Goal: Task Accomplishment & Management: Use online tool/utility

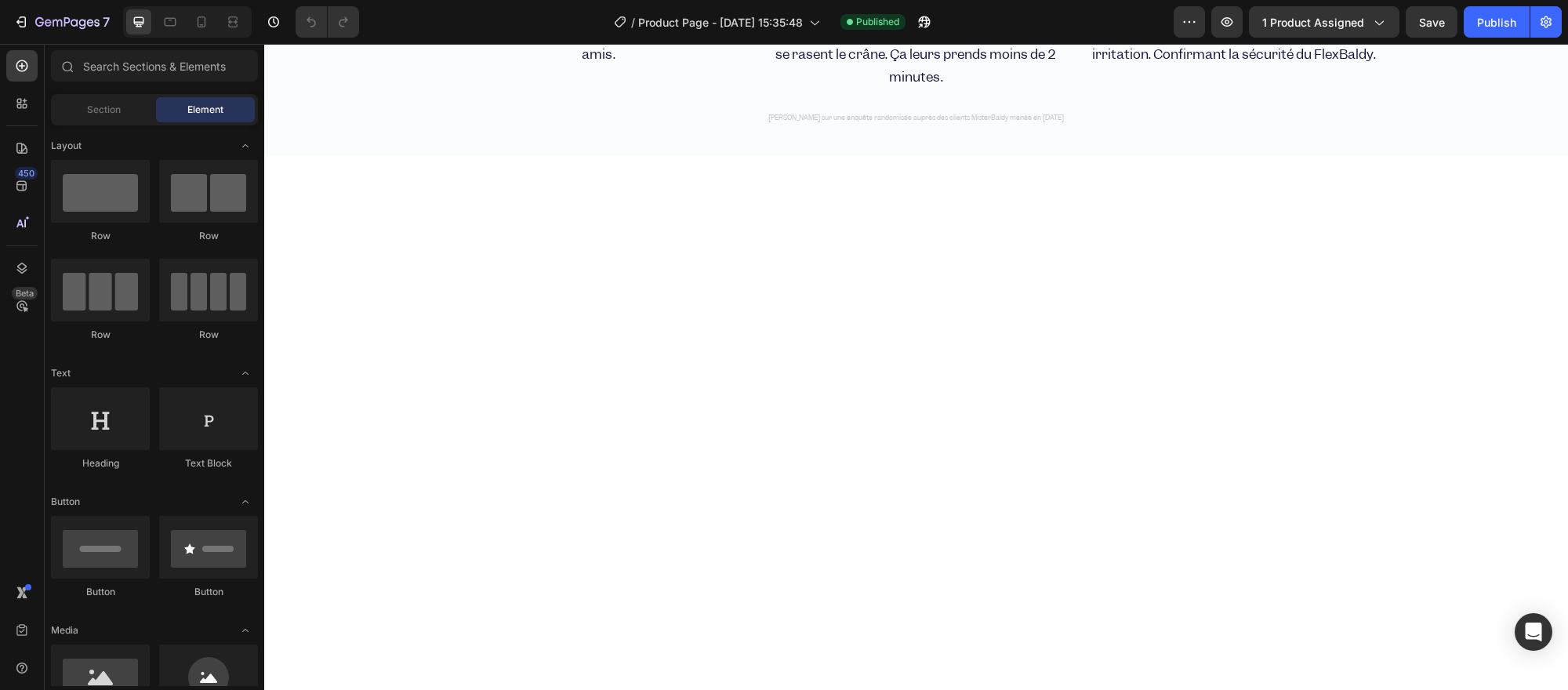
scroll to position [2525, 0]
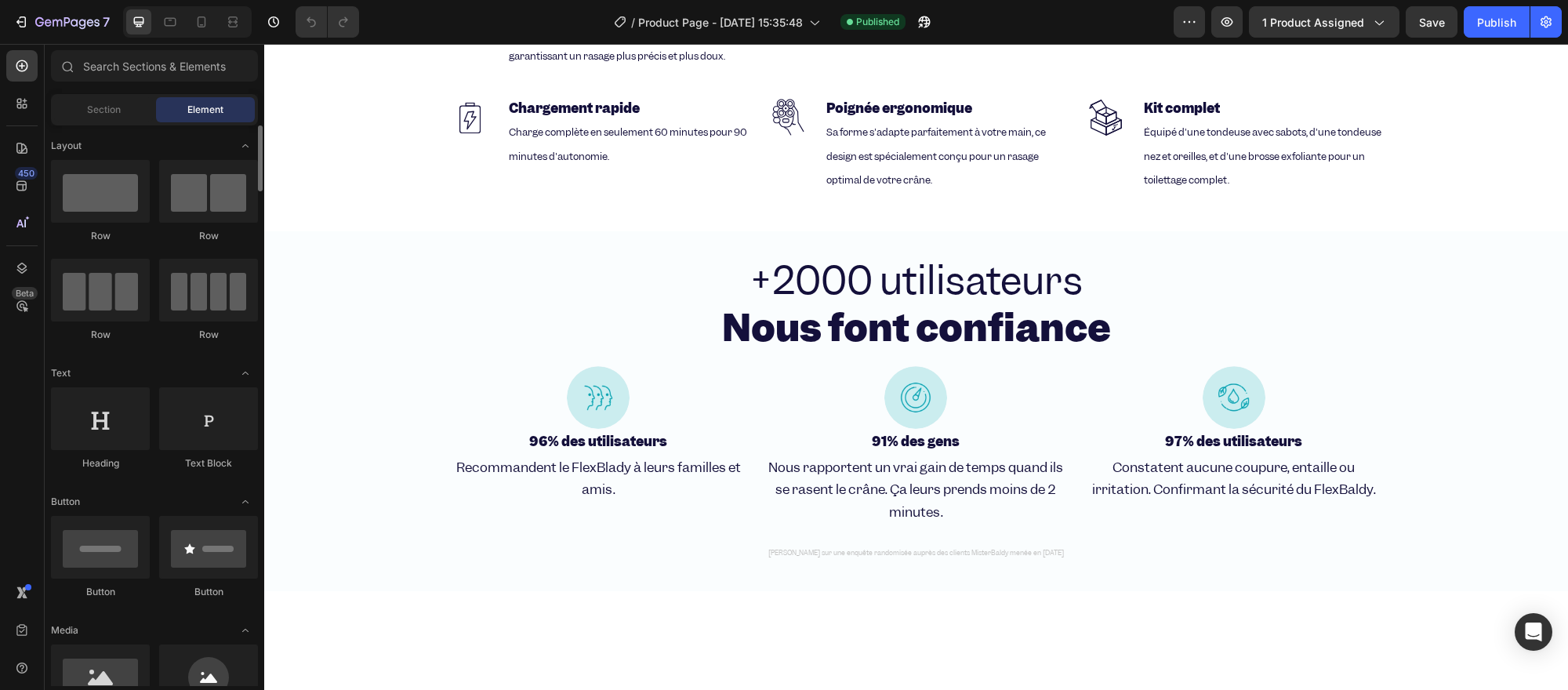
click at [116, 121] on div "Section" at bounding box center [103, 109] width 99 height 25
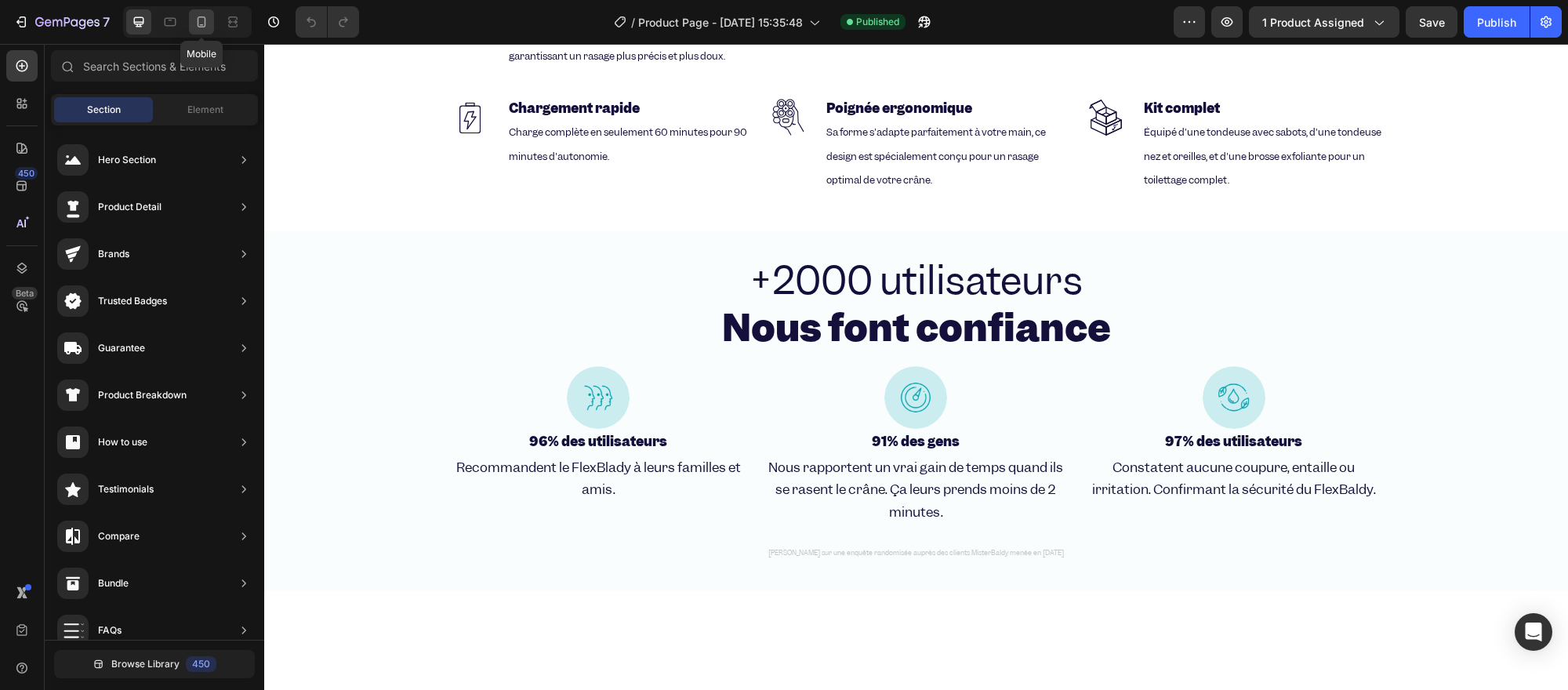
click at [194, 20] on icon at bounding box center [202, 22] width 16 height 16
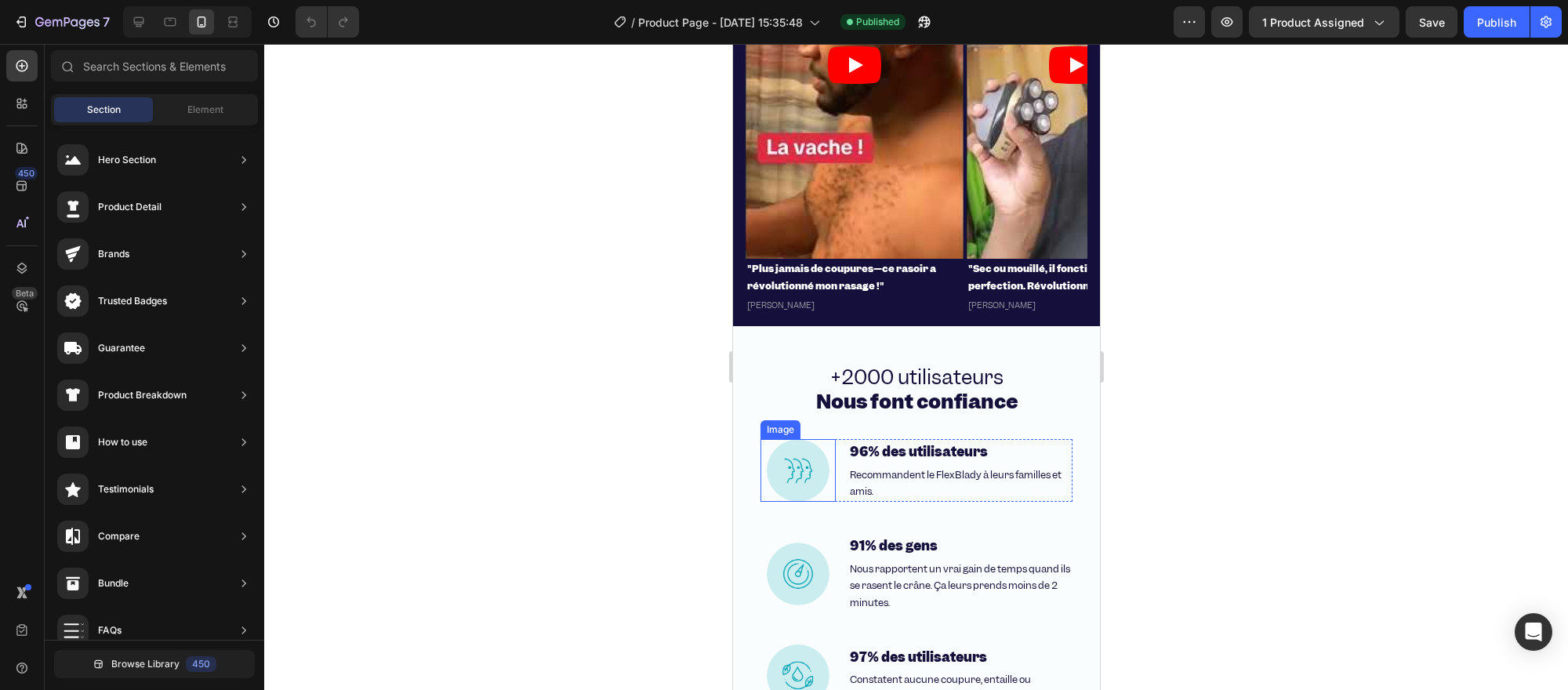
scroll to position [4014, 0]
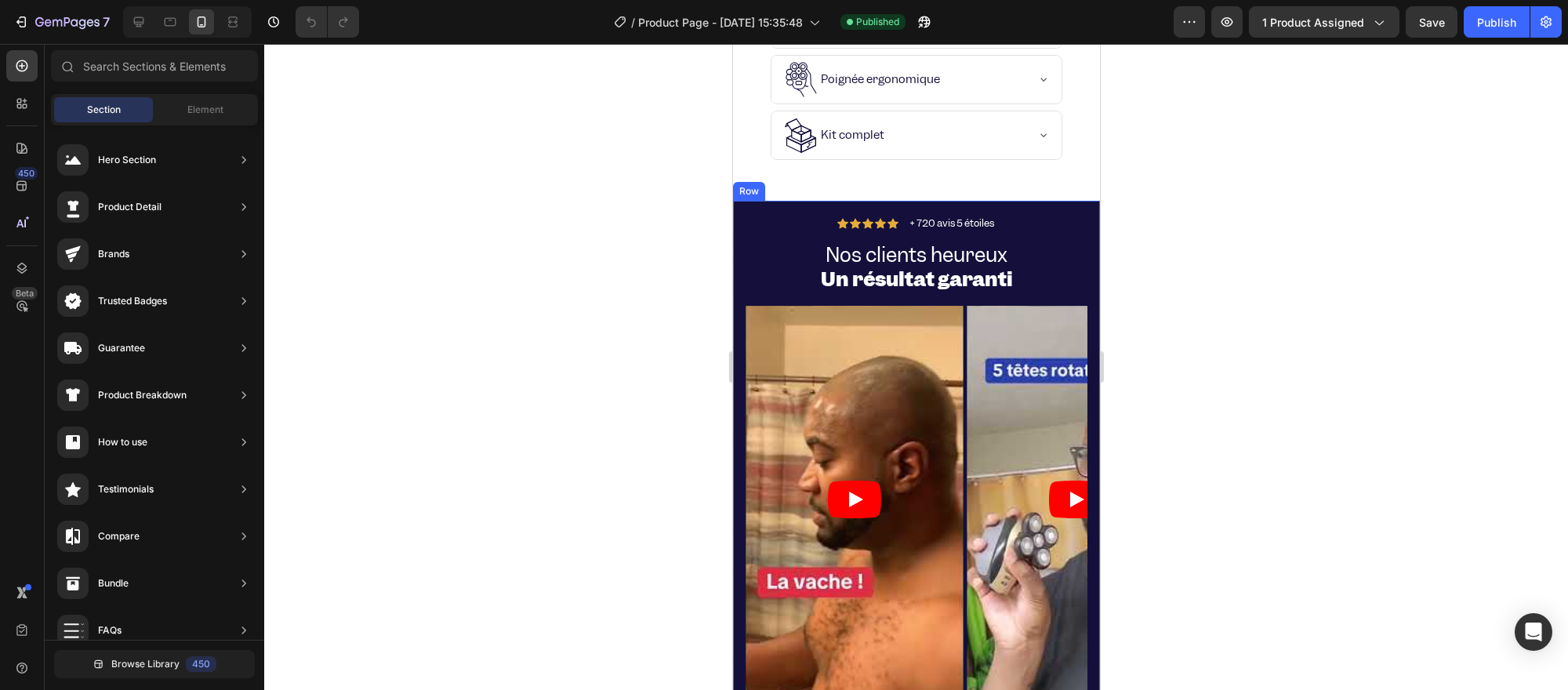
click at [738, 207] on div "Icon Icon Icon Icon Icon Icon List + 720 avis 5 étoiles Text Block Row Nos clie…" at bounding box center [915, 480] width 367 height 559
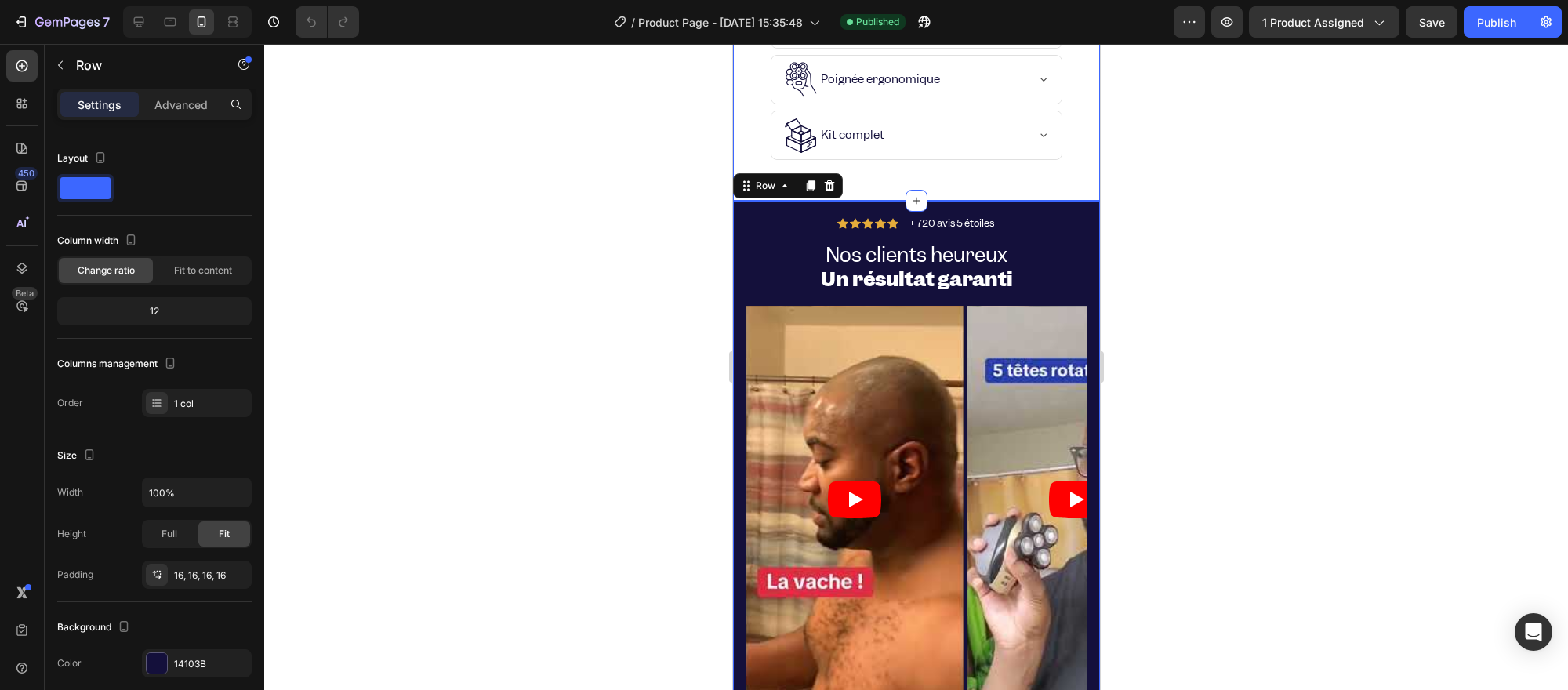
click at [1080, 226] on div "Icon Icon Icon Icon Icon Icon List + 720 avis 5 étoiles Text Block Row Nos clie…" at bounding box center [915, 480] width 367 height 559
click at [800, 181] on div at bounding box center [809, 185] width 18 height 18
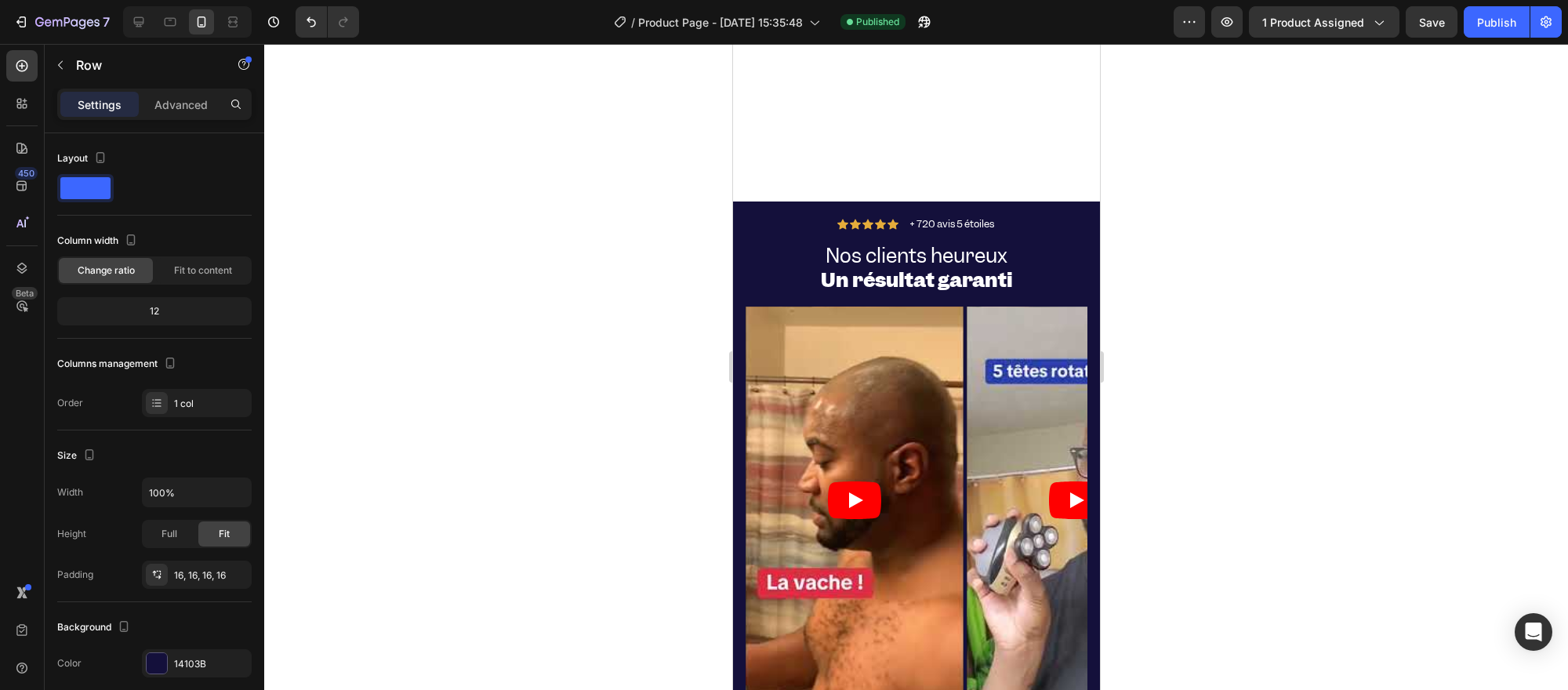
scroll to position [4675, 0]
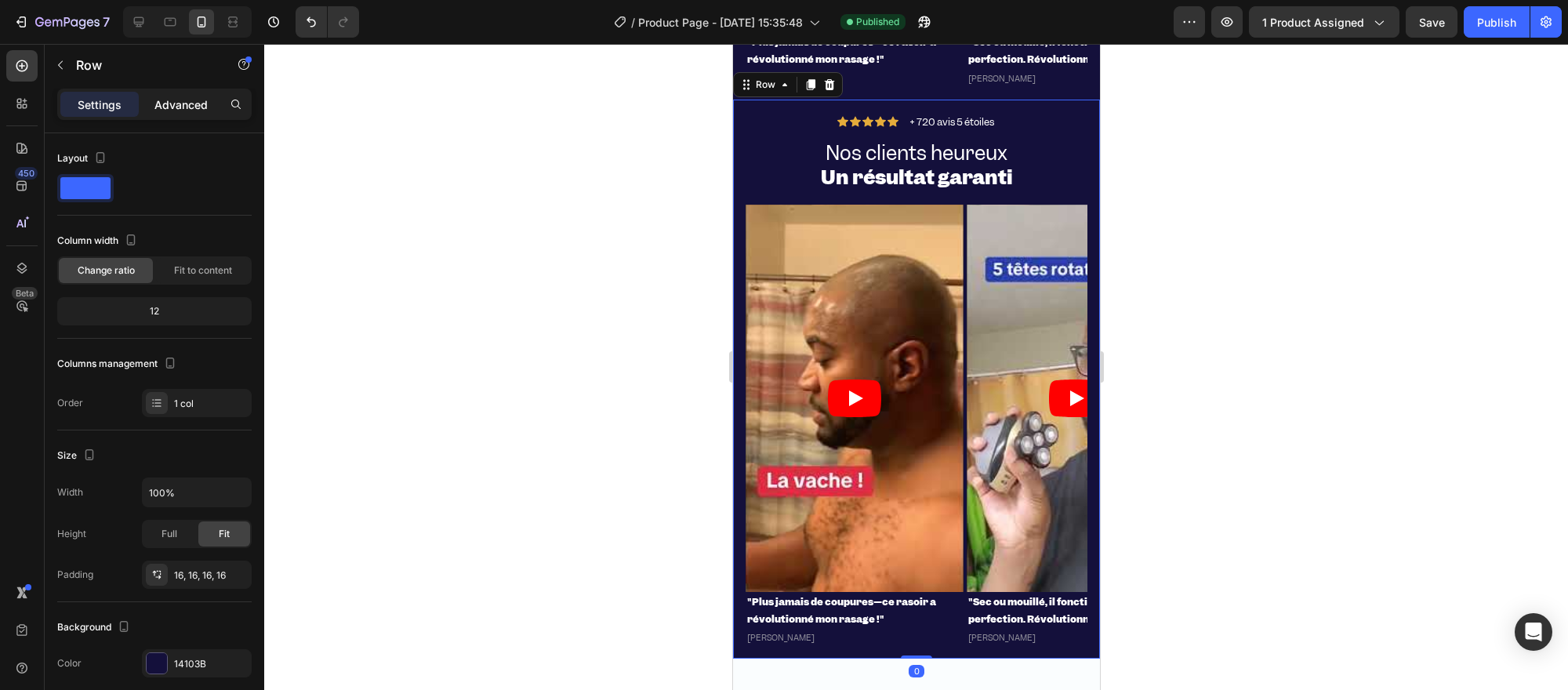
click at [175, 112] on p "Advanced" at bounding box center [181, 104] width 53 height 17
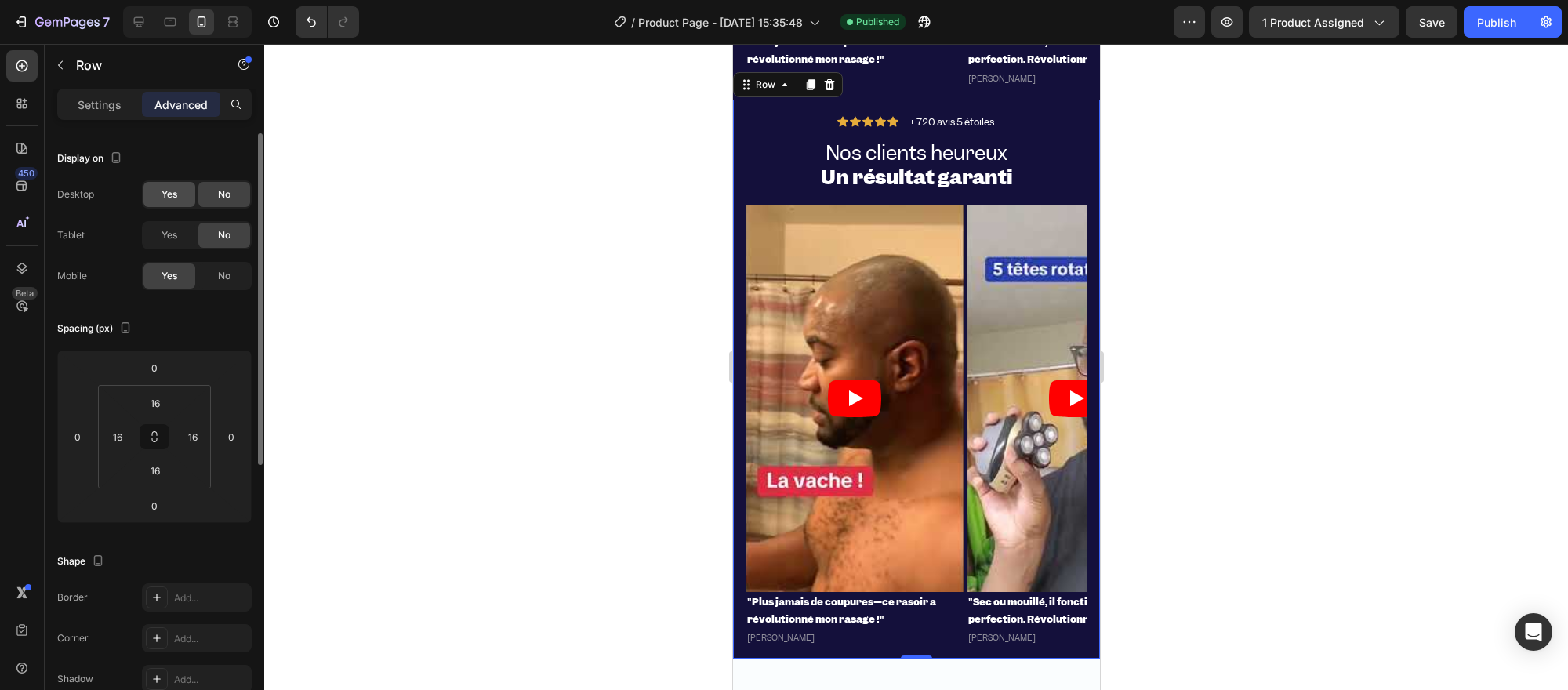
click at [183, 197] on div "Yes" at bounding box center [169, 194] width 52 height 25
click at [179, 232] on div "Yes" at bounding box center [169, 235] width 52 height 25
click at [215, 264] on div "No" at bounding box center [224, 276] width 52 height 25
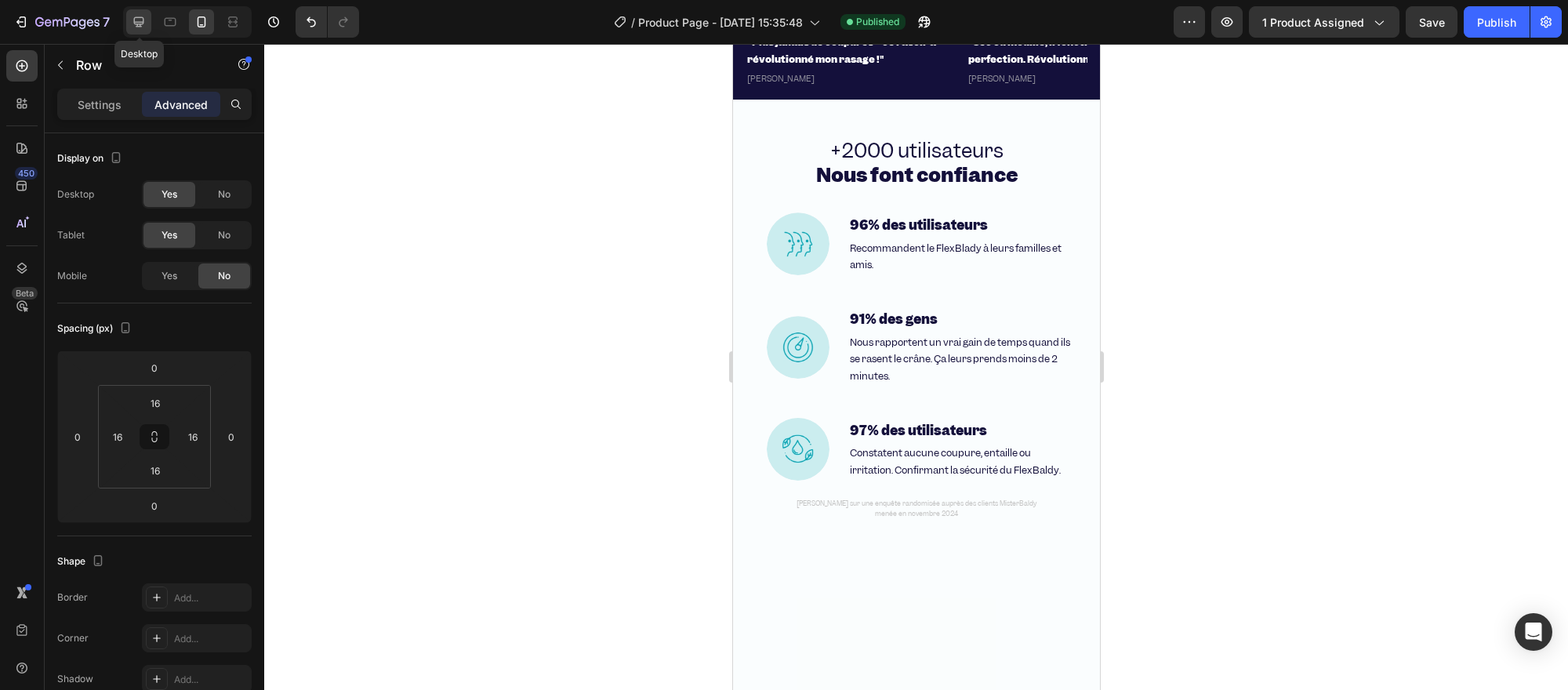
click at [131, 21] on icon at bounding box center [139, 22] width 16 height 16
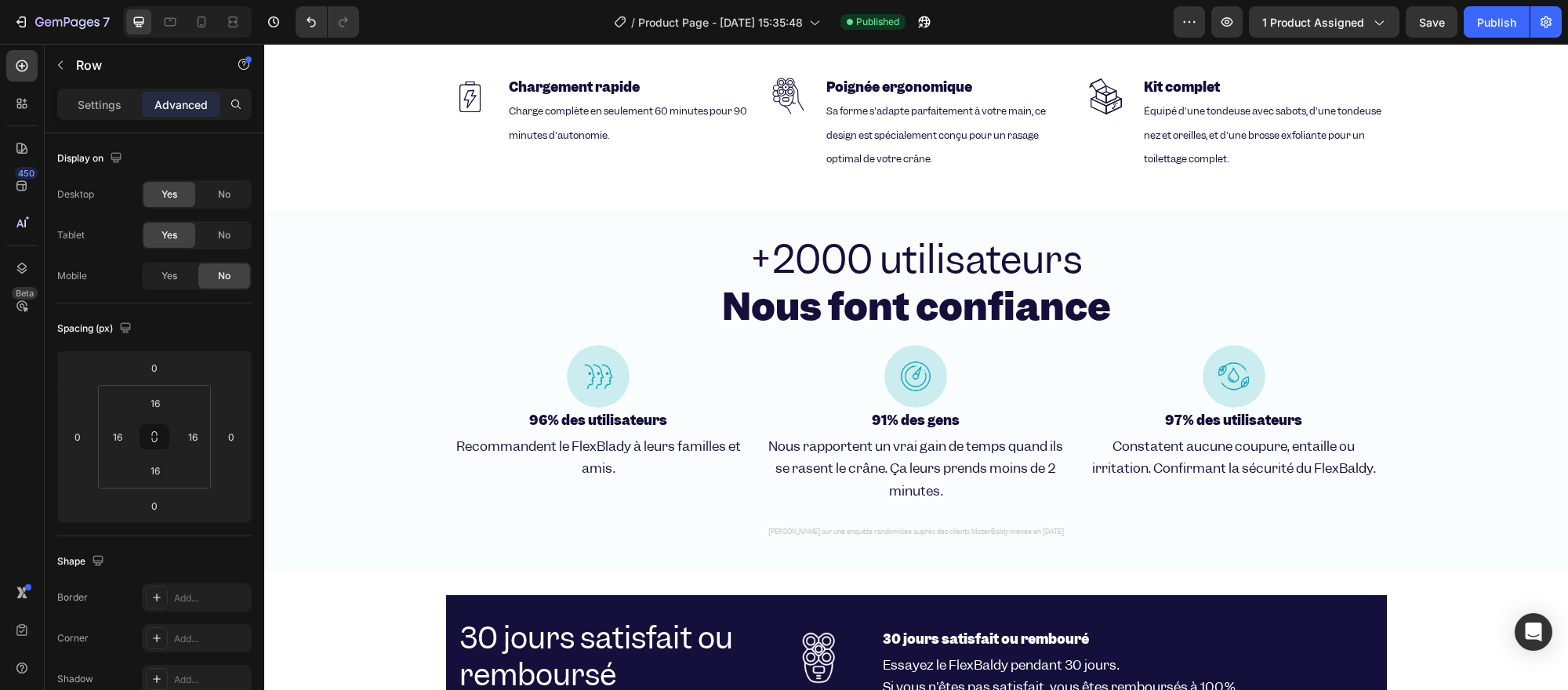
scroll to position [2595, 0]
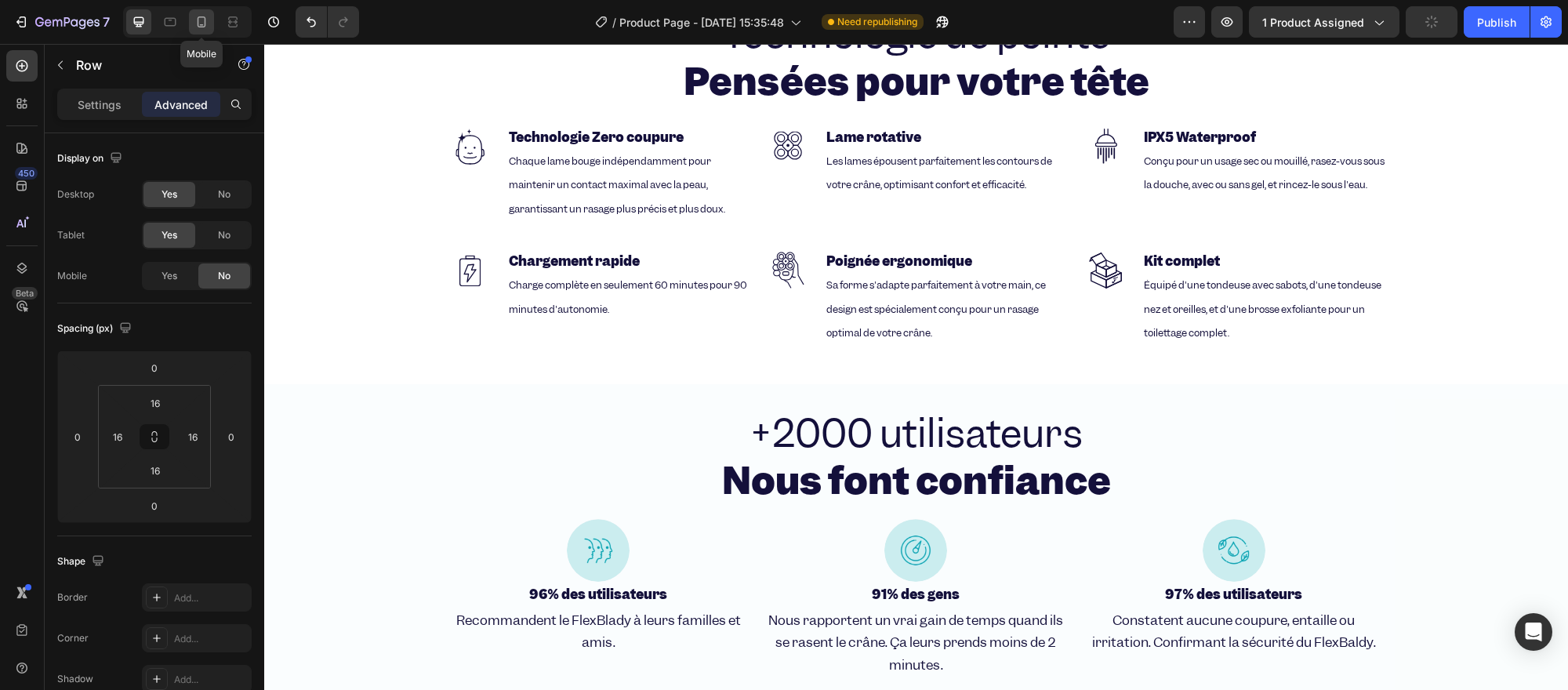
click at [212, 21] on div at bounding box center [201, 22] width 25 height 25
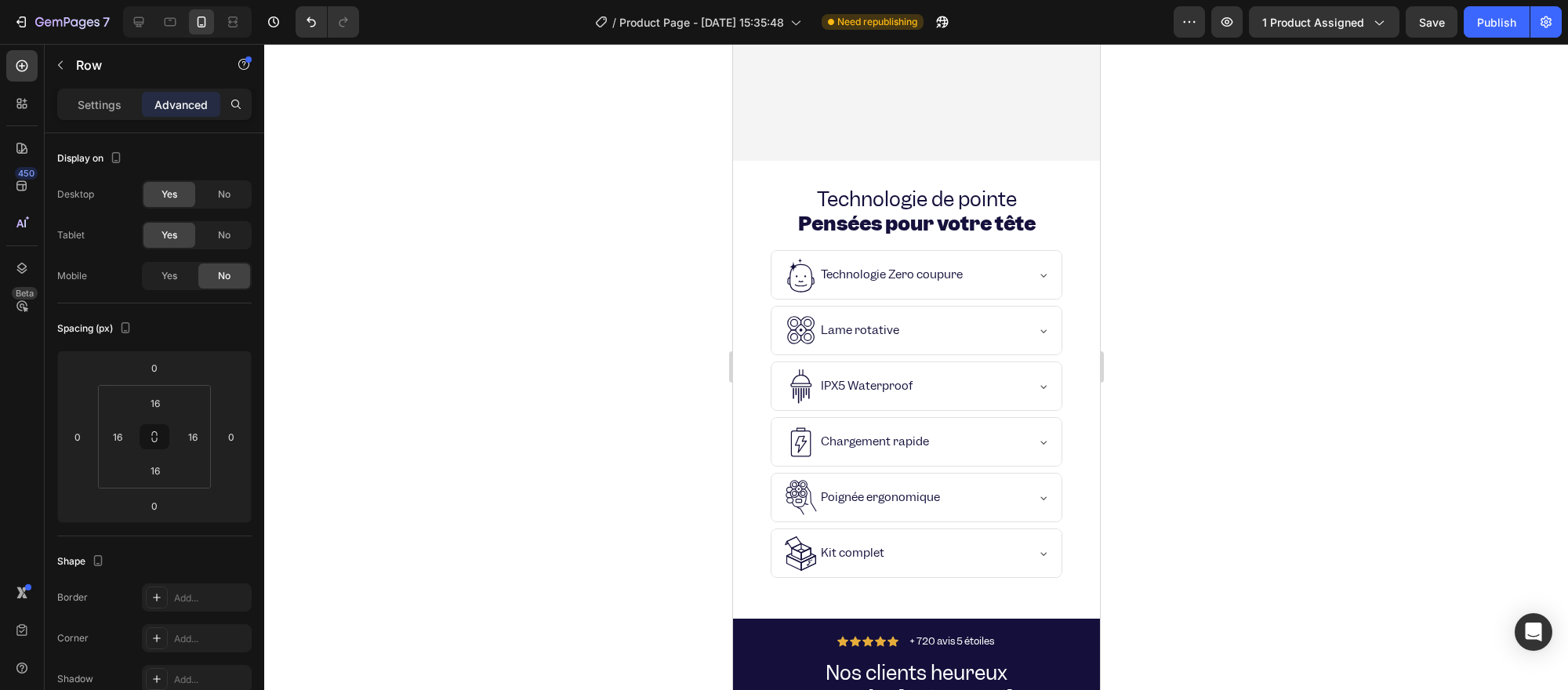
scroll to position [4257, 0]
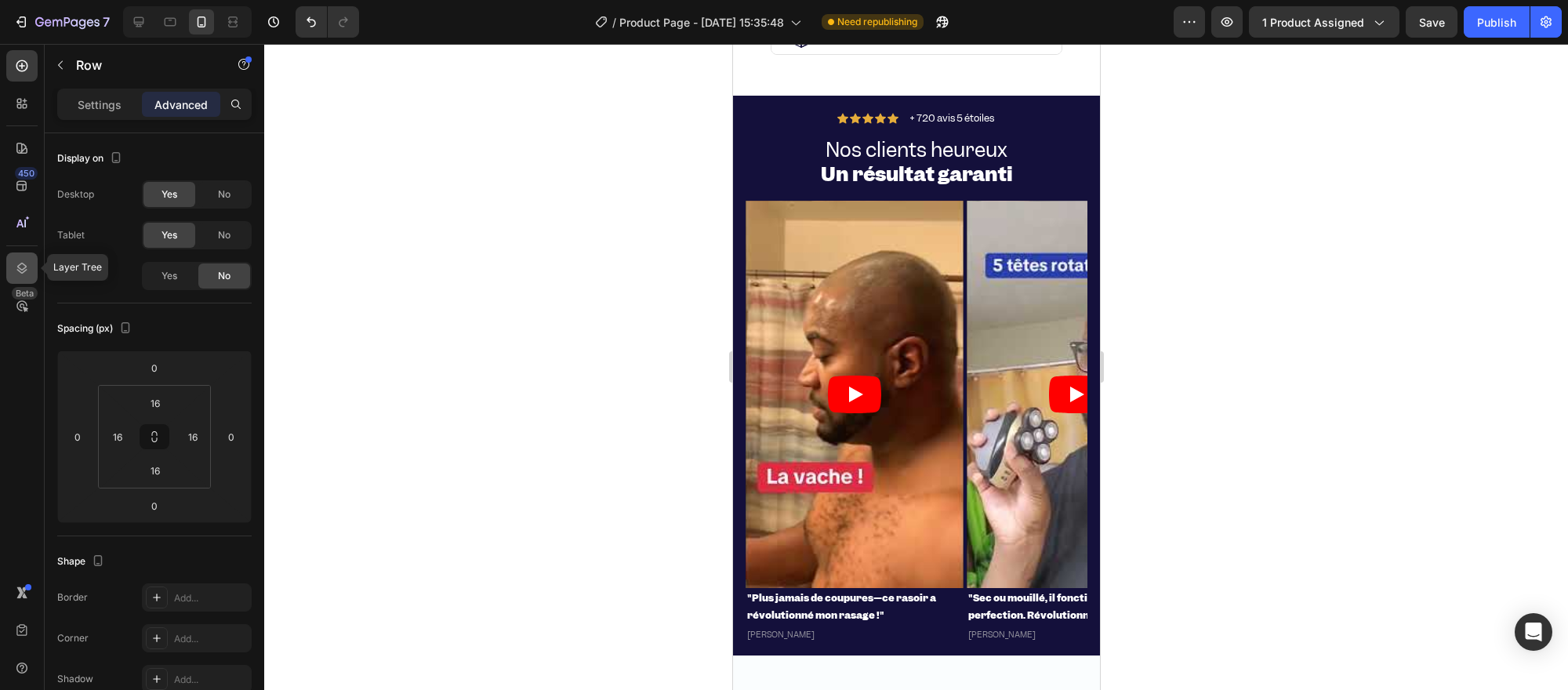
click at [25, 263] on icon at bounding box center [22, 268] width 16 height 16
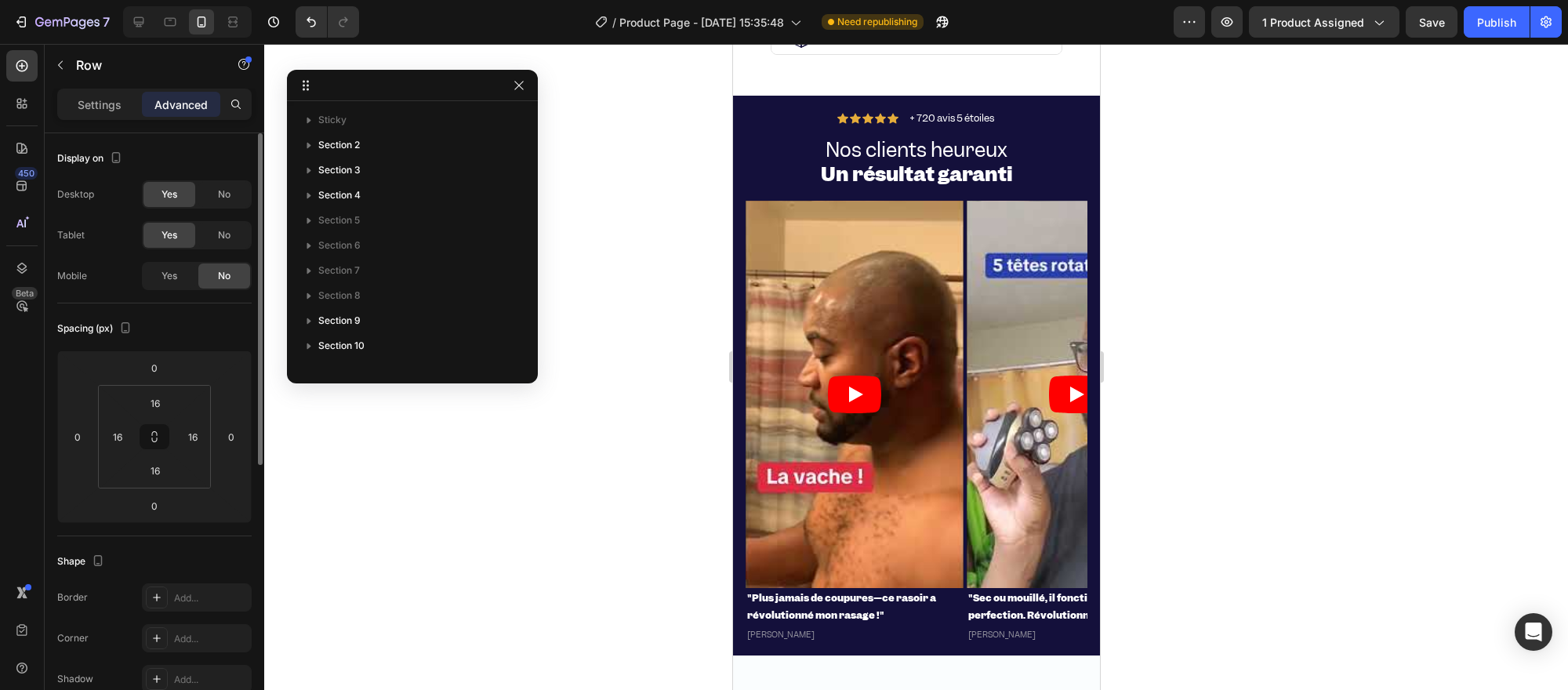
scroll to position [297, 0]
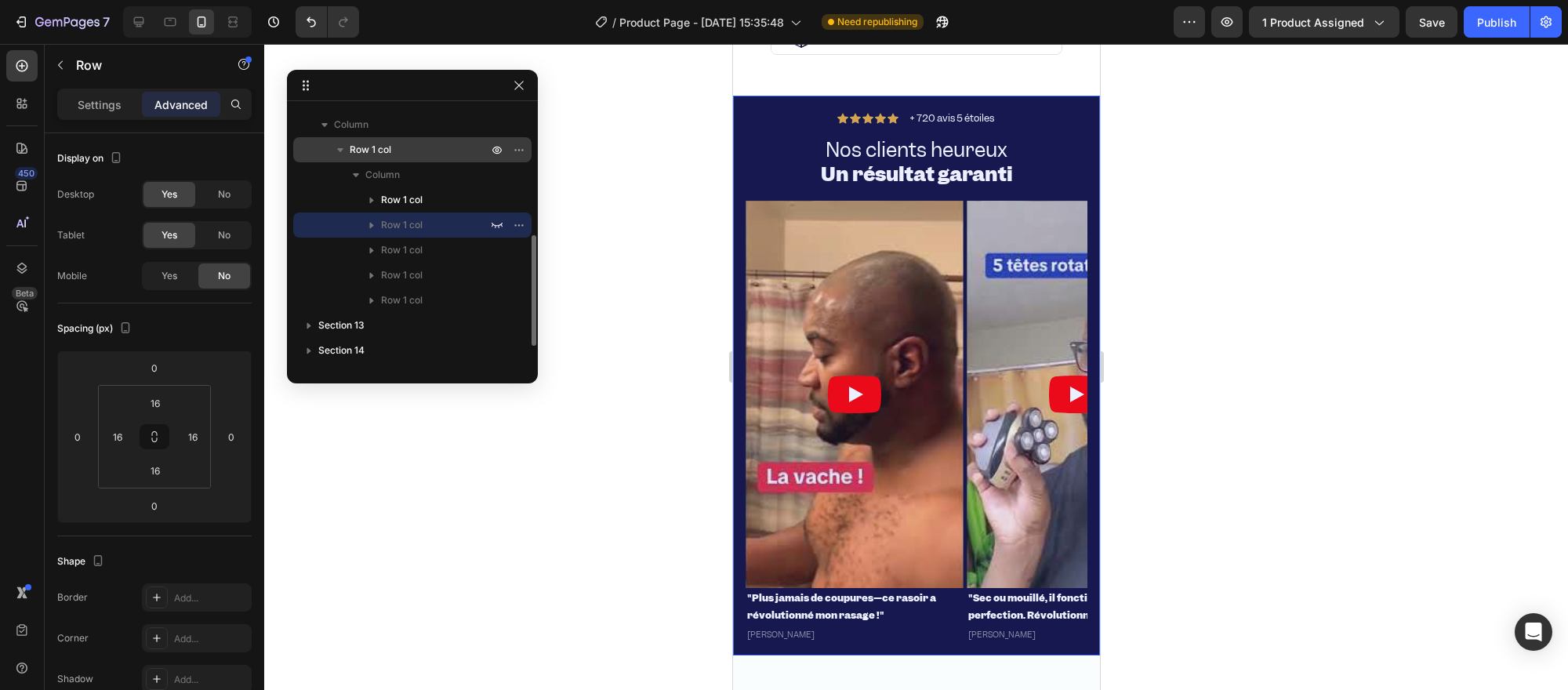
click at [346, 151] on icon "button" at bounding box center [341, 150] width 16 height 16
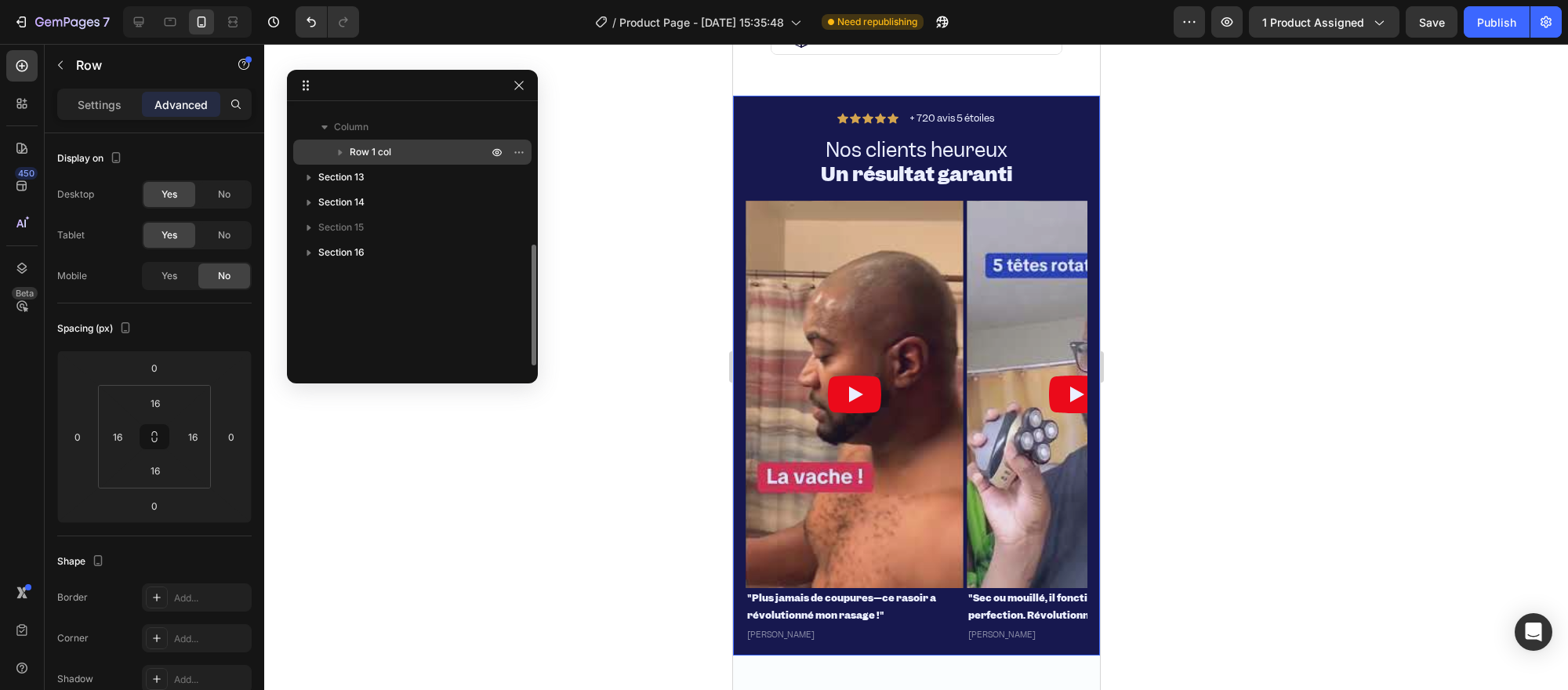
scroll to position [294, 0]
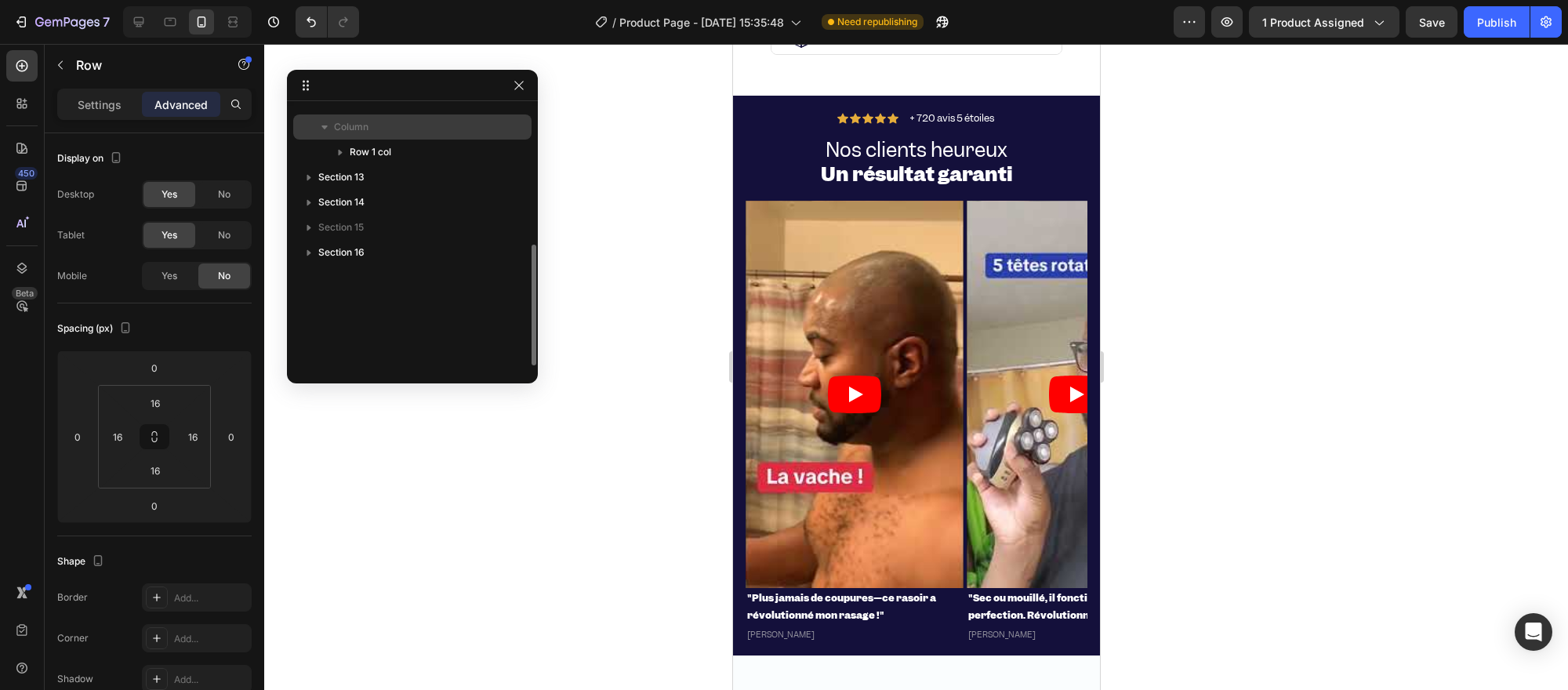
click at [325, 130] on icon "button" at bounding box center [325, 127] width 16 height 16
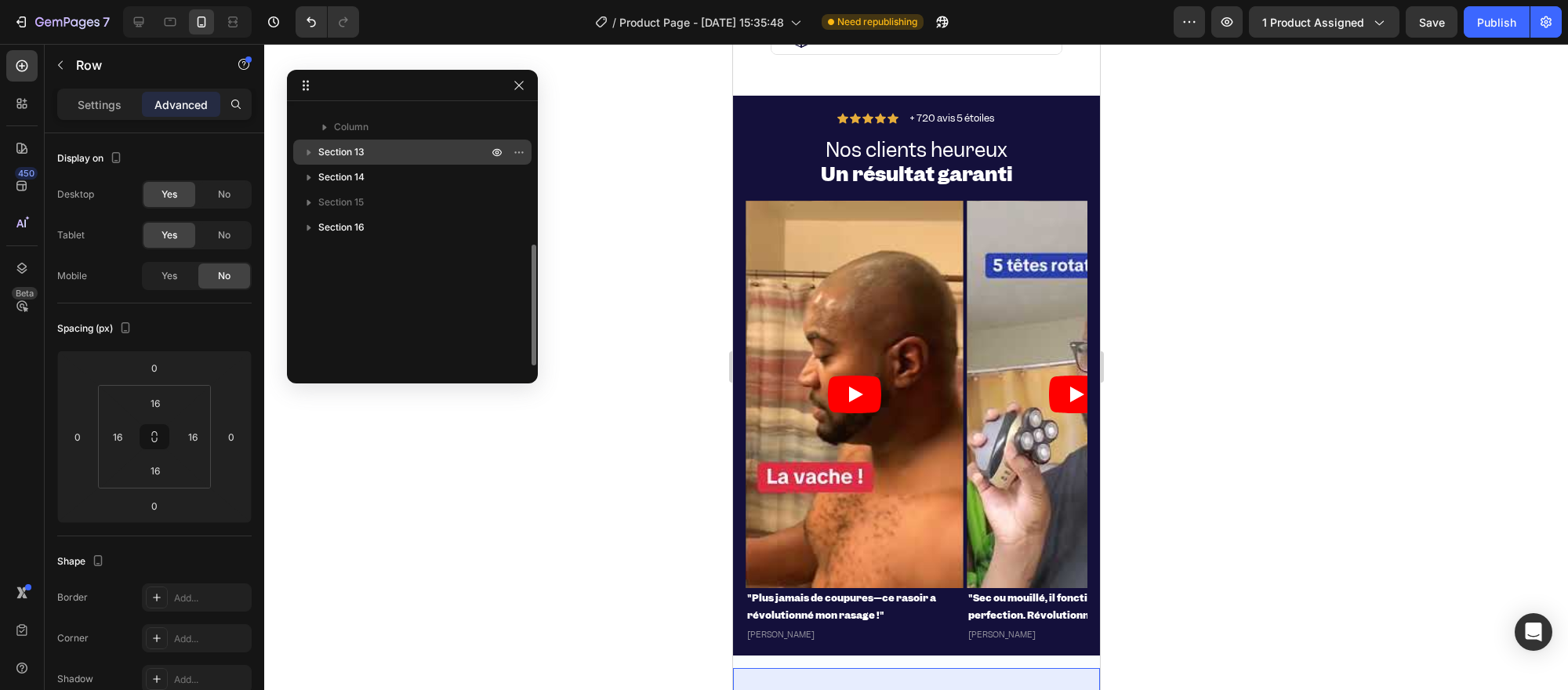
scroll to position [207, 0]
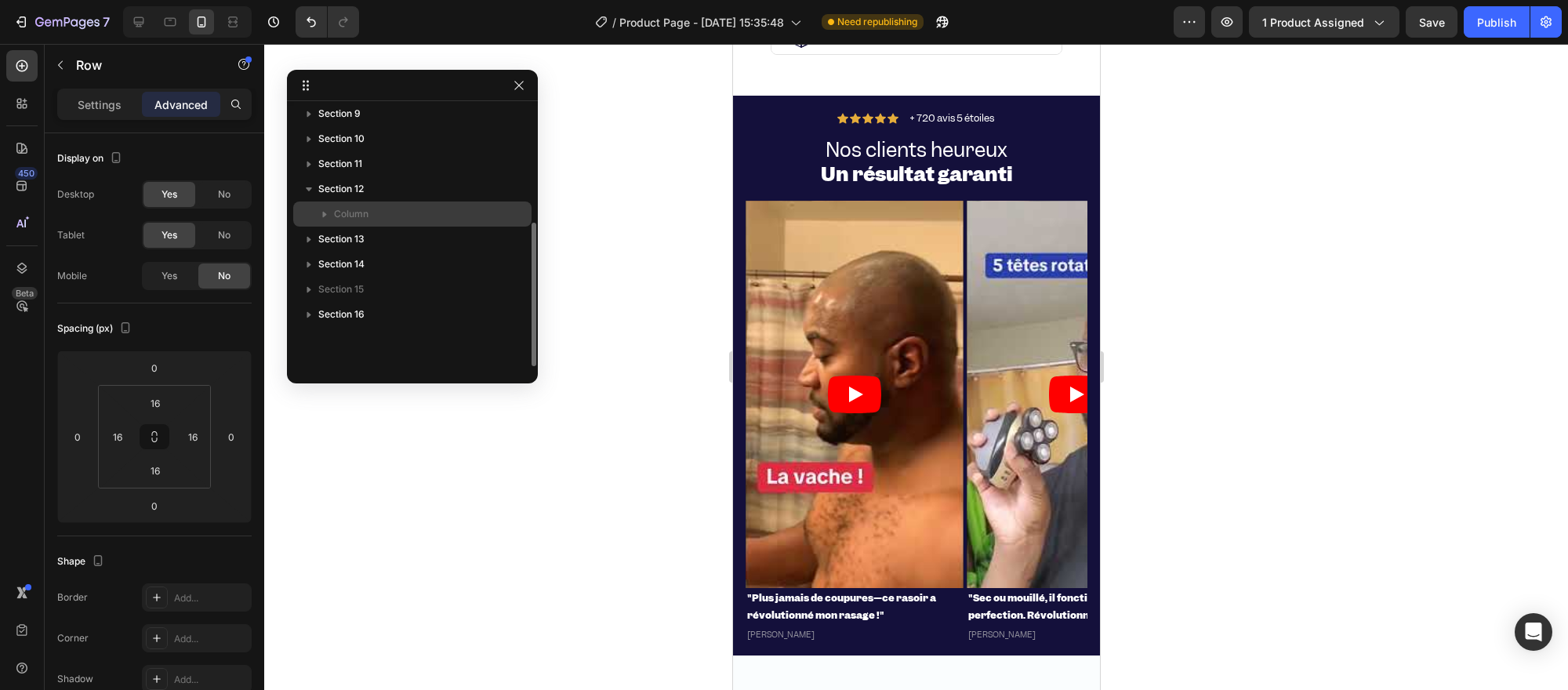
click at [328, 215] on icon "button" at bounding box center [325, 214] width 16 height 16
click at [324, 214] on icon "button" at bounding box center [325, 214] width 6 height 4
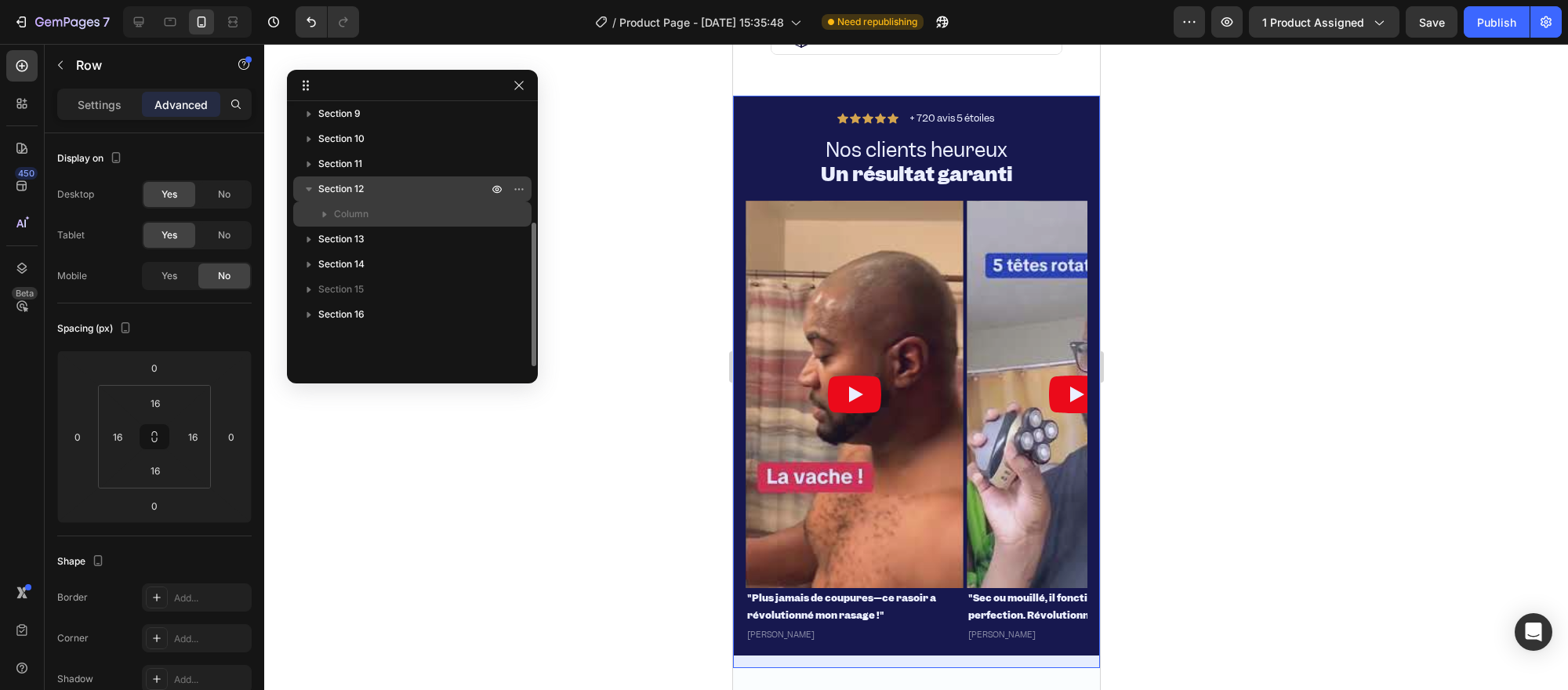
click at [378, 191] on p "Section 12" at bounding box center [404, 189] width 172 height 16
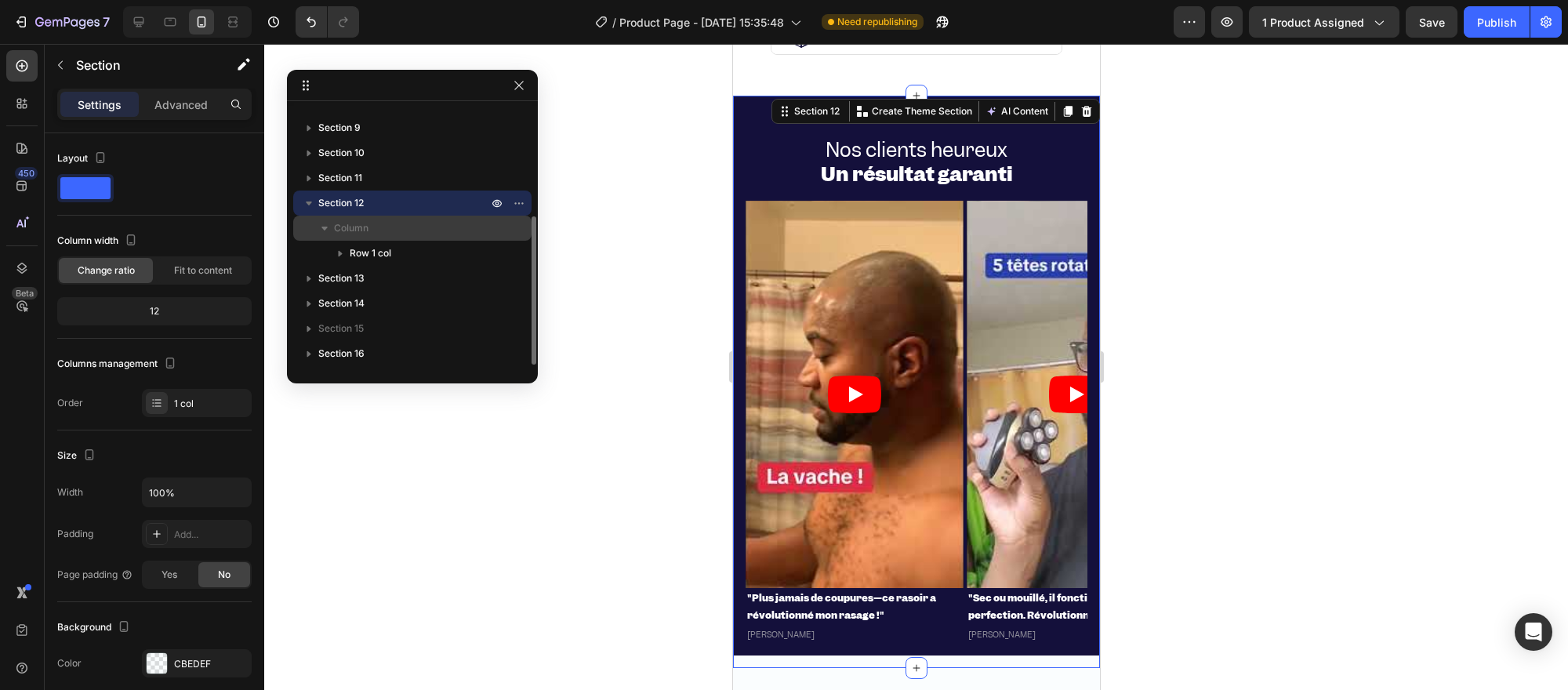
scroll to position [192, 0]
click at [307, 204] on icon "button" at bounding box center [309, 204] width 6 height 4
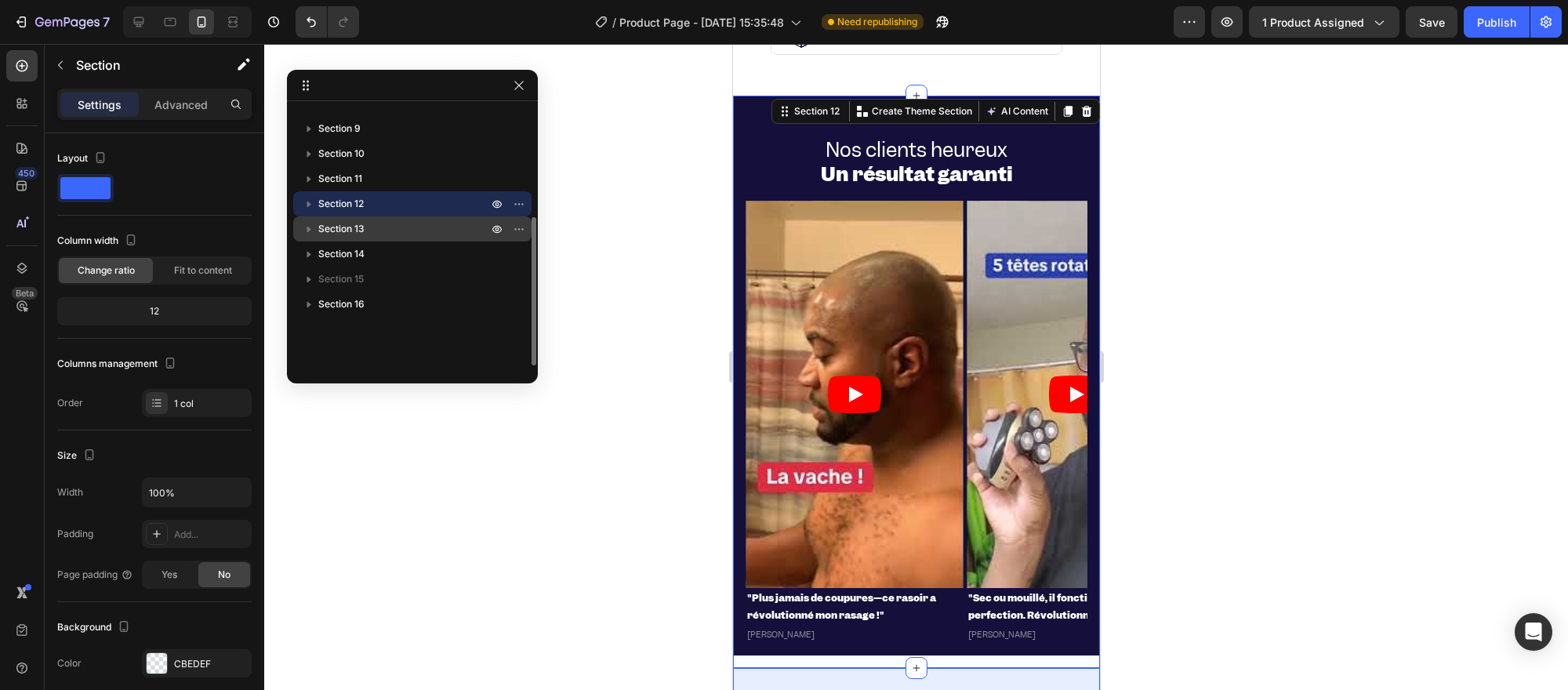
click at [390, 223] on p "Section 13" at bounding box center [404, 229] width 172 height 16
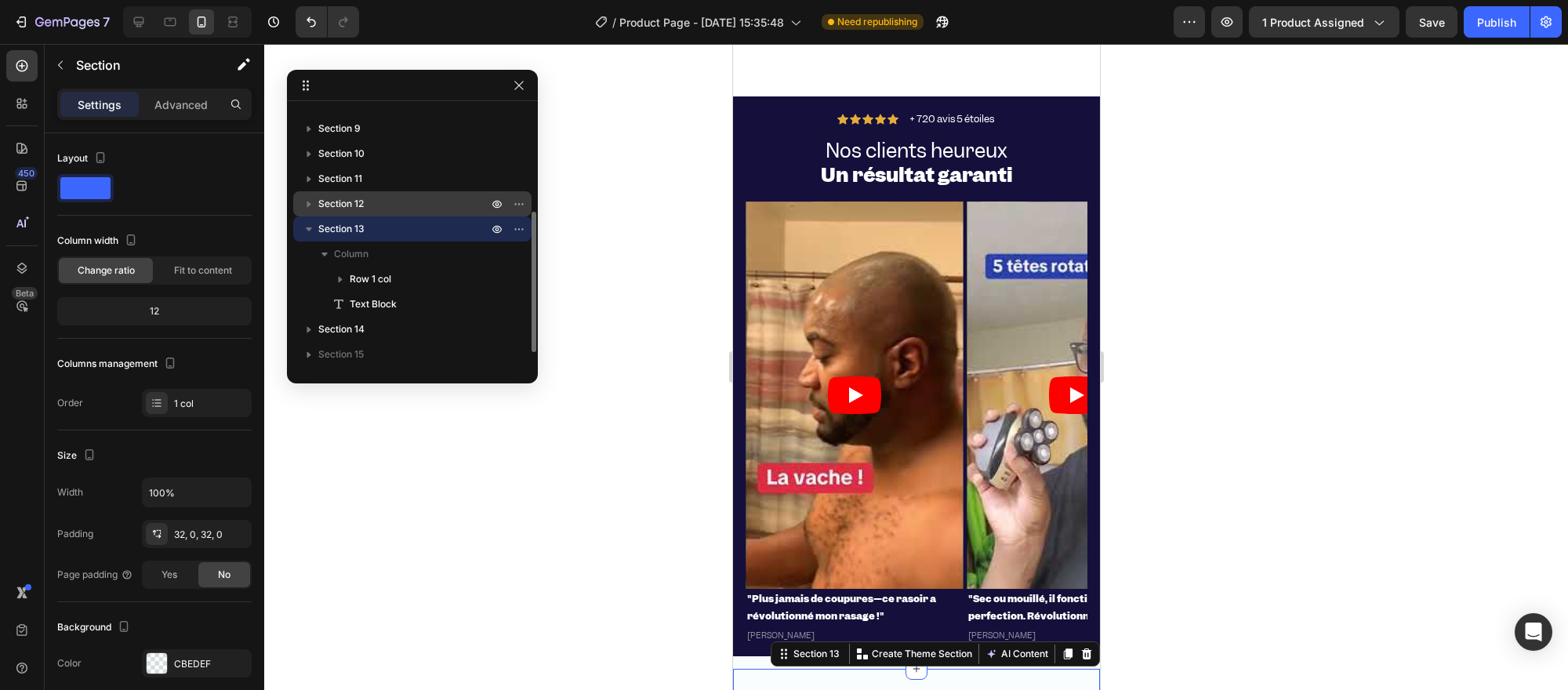
scroll to position [4826, 0]
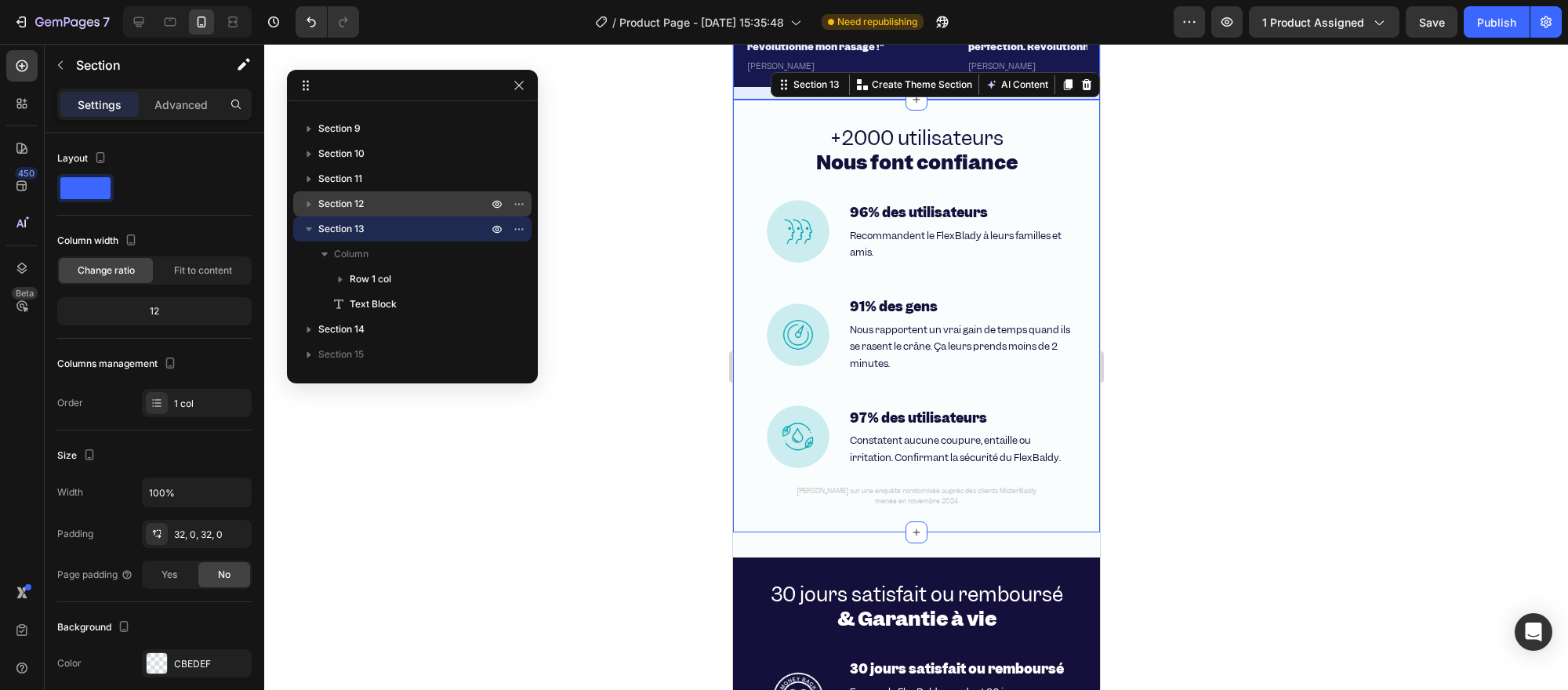
click at [389, 196] on p "Section 12" at bounding box center [404, 204] width 172 height 16
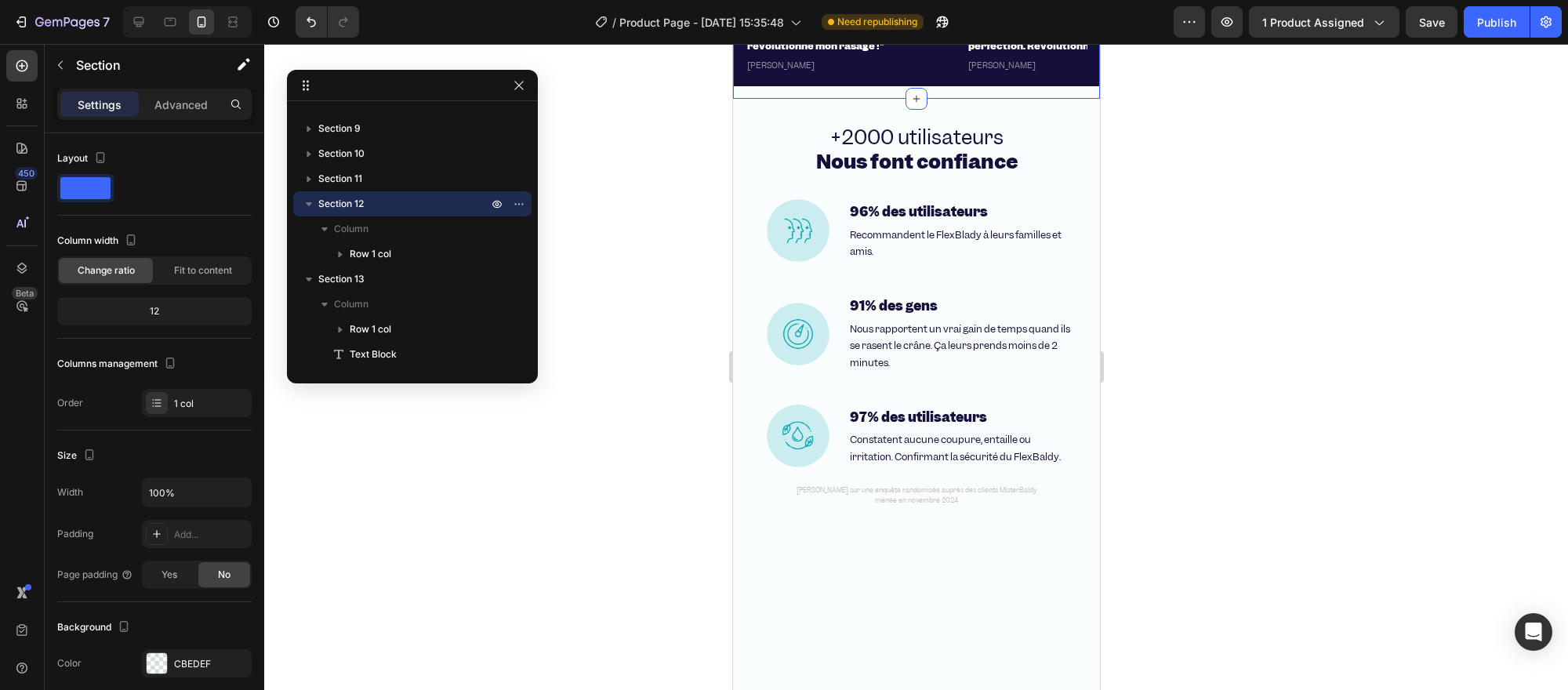
scroll to position [4254, 0]
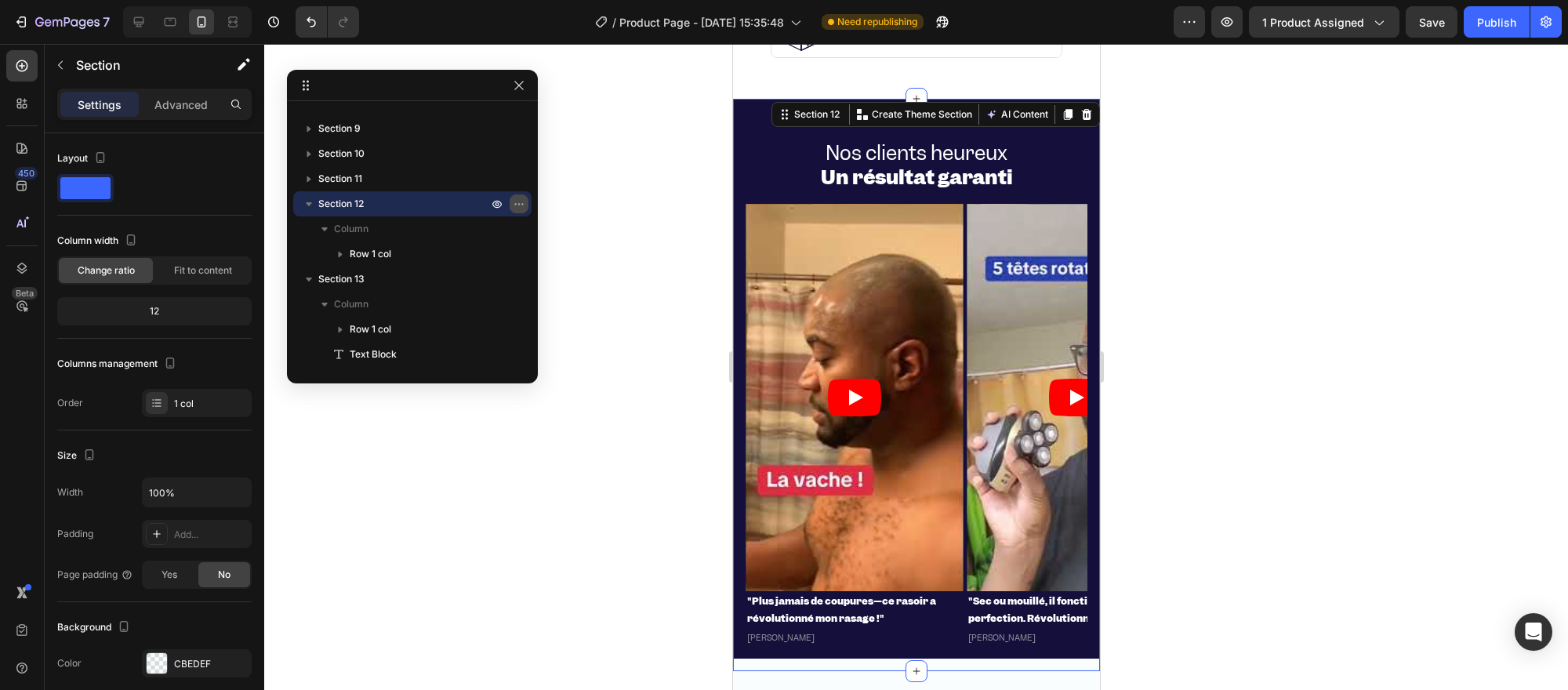
click at [511, 198] on button "button" at bounding box center [519, 204] width 18 height 18
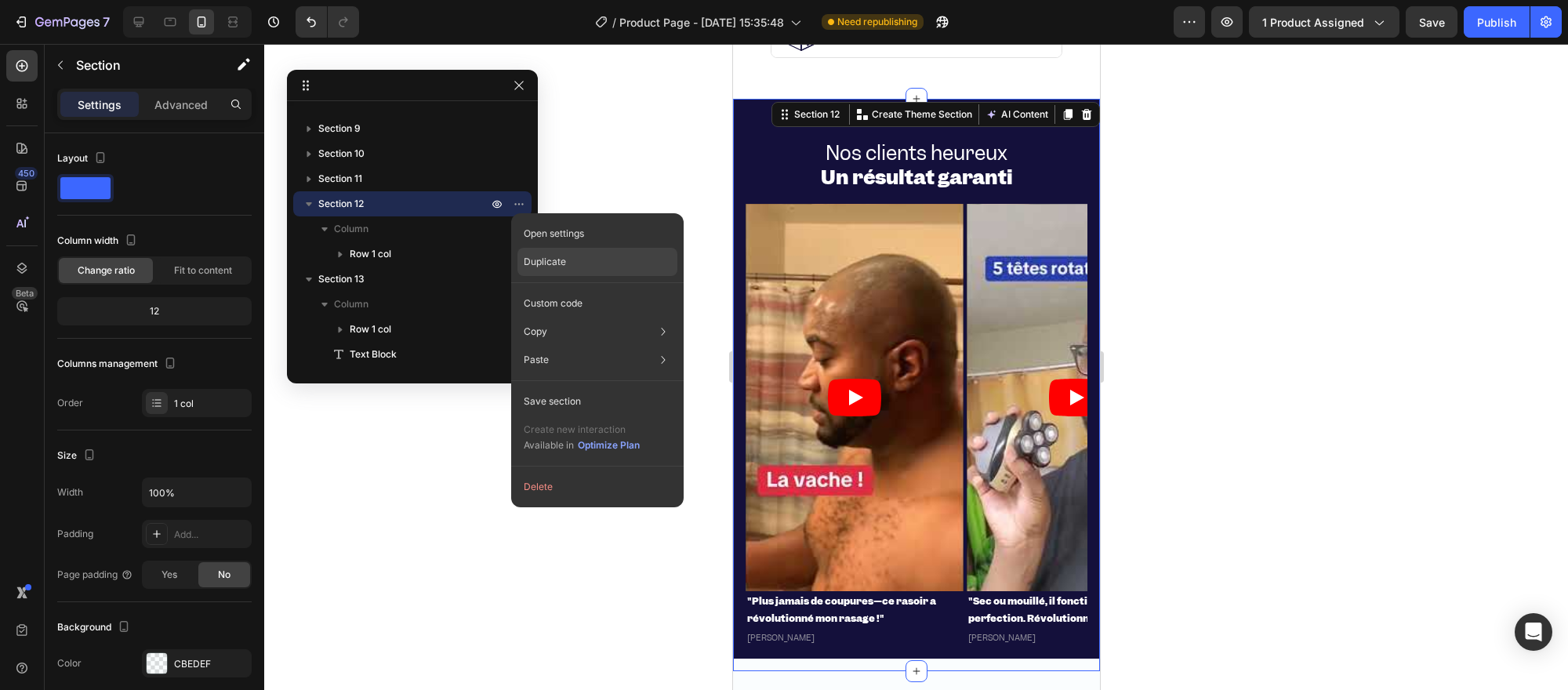
click at [536, 256] on p "Duplicate" at bounding box center [544, 262] width 42 height 14
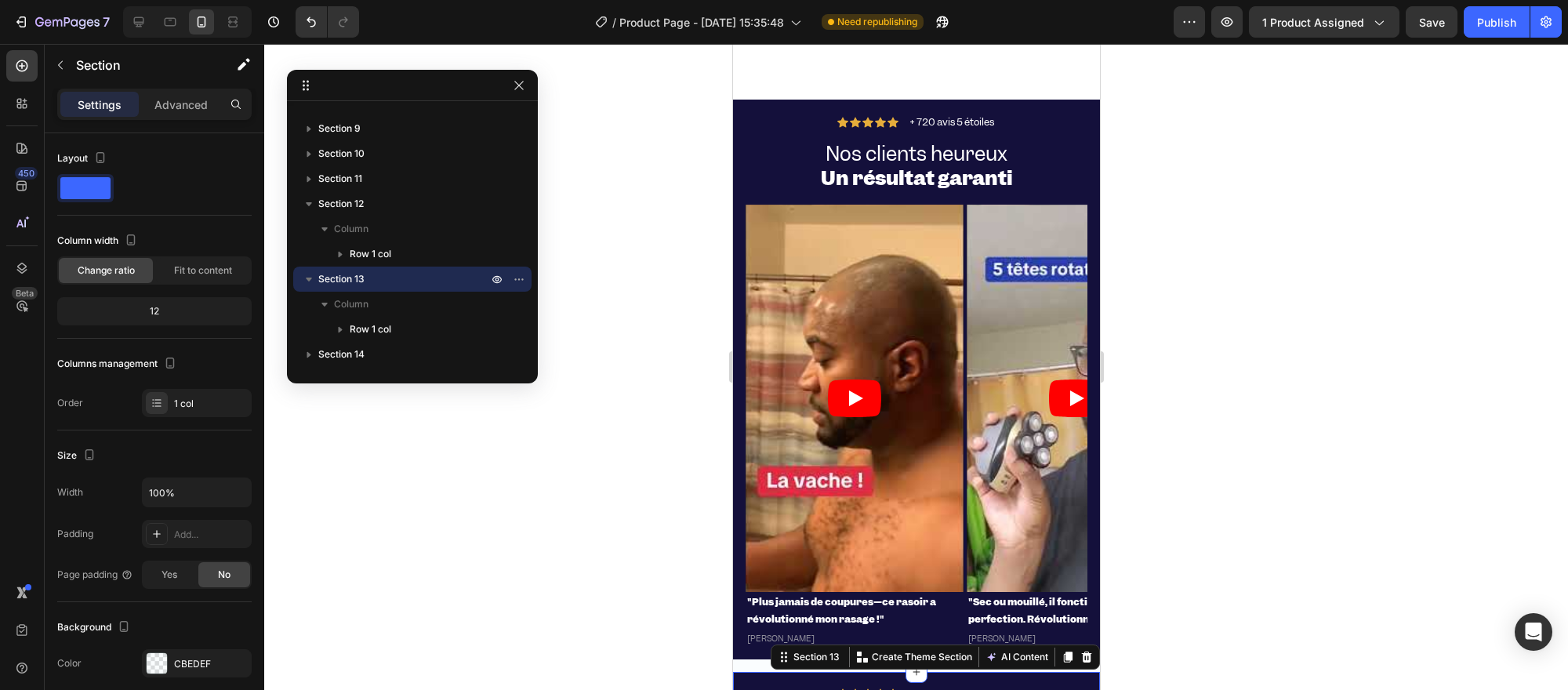
scroll to position [4826, 0]
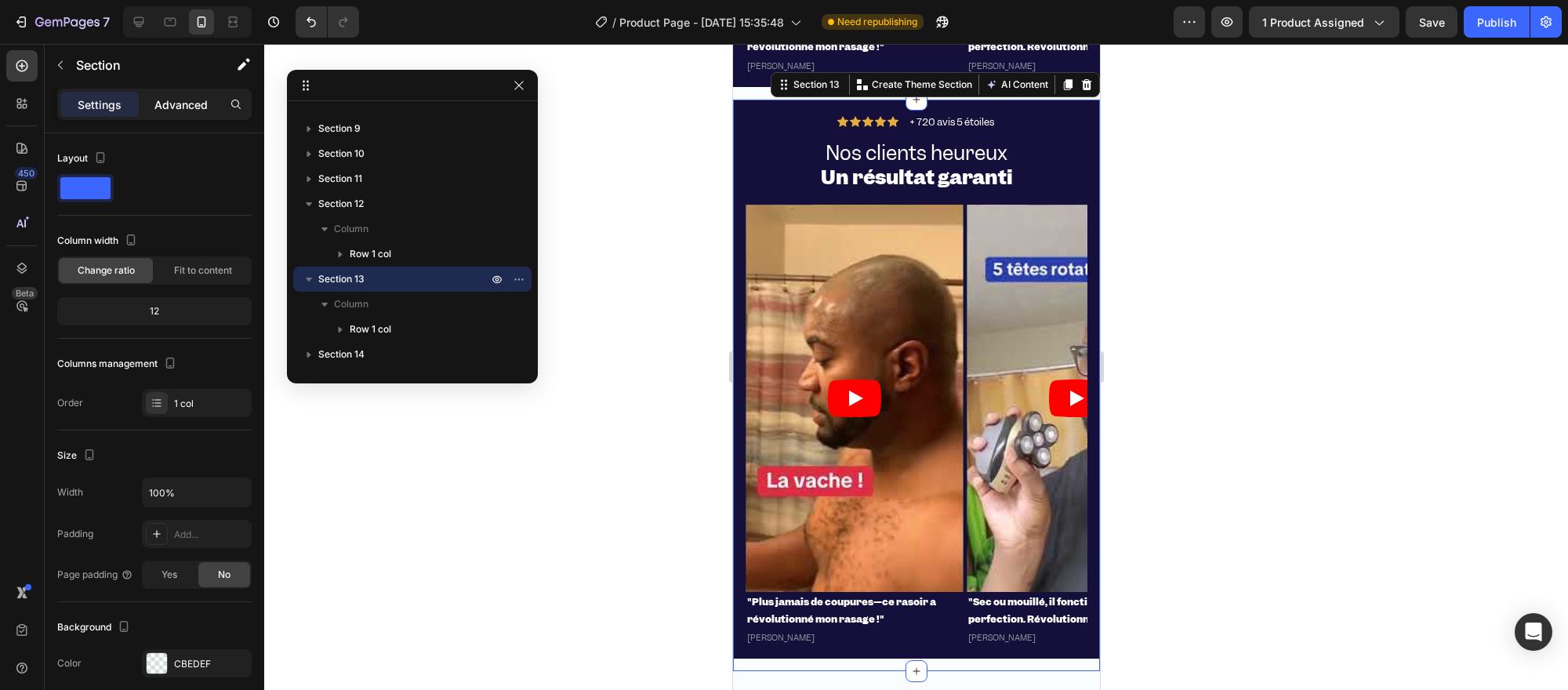
click at [168, 108] on p "Advanced" at bounding box center [181, 104] width 53 height 17
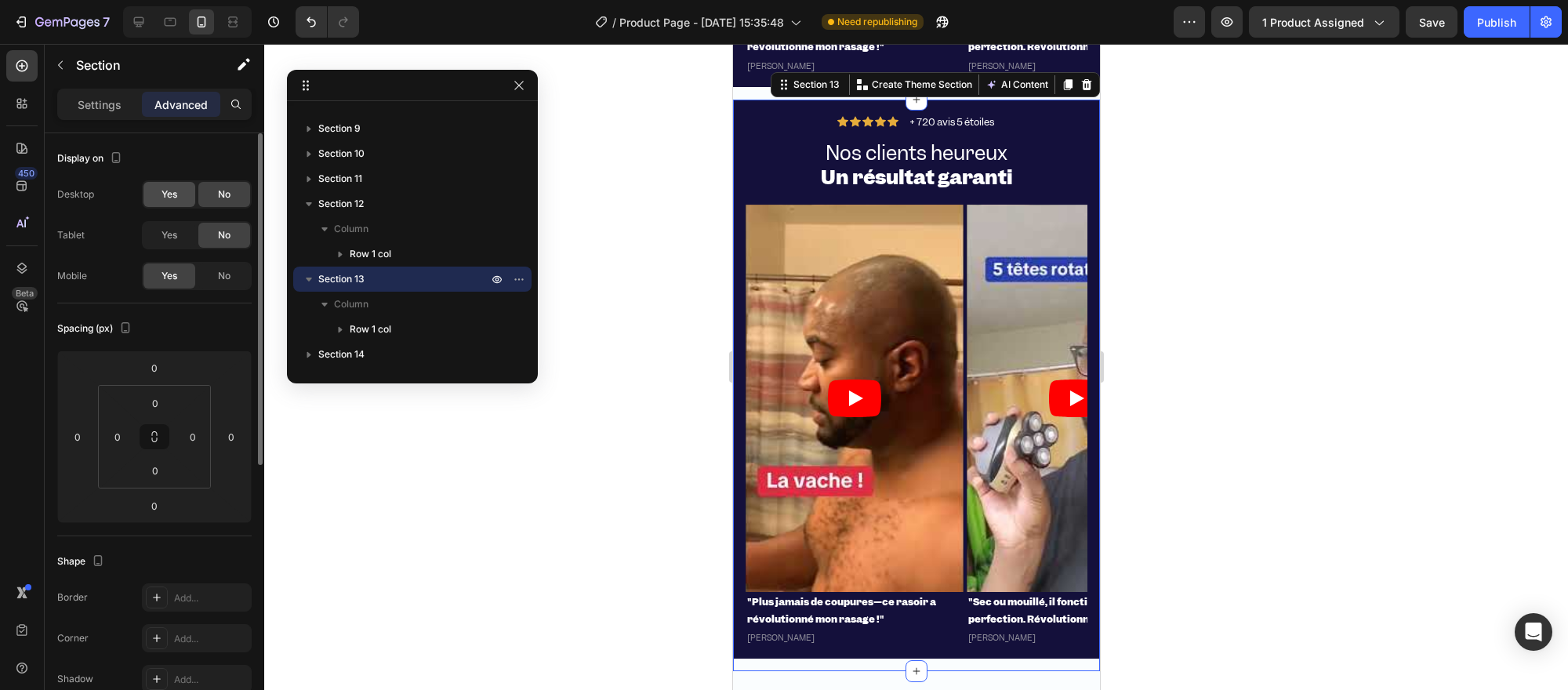
click at [184, 195] on div "Yes" at bounding box center [169, 194] width 52 height 25
click at [180, 244] on div "Yes" at bounding box center [169, 235] width 52 height 25
click at [215, 269] on div "No" at bounding box center [224, 276] width 52 height 25
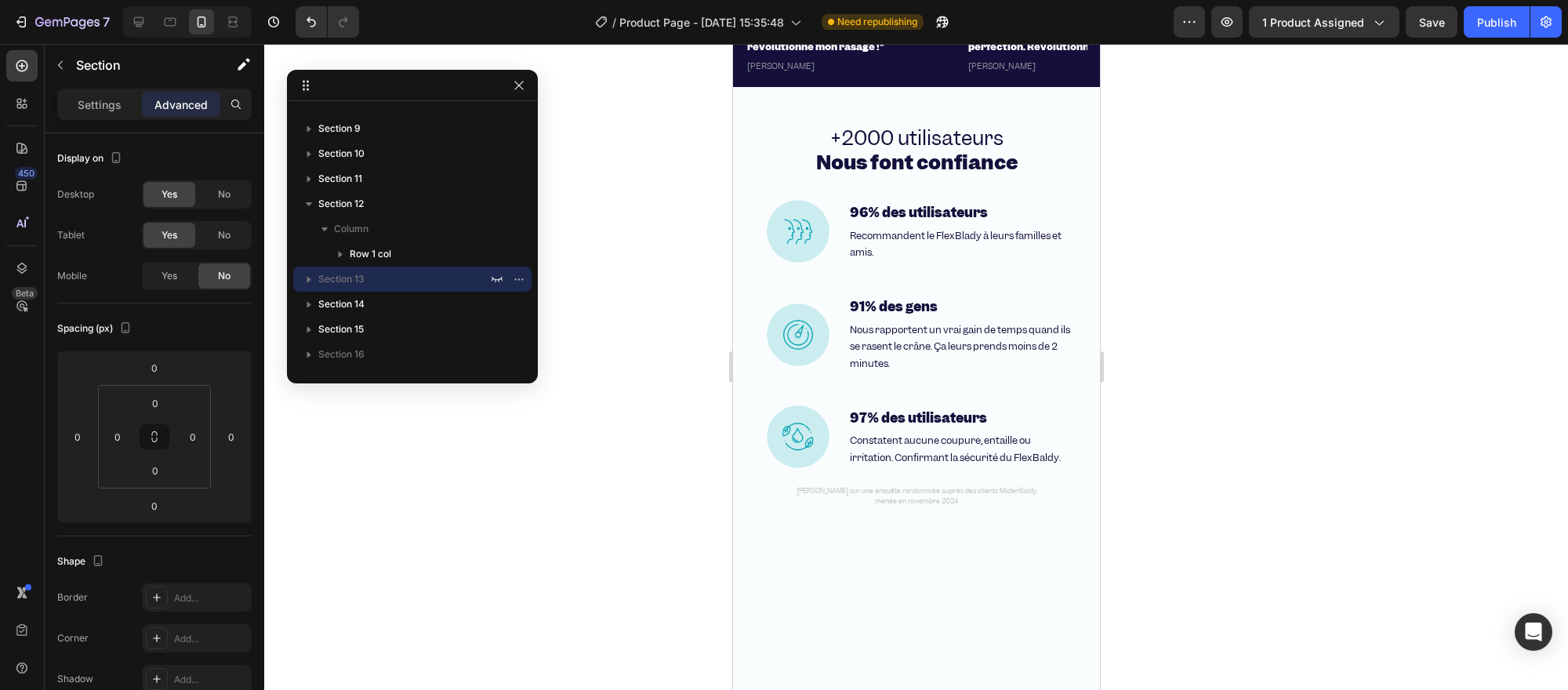
click at [123, 26] on div at bounding box center [188, 22] width 128 height 31
click at [137, 25] on icon at bounding box center [139, 22] width 10 height 10
type input "32"
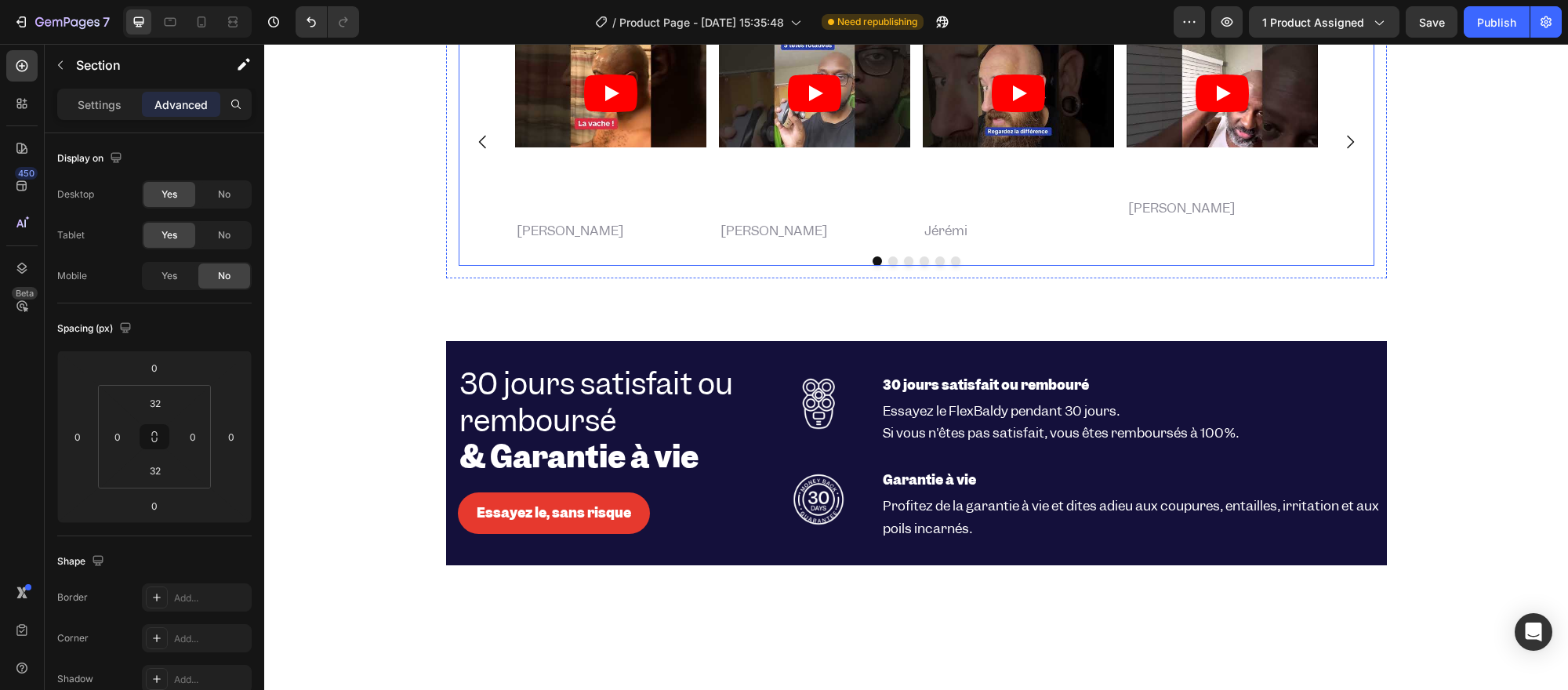
scroll to position [4252, 0]
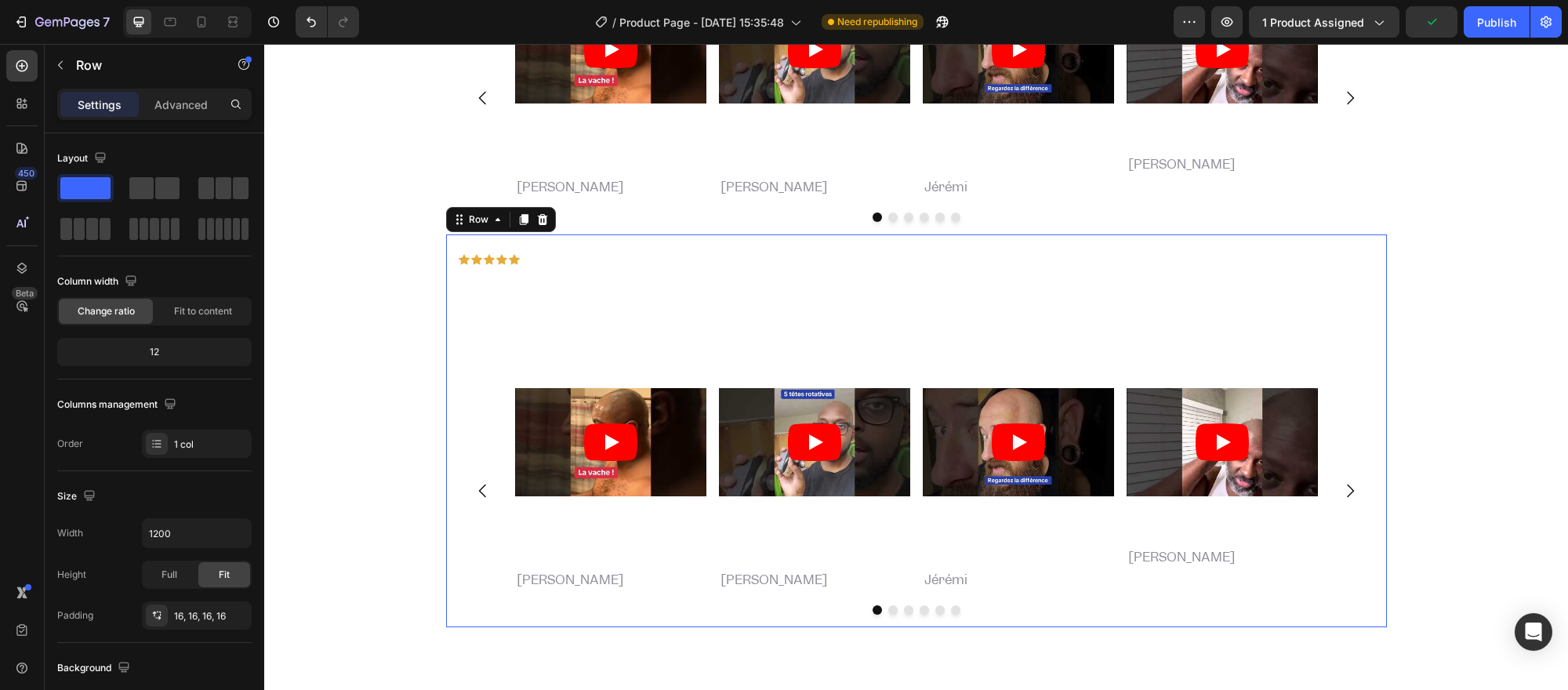
click at [473, 244] on div "Icon Icon Icon Icon Icon Icon List + 720 avis 5 étoiles Text Block Row Nos clie…" at bounding box center [915, 430] width 940 height 393
click at [537, 222] on icon at bounding box center [542, 220] width 10 height 11
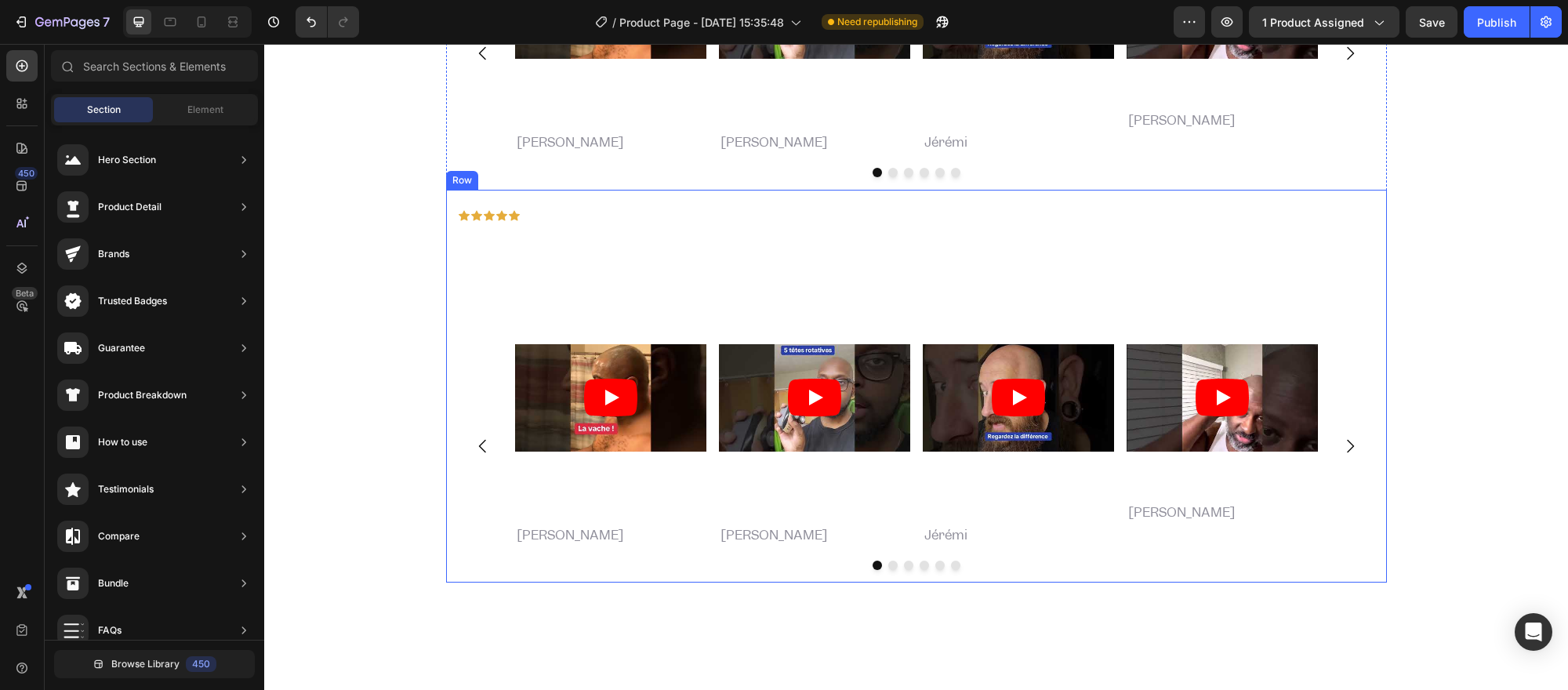
scroll to position [3817, 0]
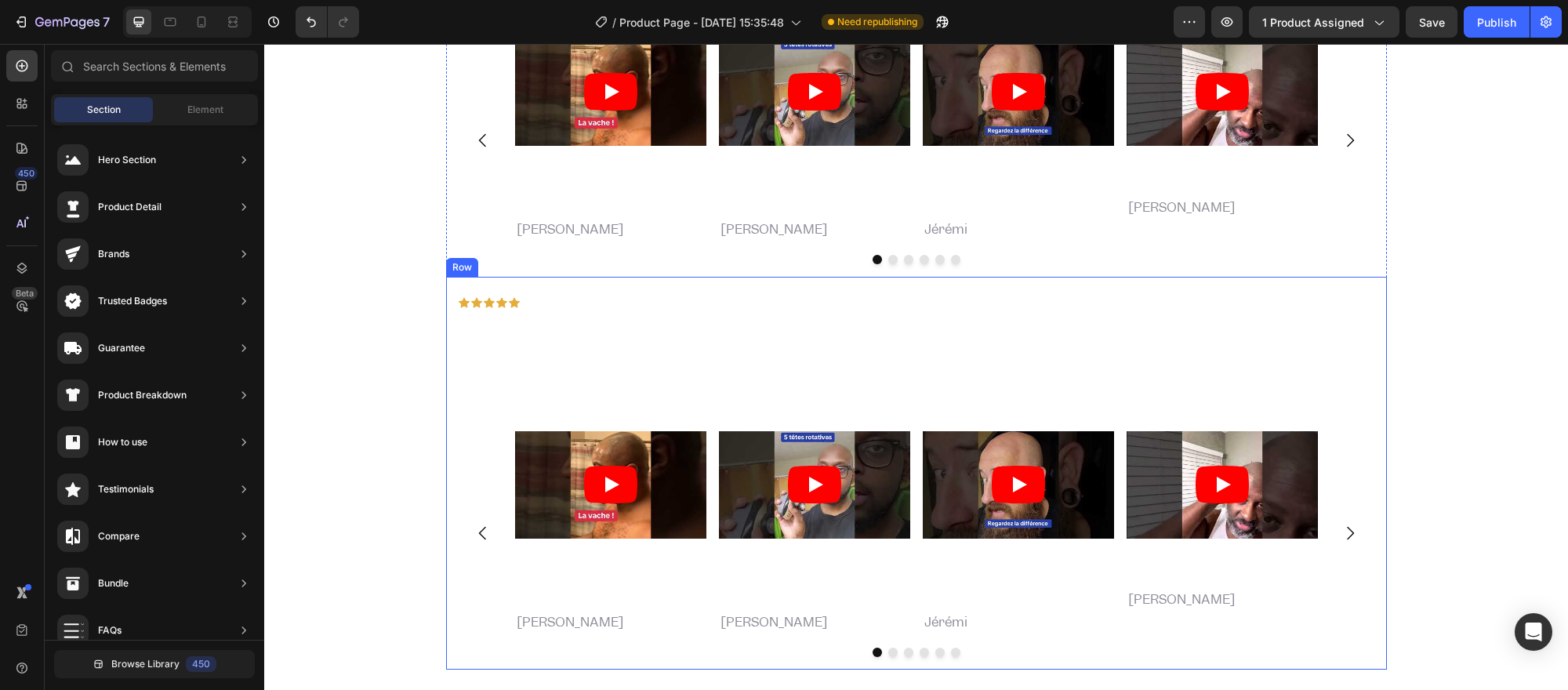
click at [465, 283] on div "Icon Icon Icon Icon Icon Icon List + 720 avis 5 étoiles Text Block Row Nos clie…" at bounding box center [915, 473] width 940 height 393
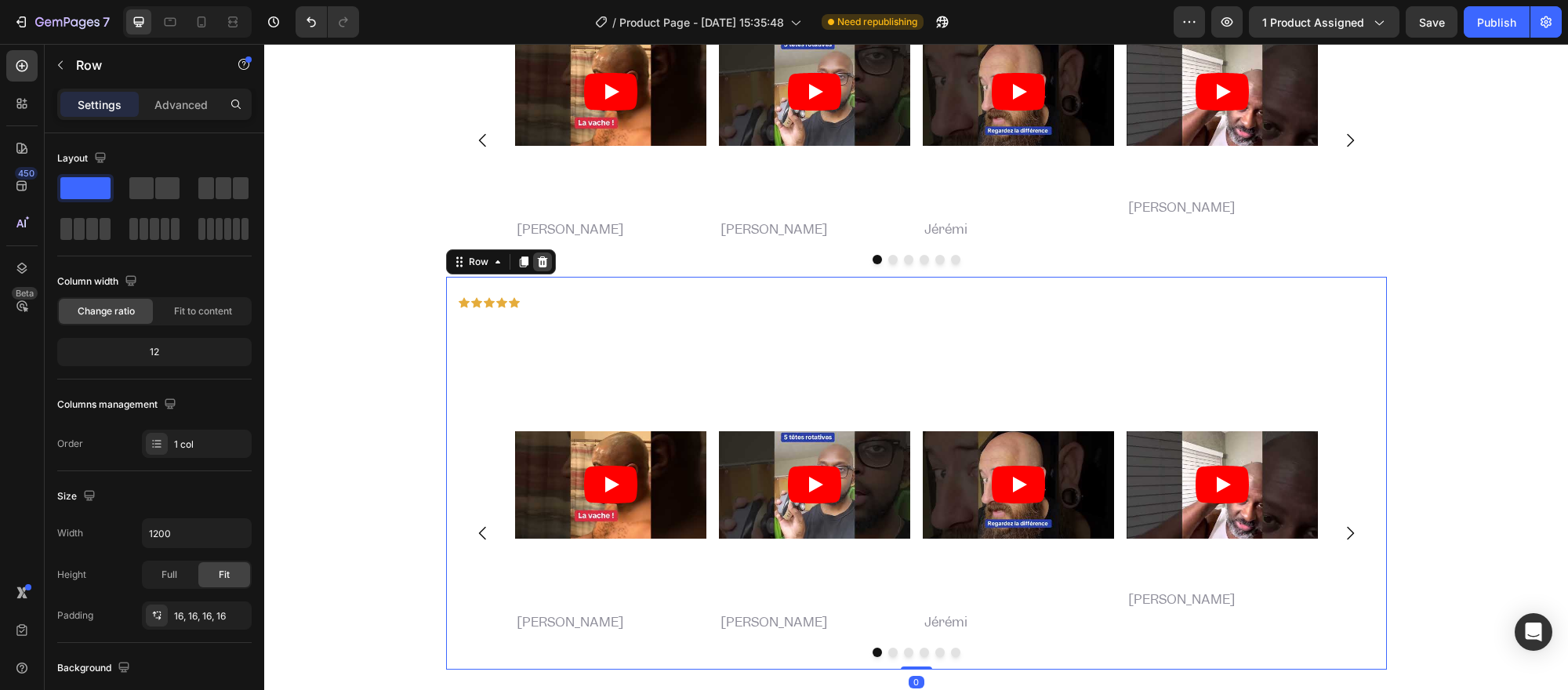
click at [536, 264] on icon at bounding box center [543, 262] width 13 height 13
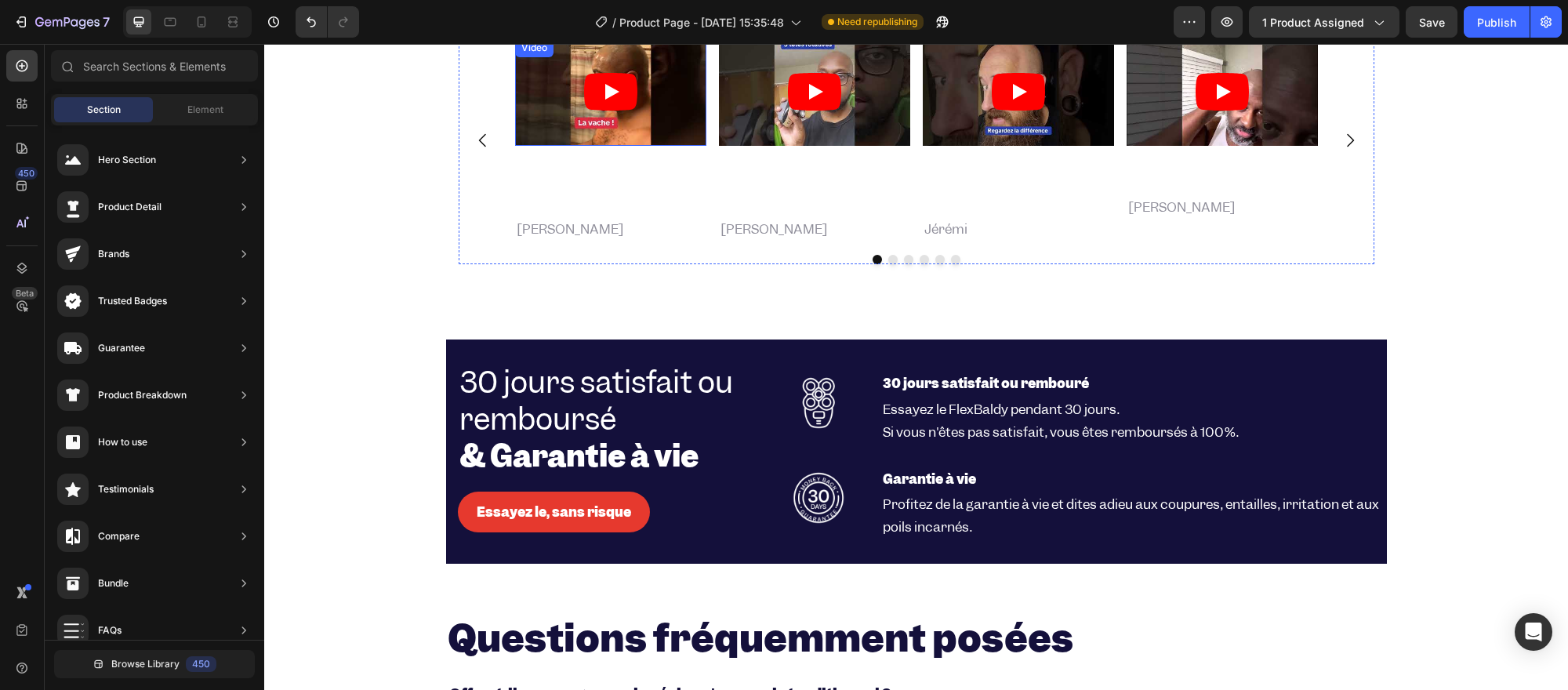
scroll to position [3381, 0]
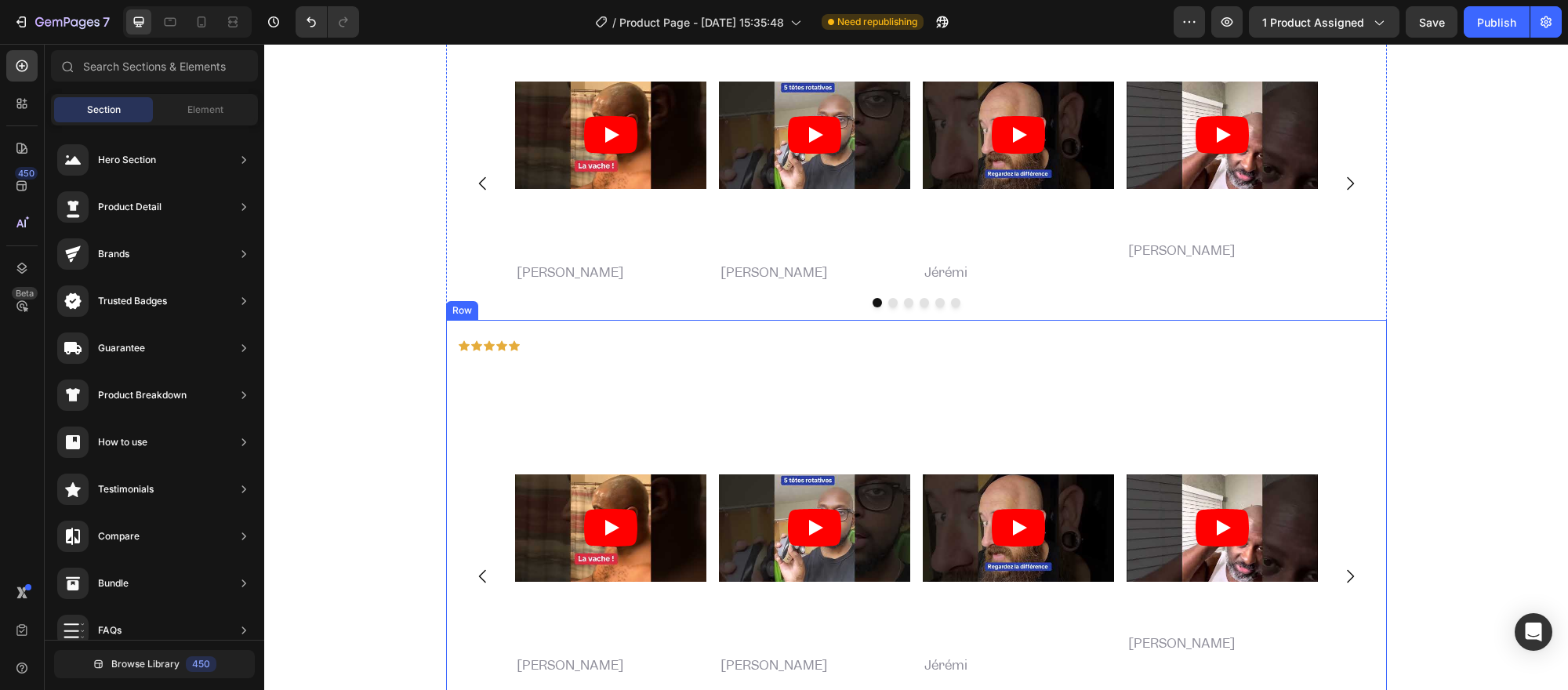
click at [474, 324] on div "Icon Icon Icon Icon Icon Icon List + 720 avis 5 étoiles Text Block Row Nos clie…" at bounding box center [915, 516] width 940 height 393
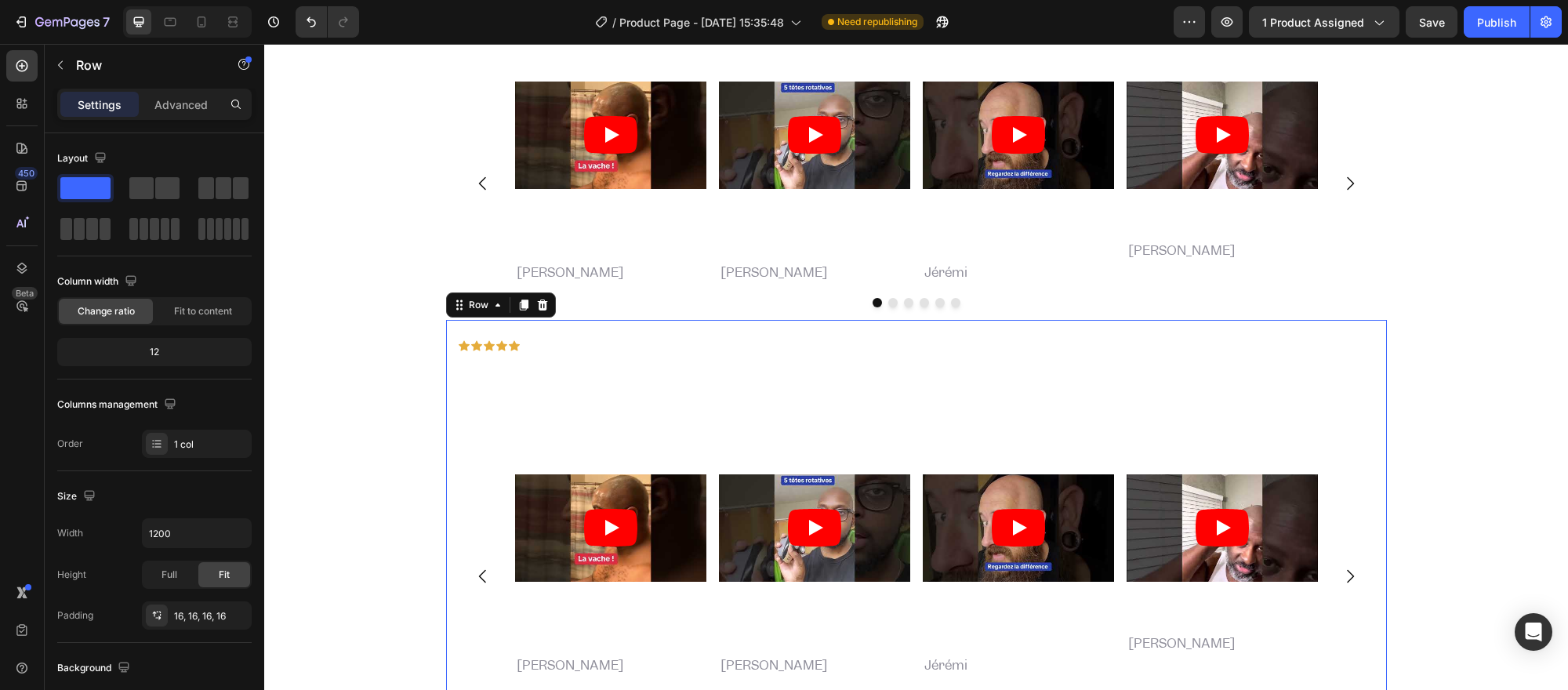
drag, startPoint x: 540, startPoint y: 302, endPoint x: 533, endPoint y: 308, distance: 9.2
click at [539, 302] on icon at bounding box center [543, 305] width 13 height 13
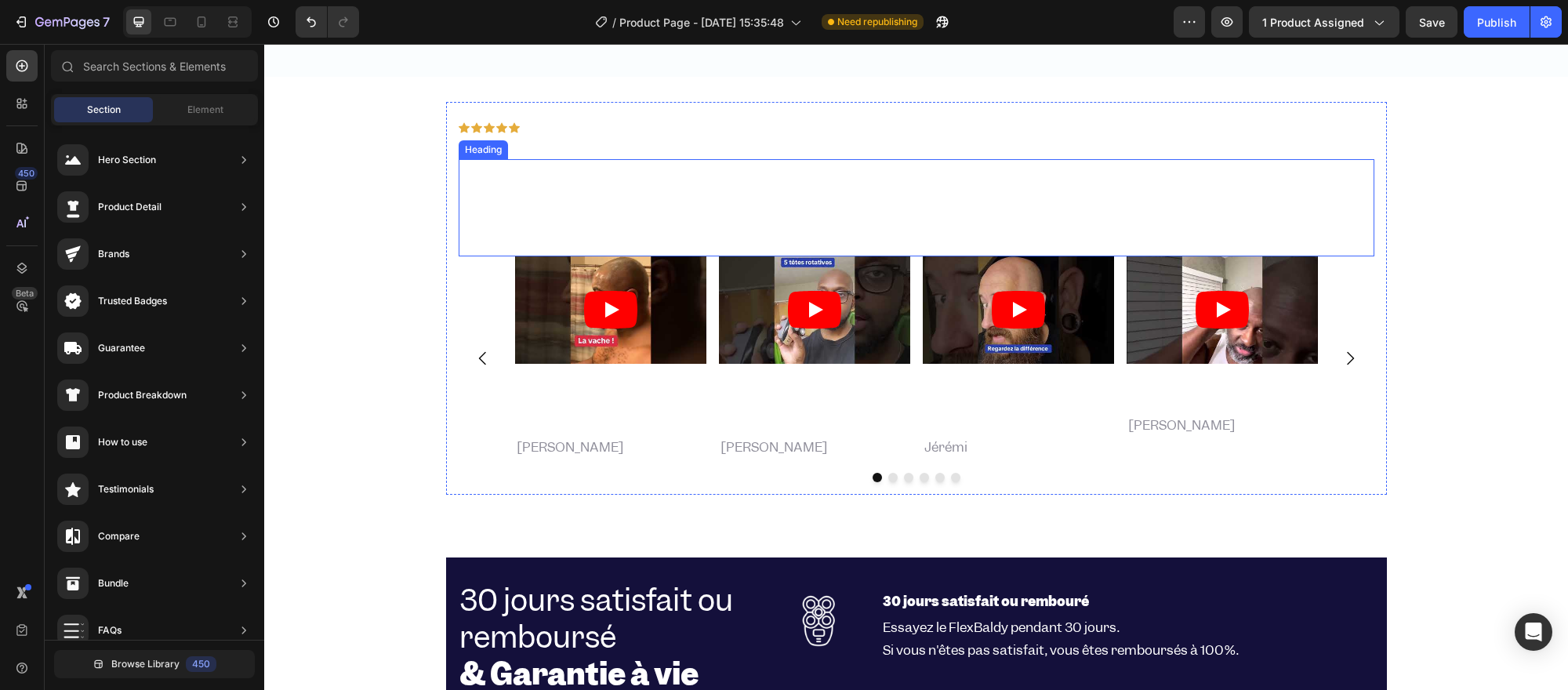
scroll to position [3121, 0]
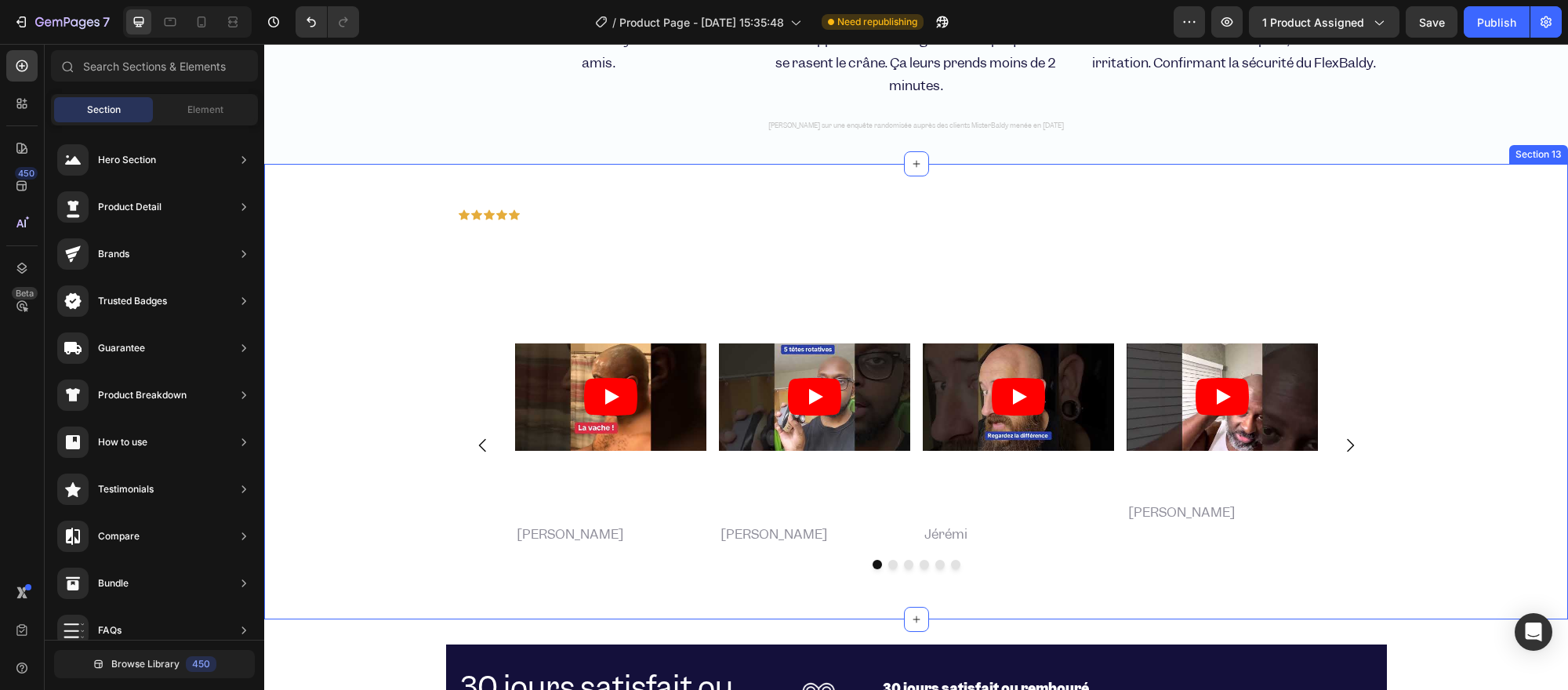
click at [471, 186] on div "Icon Icon Icon Icon Icon Icon List + 720 avis 5 étoiles Text Block Row Nos clie…" at bounding box center [916, 391] width 1303 height 455
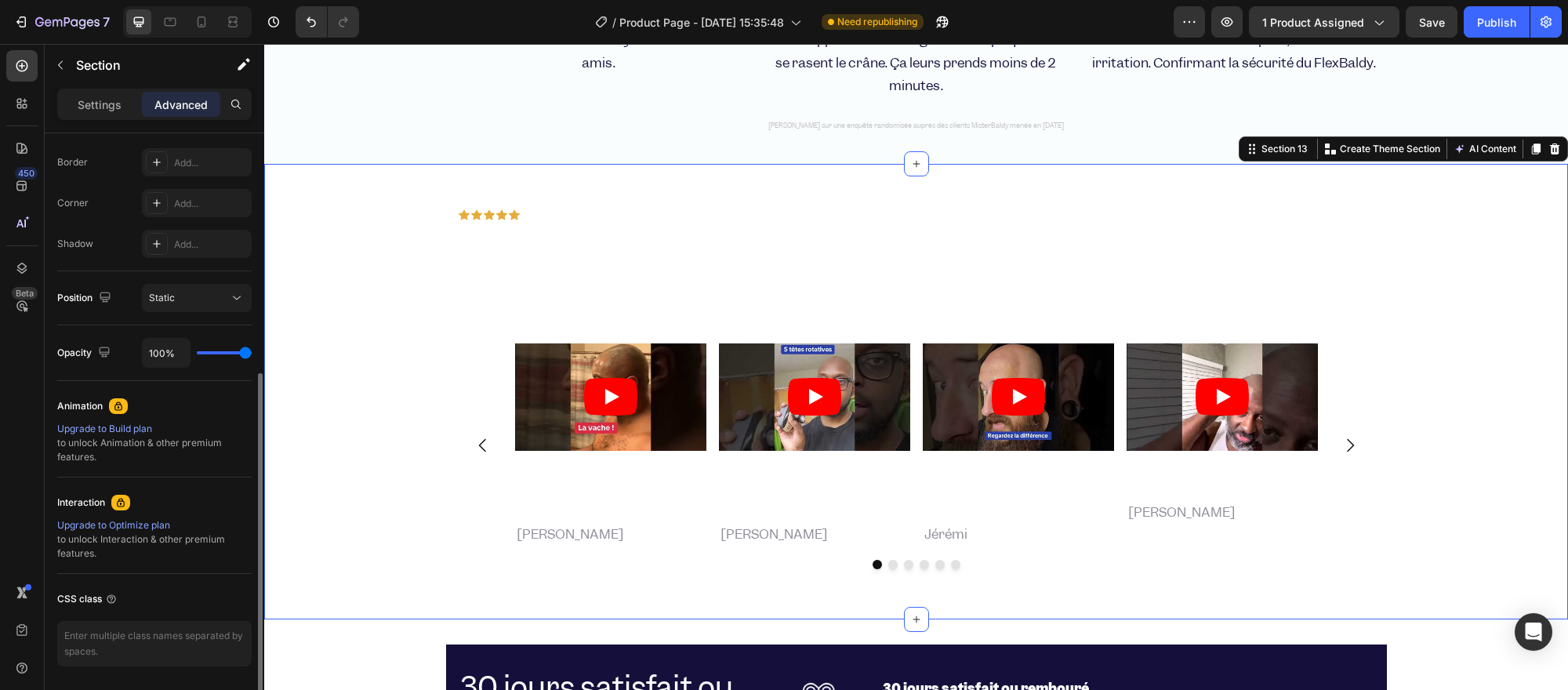
scroll to position [0, 0]
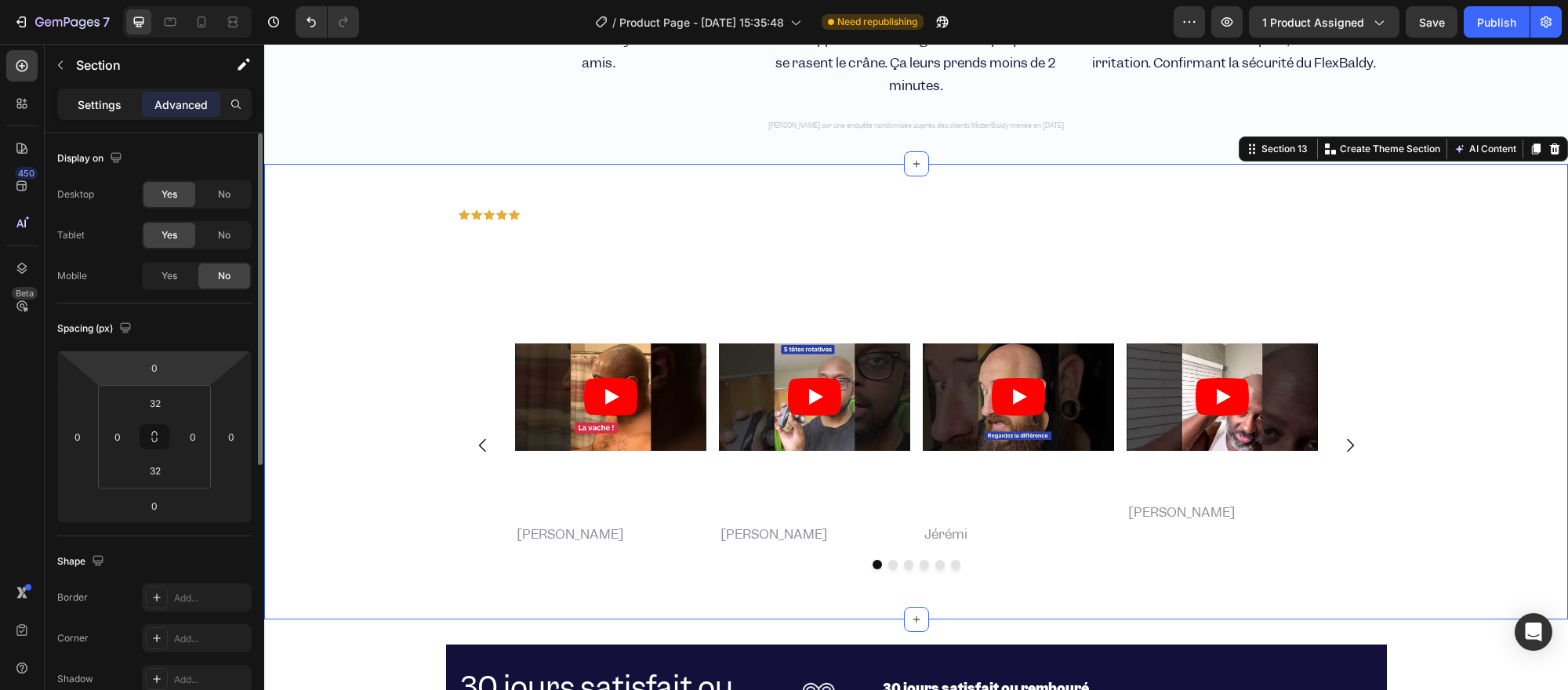
click at [106, 94] on div "Settings" at bounding box center [99, 103] width 79 height 25
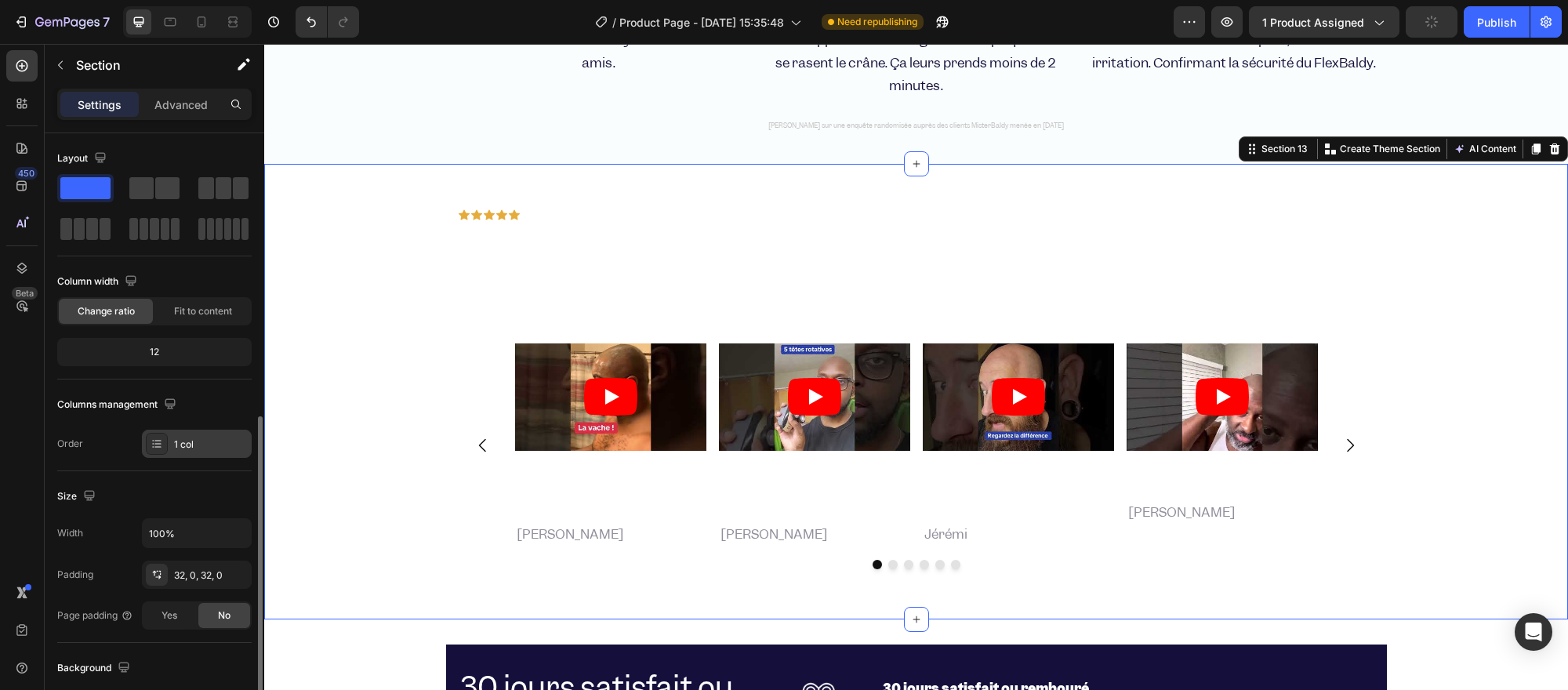
scroll to position [348, 0]
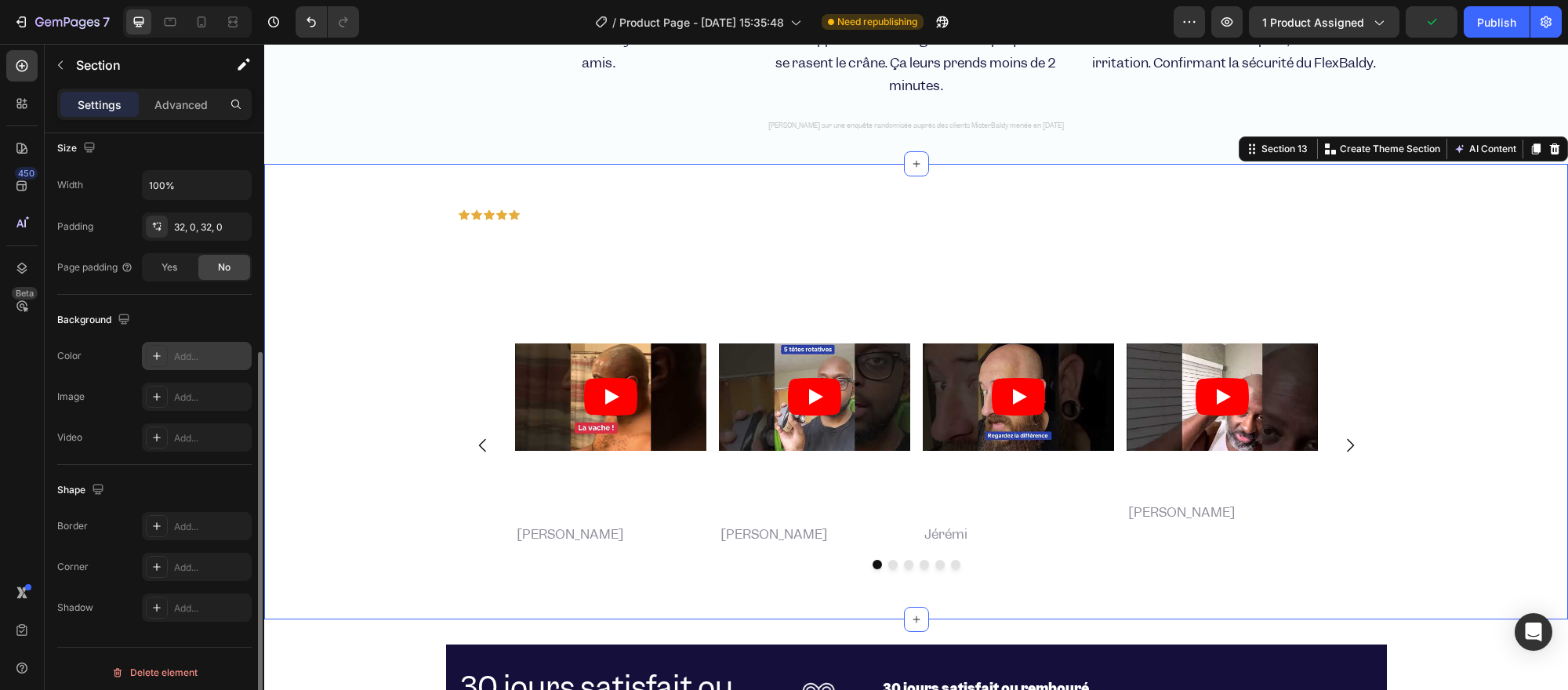
click at [185, 358] on div "Add..." at bounding box center [211, 357] width 74 height 14
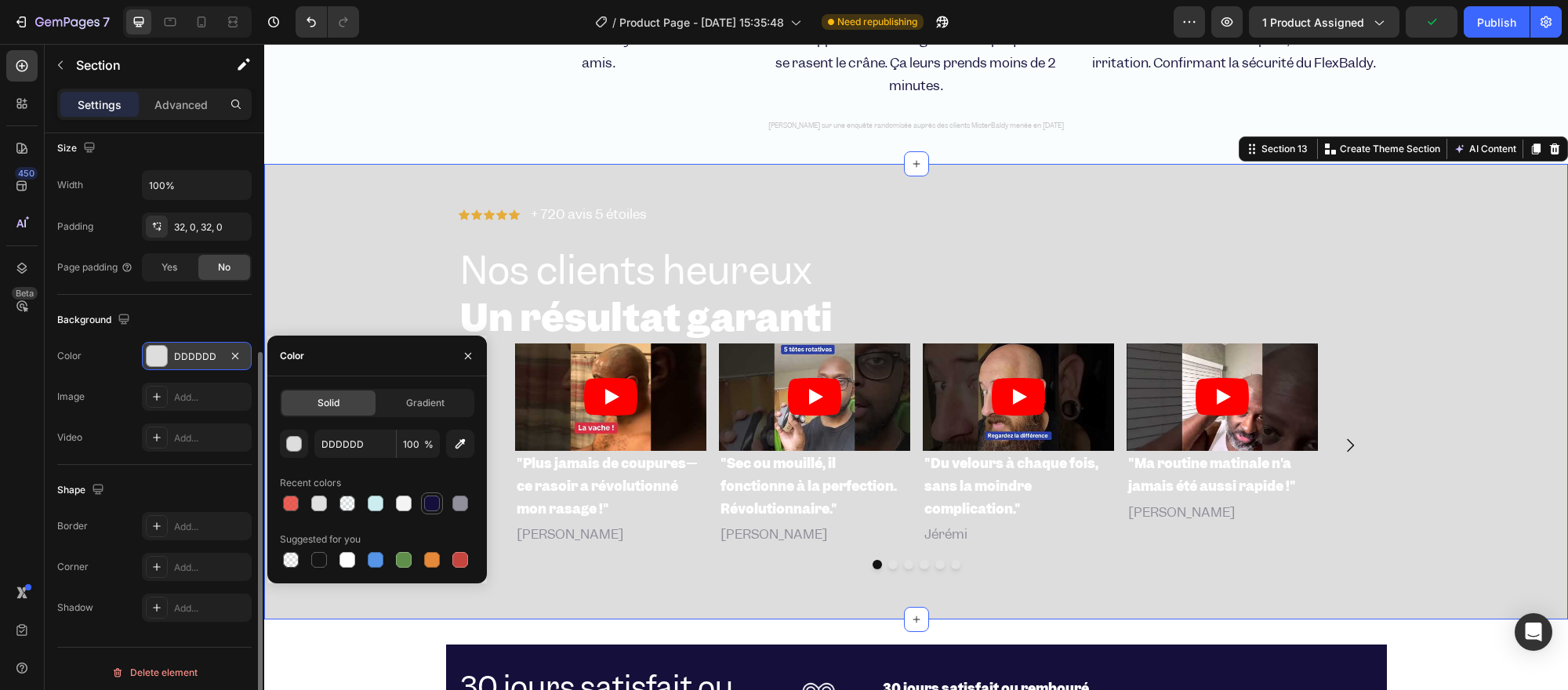
click at [426, 504] on div at bounding box center [432, 503] width 16 height 16
type input "14103B"
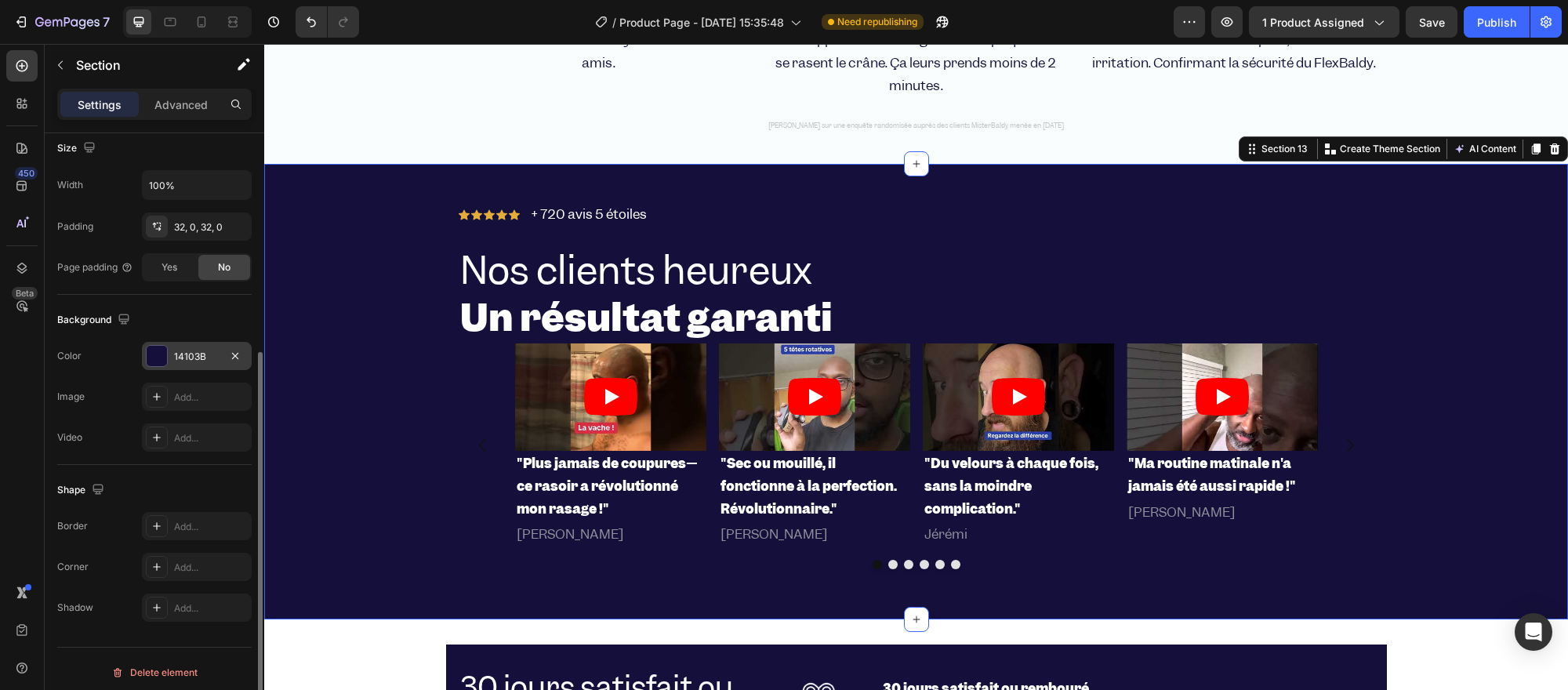
click at [349, 218] on div "Icon Icon Icon Icon Icon Icon List + 720 avis 5 étoiles Text Block Row Nos clie…" at bounding box center [916, 392] width 1303 height 406
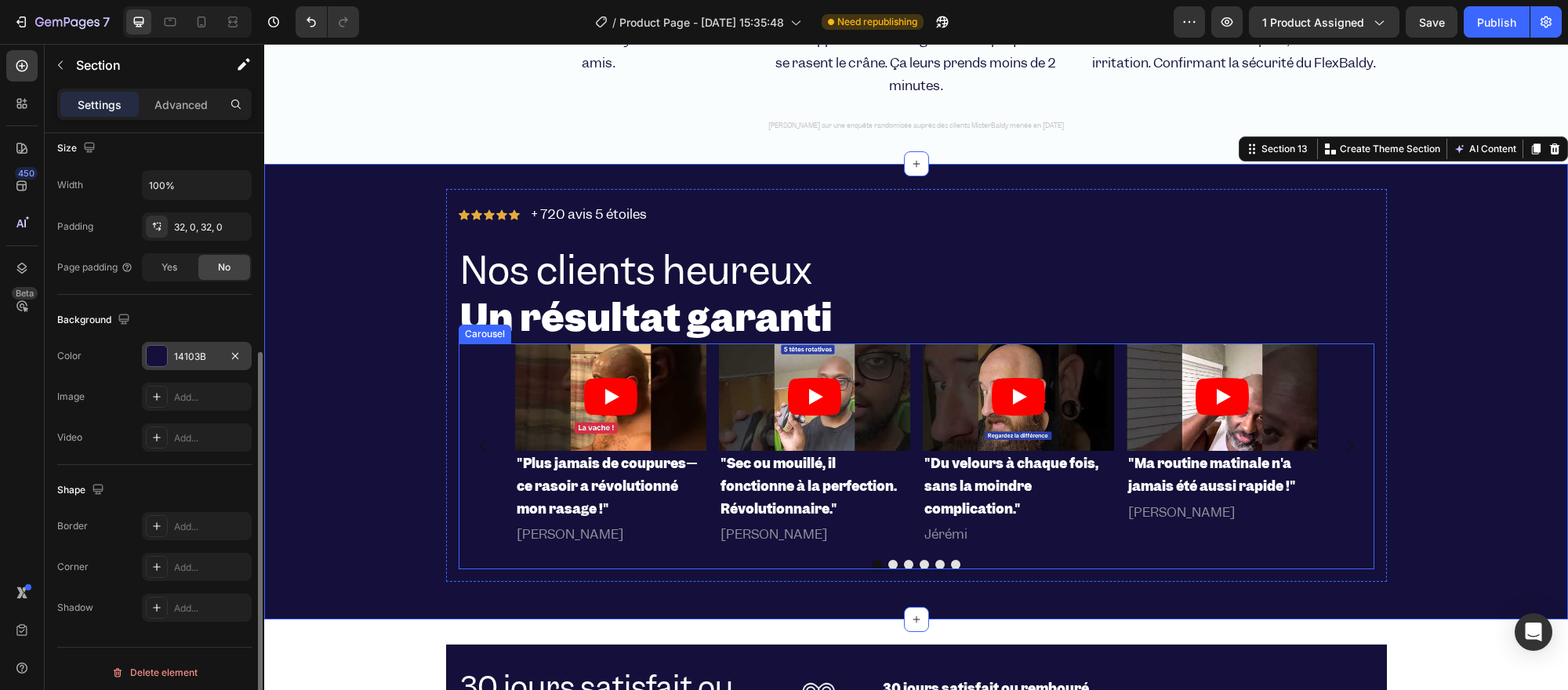
click at [1108, 359] on div "Video "Plus jamais de coupures—ce rasoir a révolutionné mon rasage !" Heading […" at bounding box center [915, 445] width 802 height 204
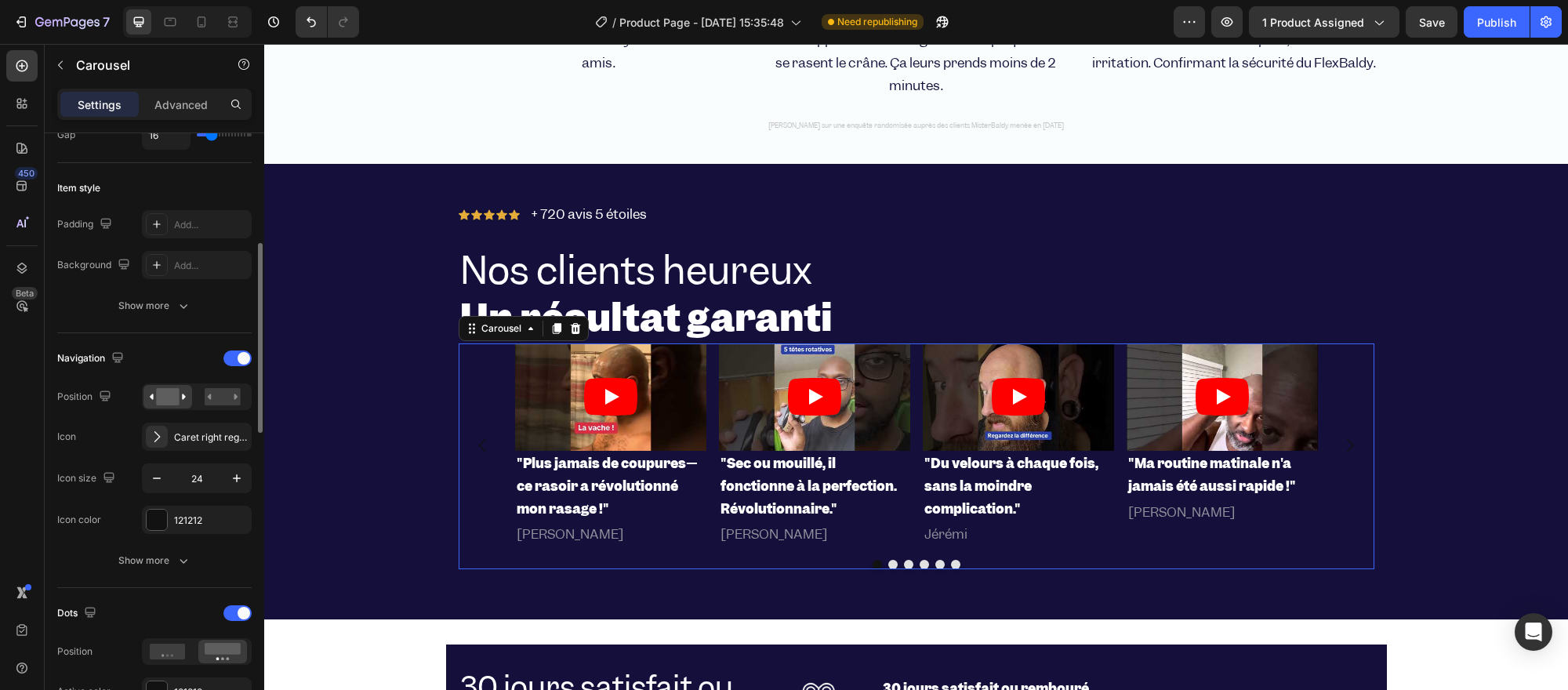
scroll to position [0, 0]
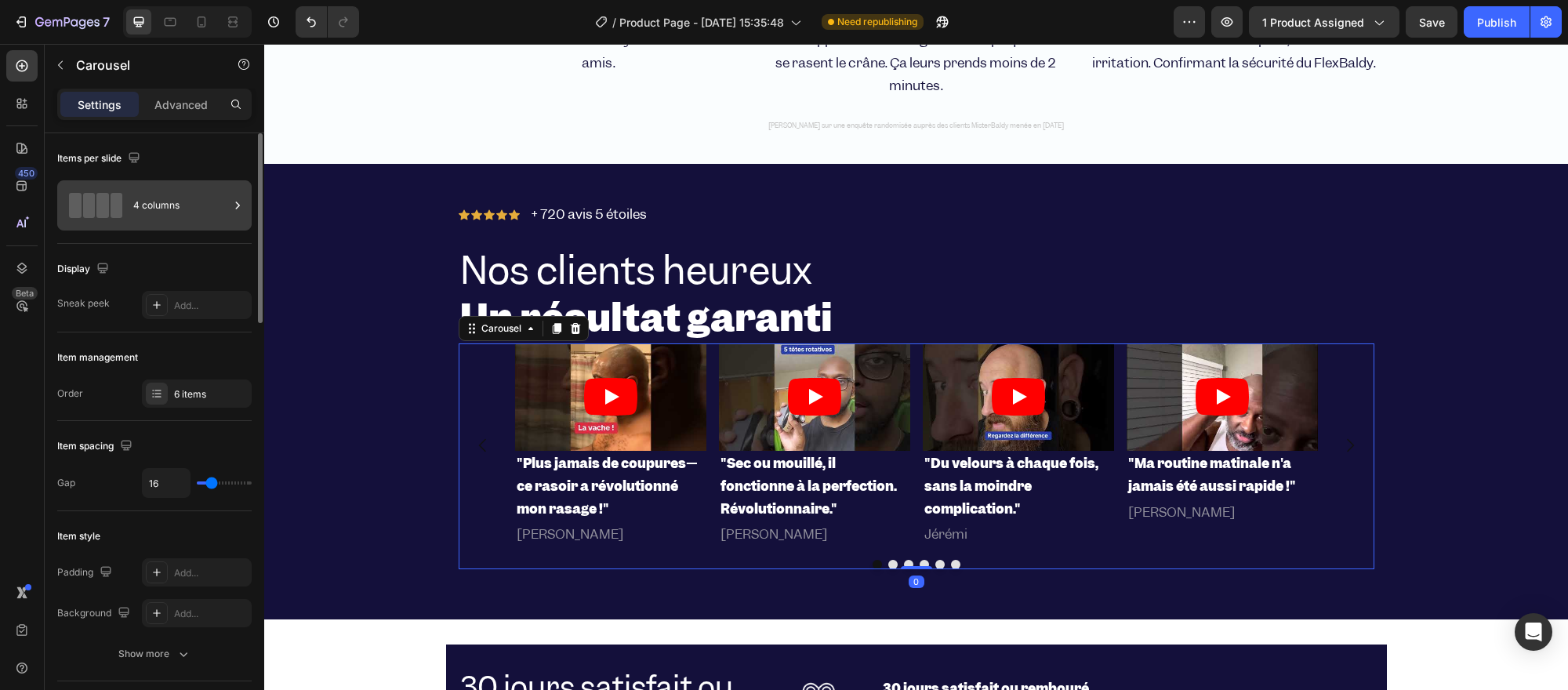
click at [135, 212] on div "4 columns" at bounding box center [180, 205] width 95 height 36
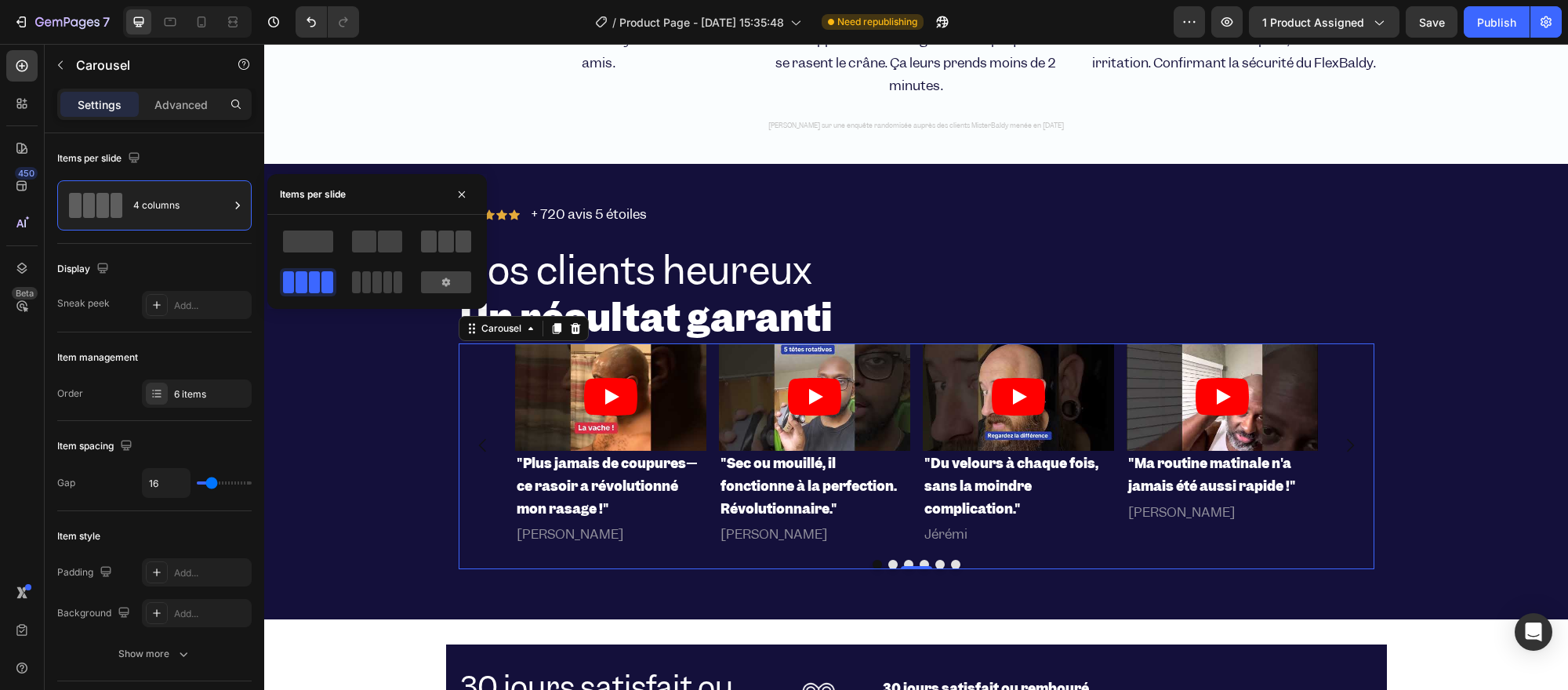
click at [0, 0] on span at bounding box center [0, 0] width 0 height 0
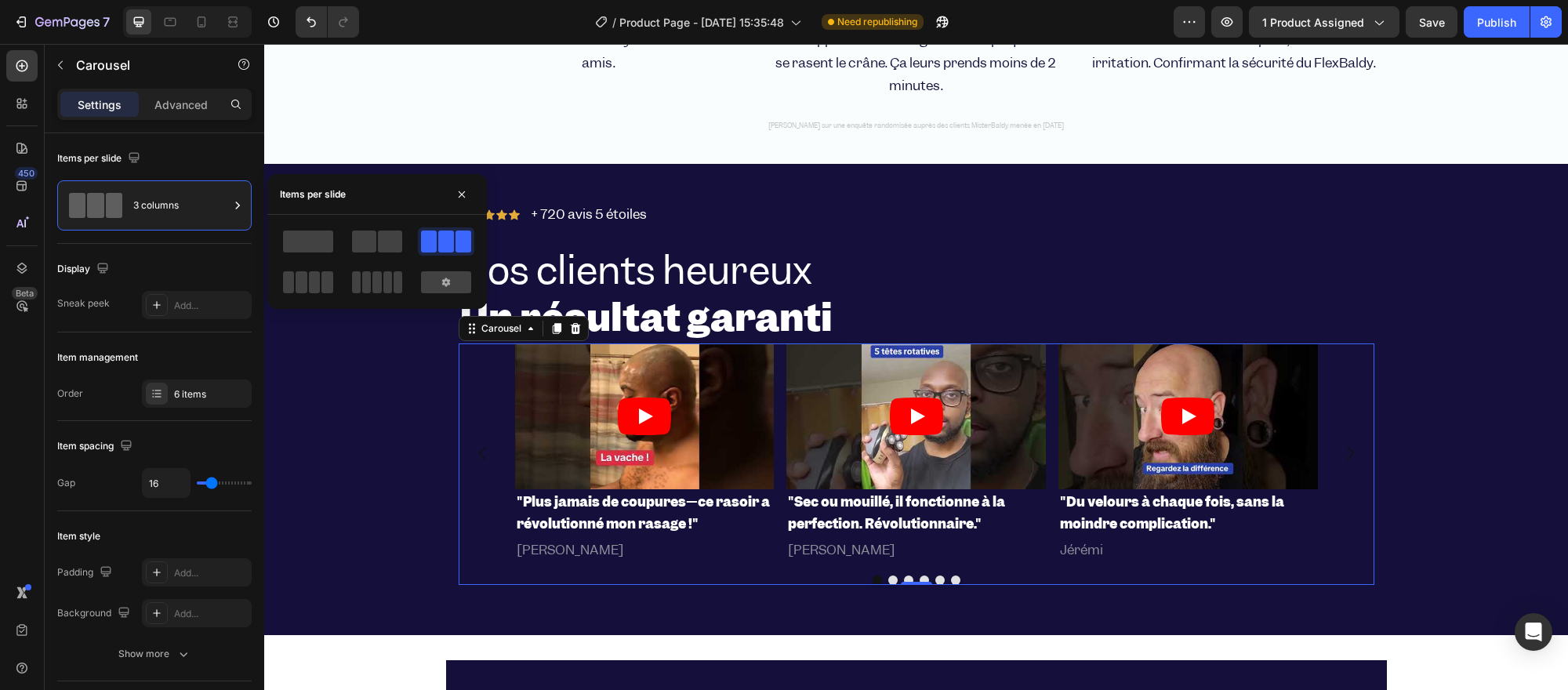
click at [318, 297] on div at bounding box center [377, 261] width 220 height 94
click at [0, 0] on span at bounding box center [0, 0] width 0 height 0
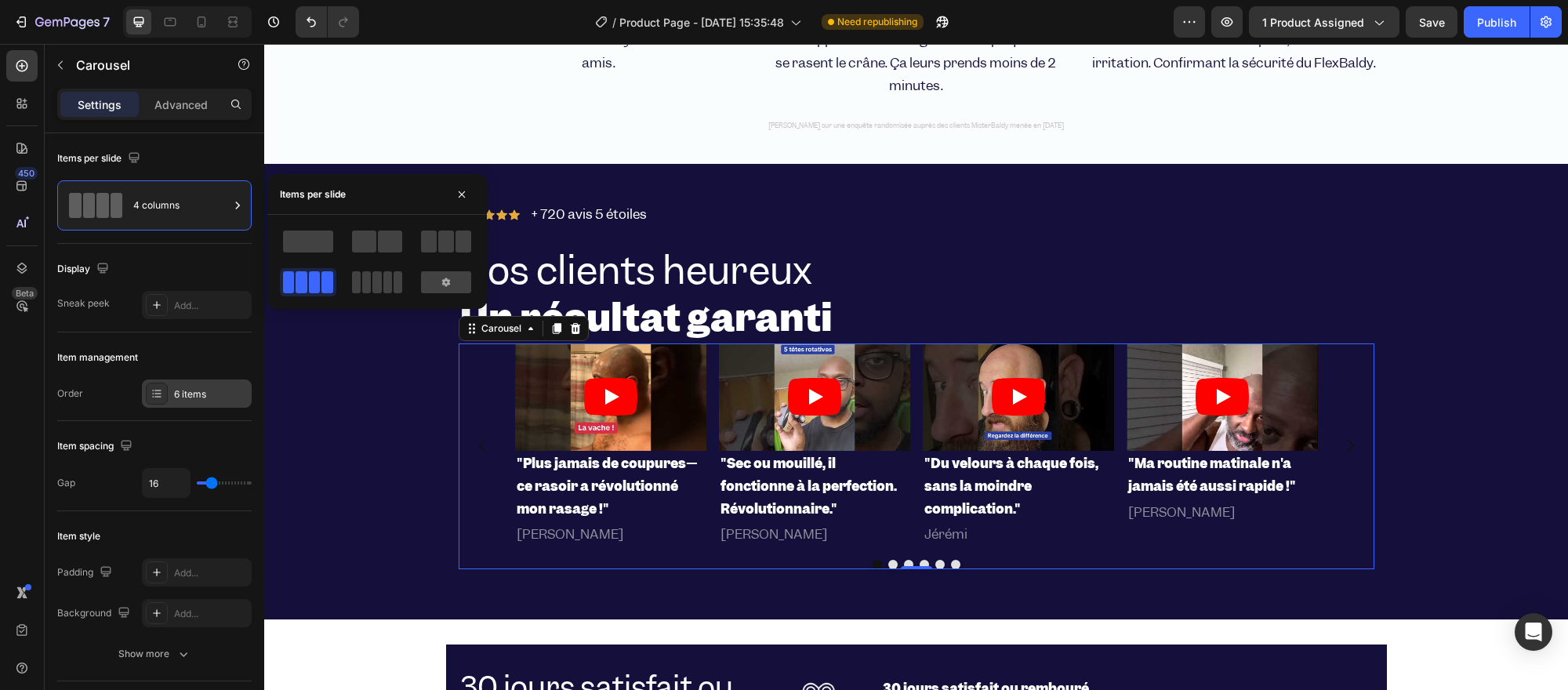
click at [193, 381] on div "6 items" at bounding box center [196, 393] width 110 height 28
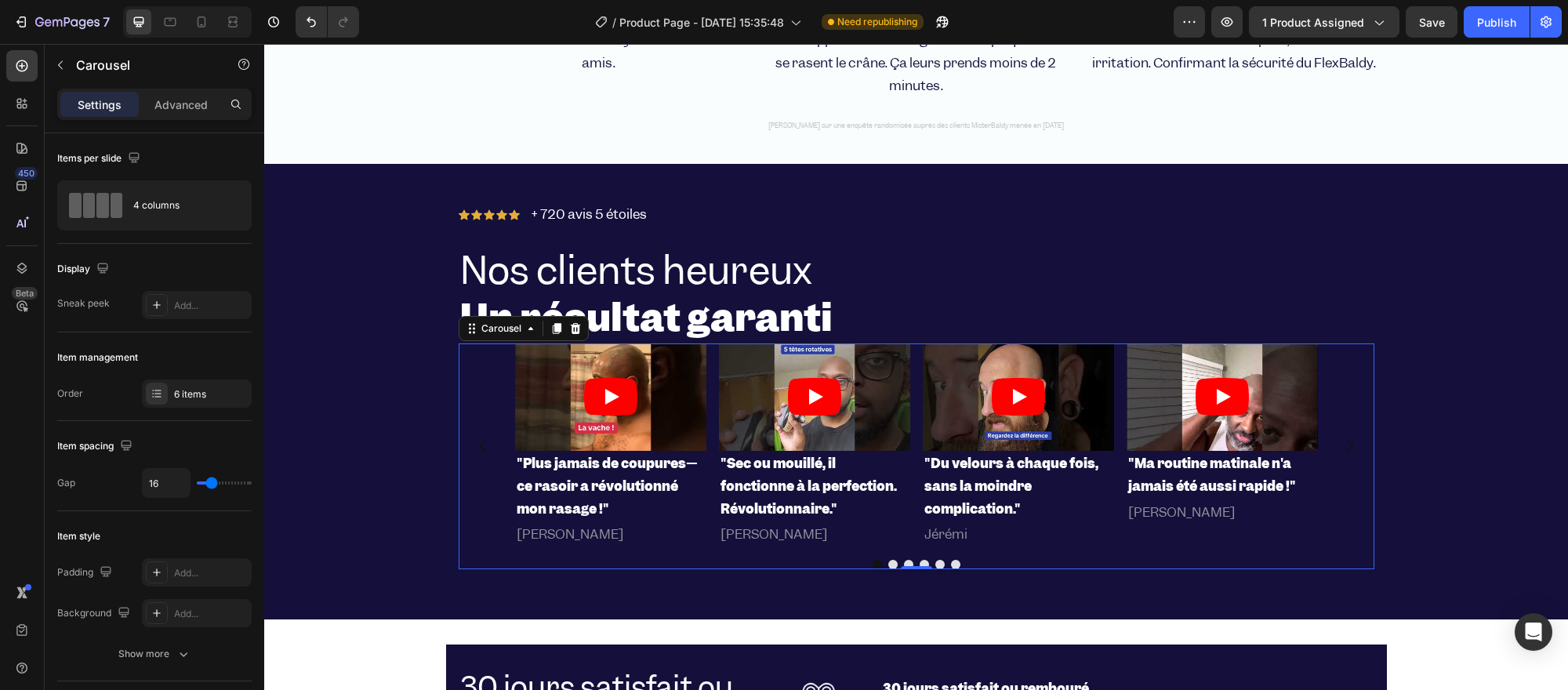
click at [176, 345] on div "Item management" at bounding box center [154, 357] width 195 height 25
type input "54"
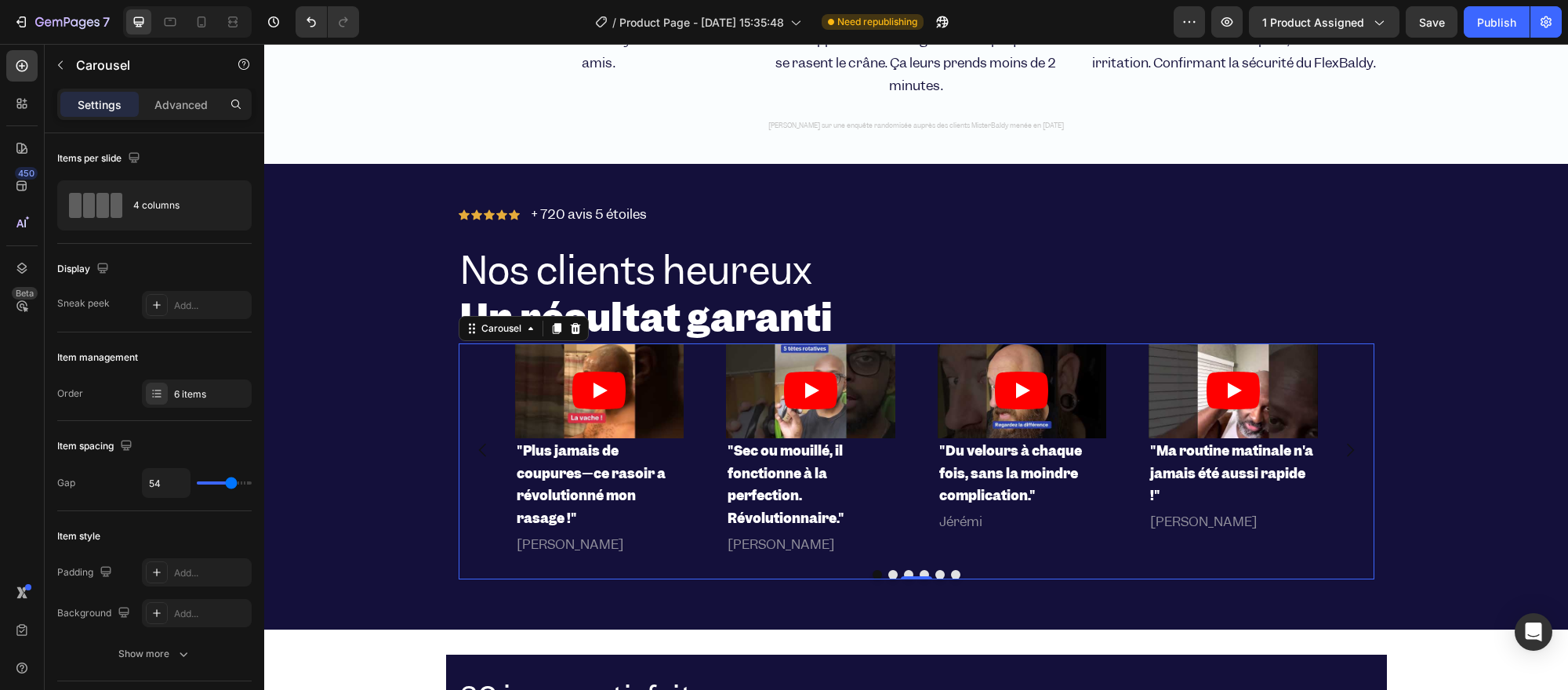
type input "49"
type input "46"
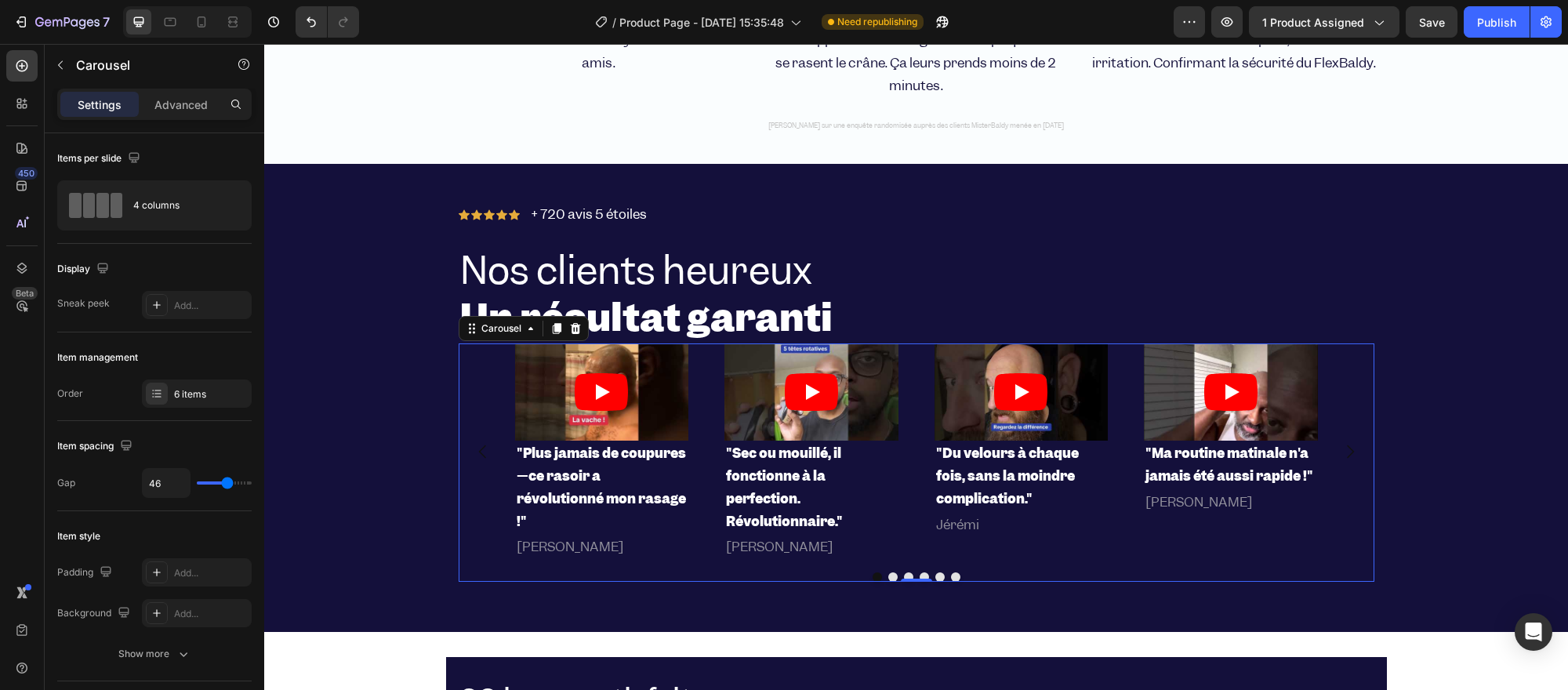
type input "28"
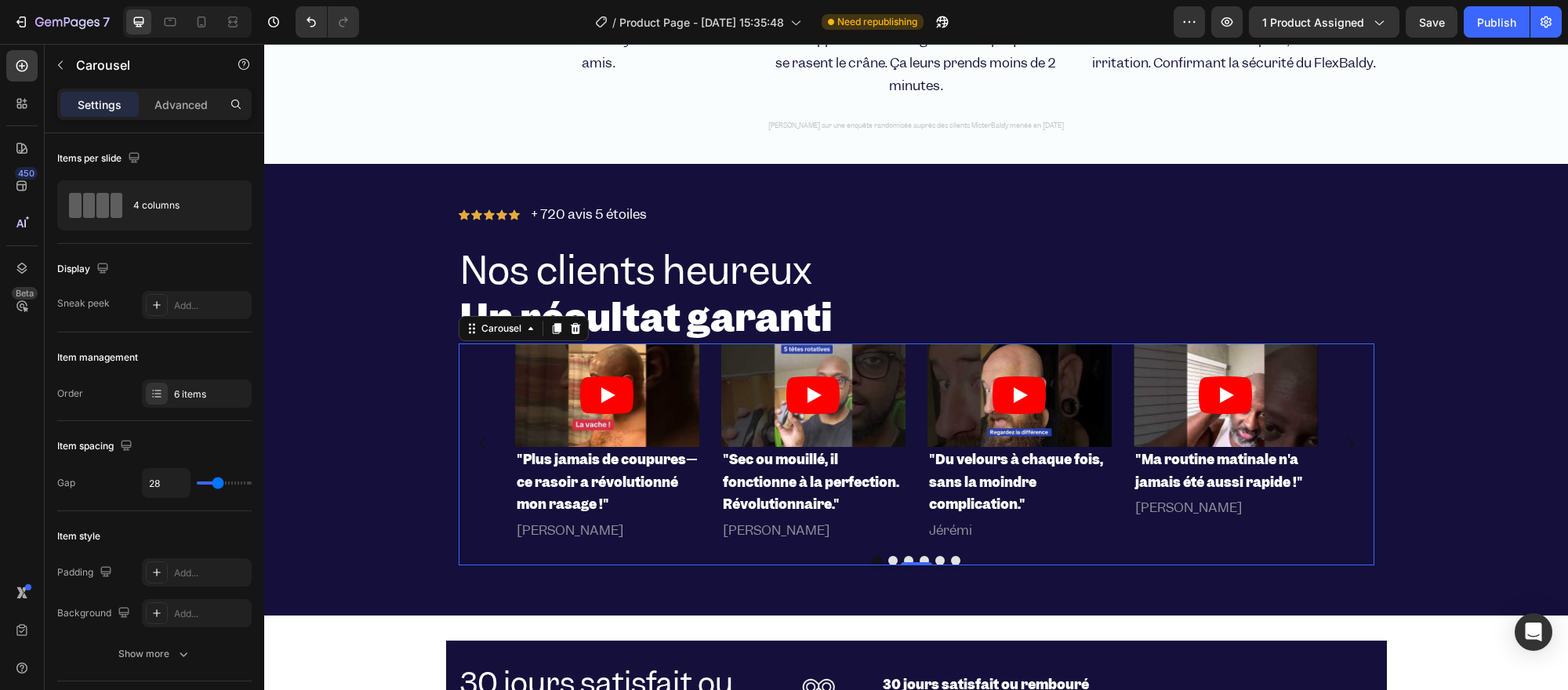
type input "26"
type input "25"
type input "23"
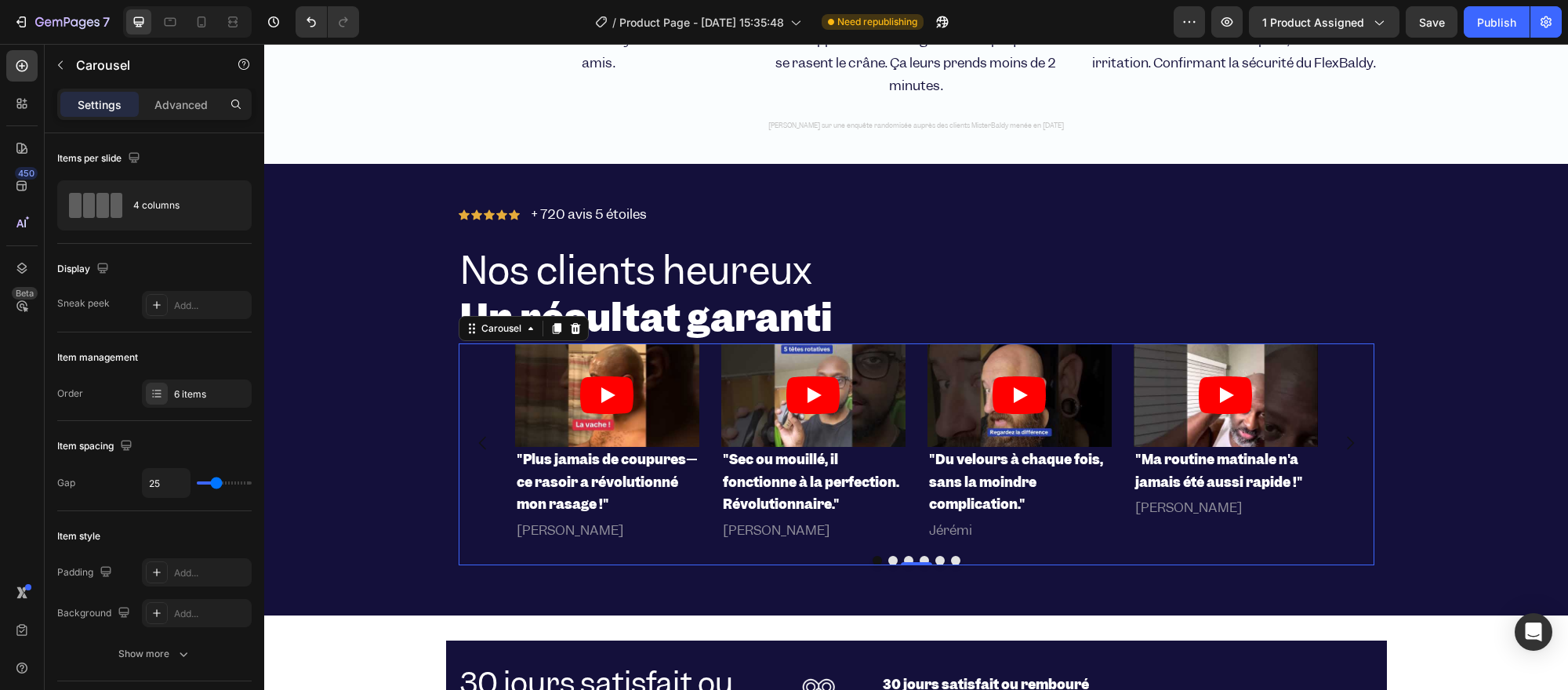
type input "23"
type input "20"
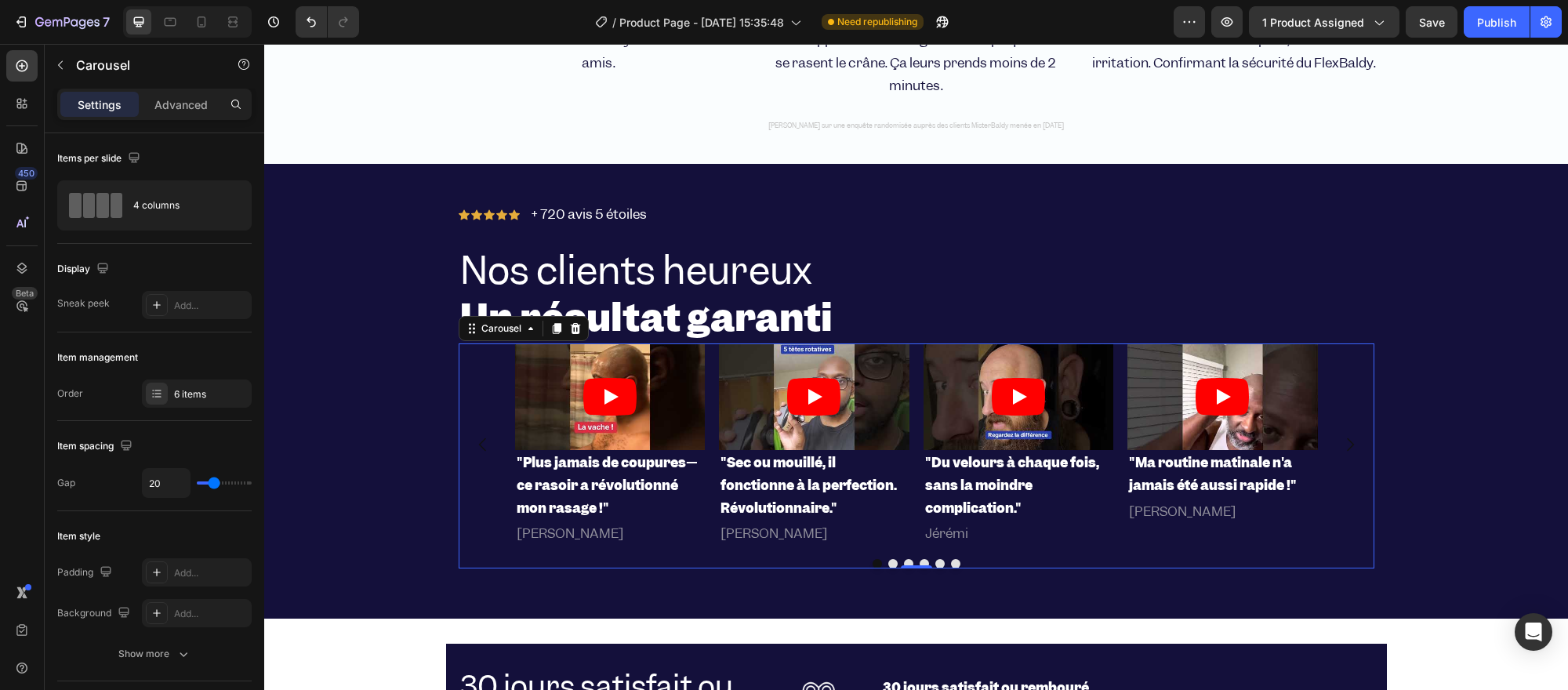
type input "18"
type input "16"
type input "13"
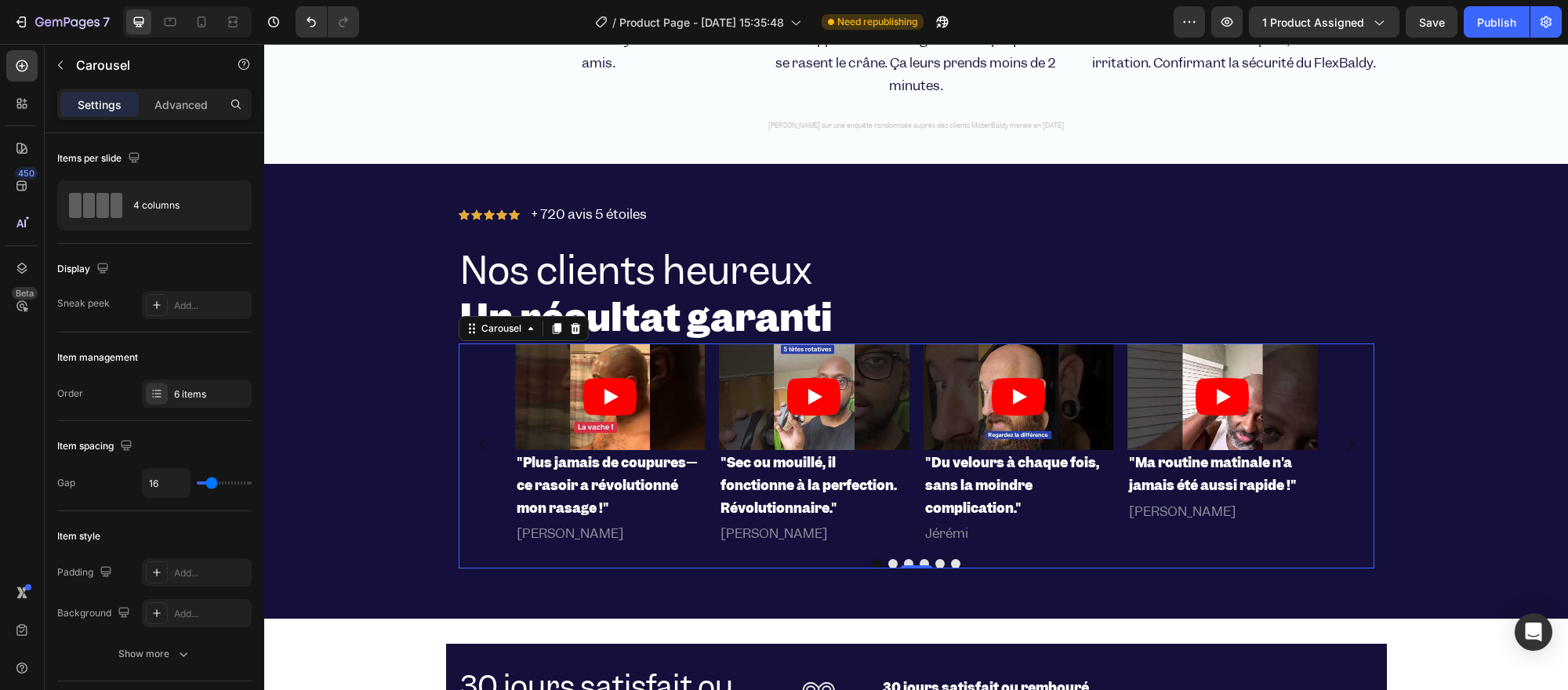
type input "13"
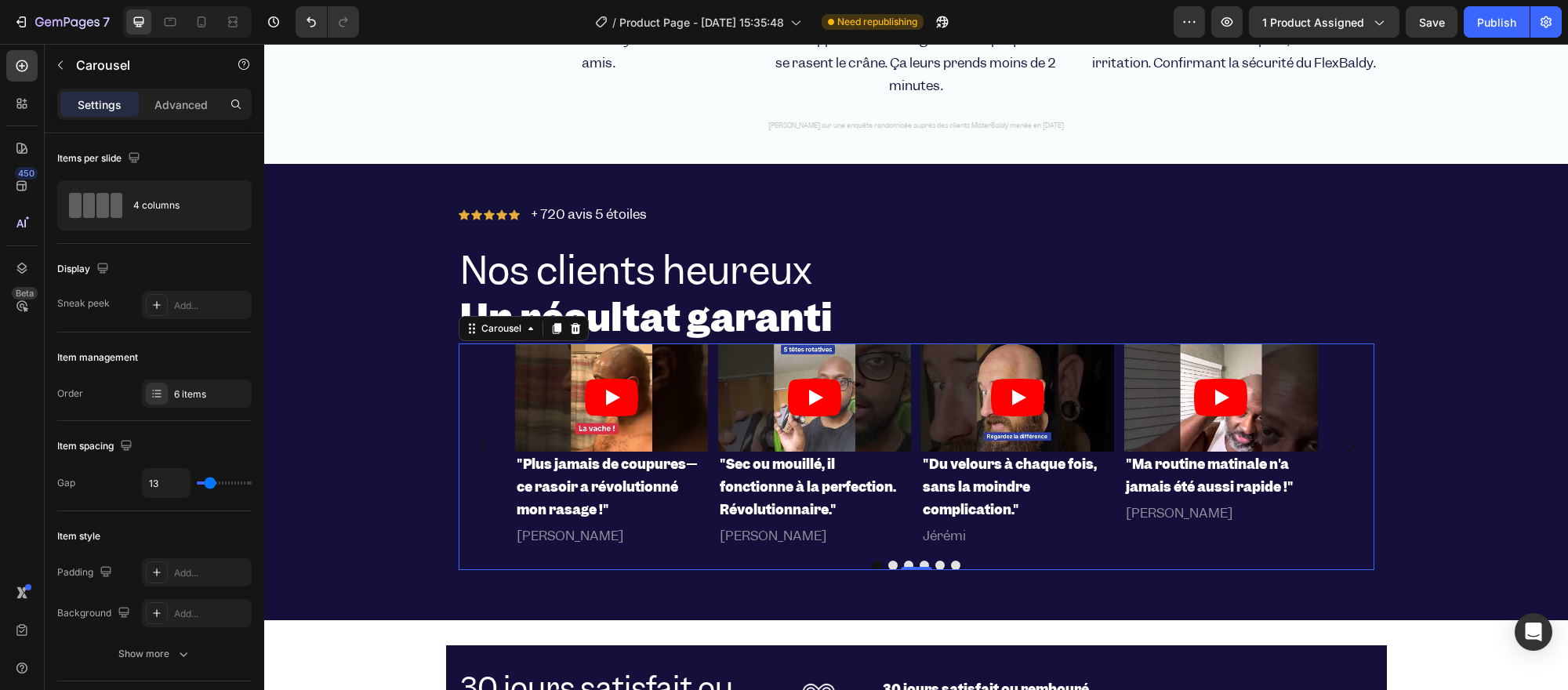
type input "10"
type input "8"
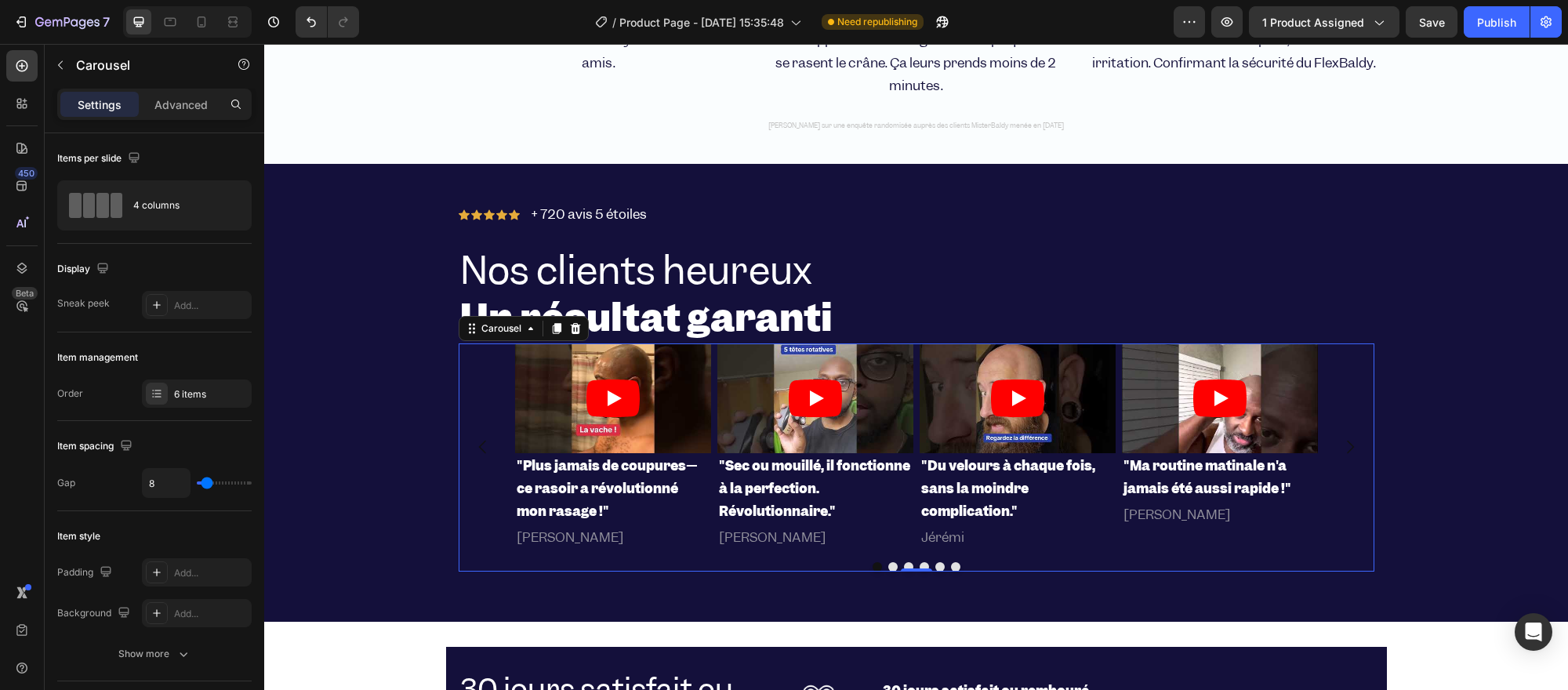
type input "6"
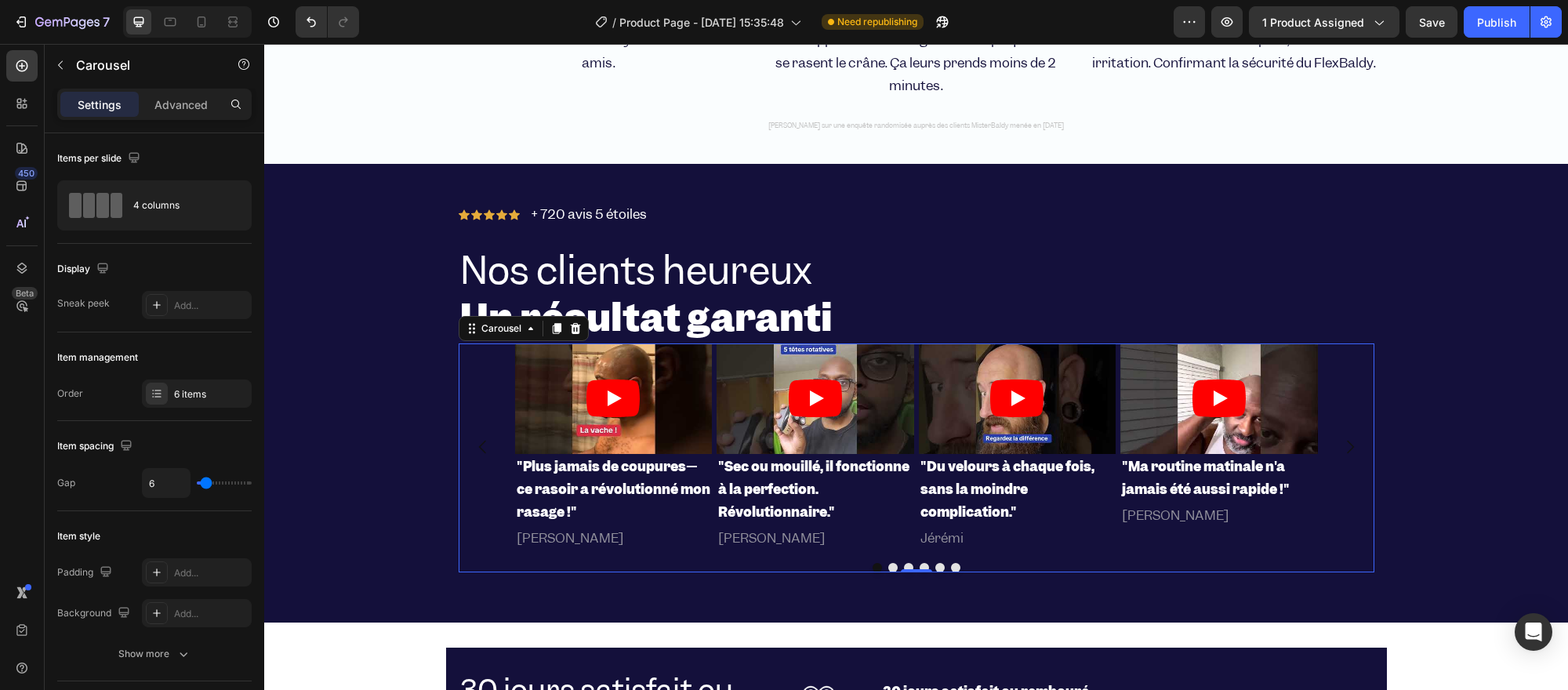
type input "8"
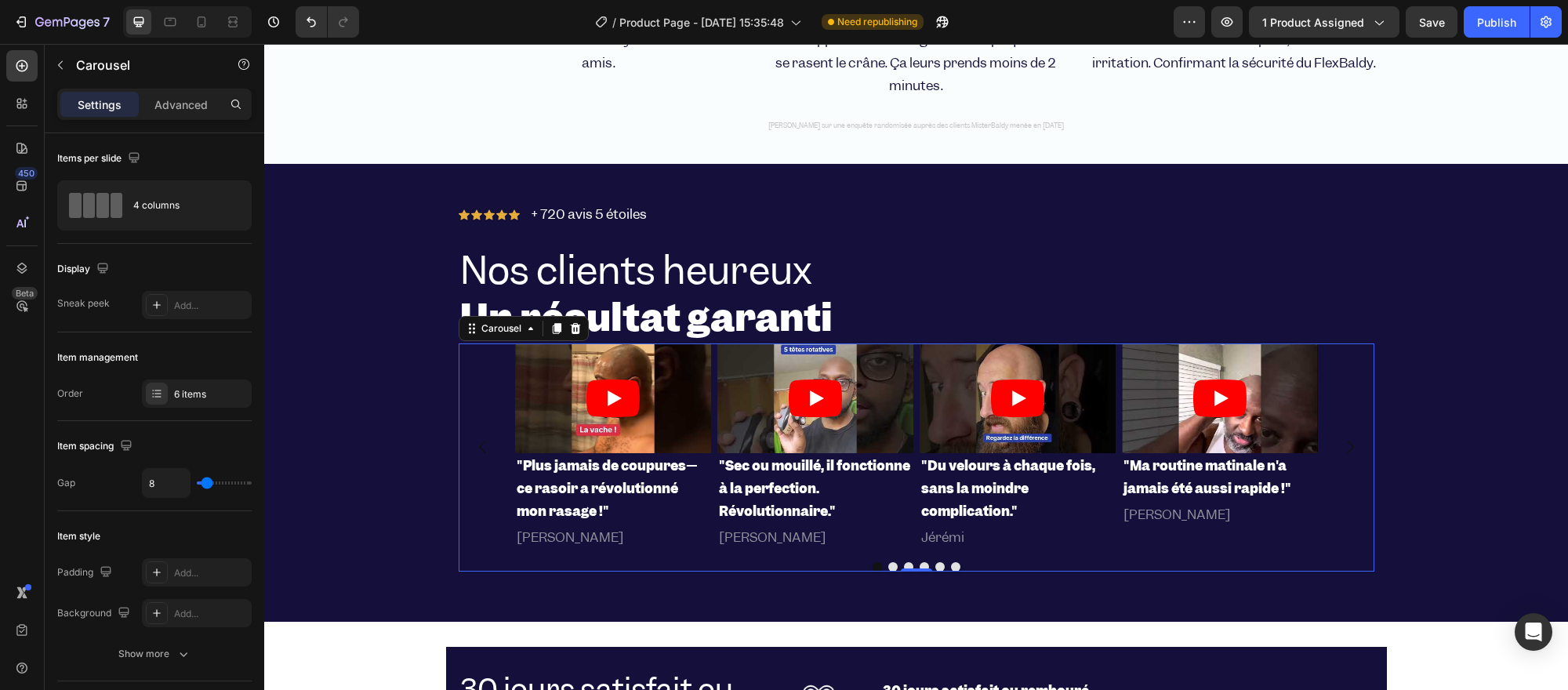
type input "10"
click at [208, 481] on input "range" at bounding box center [224, 482] width 55 height 3
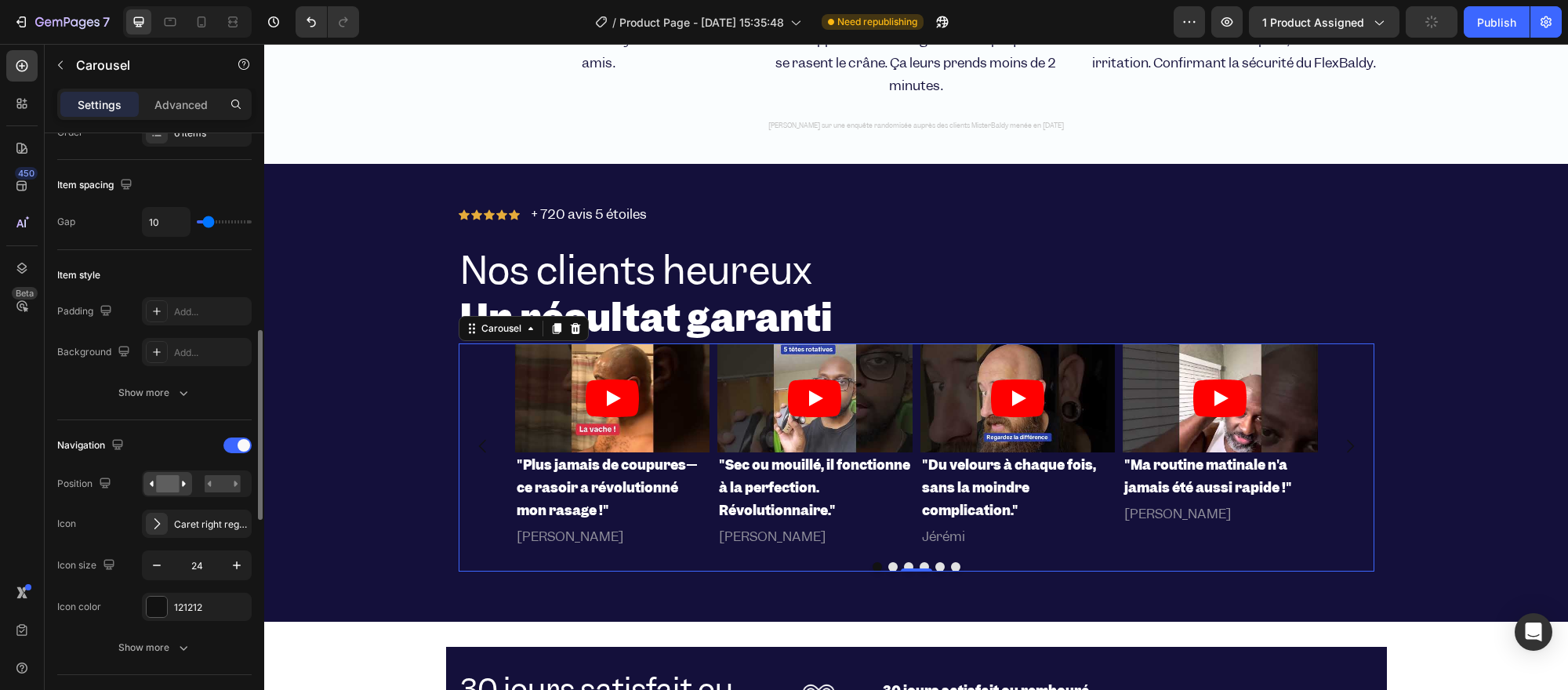
scroll to position [348, 0]
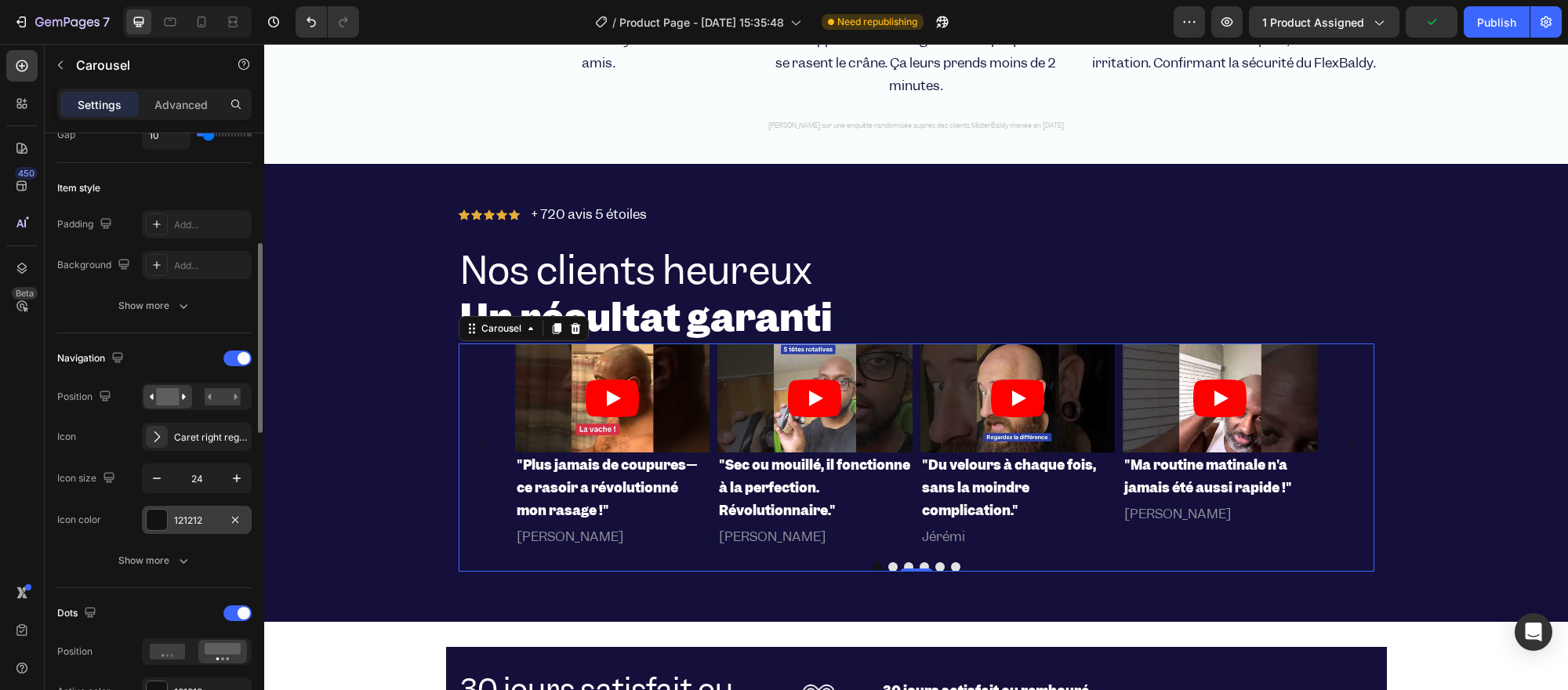
click at [154, 515] on div at bounding box center [156, 519] width 20 height 20
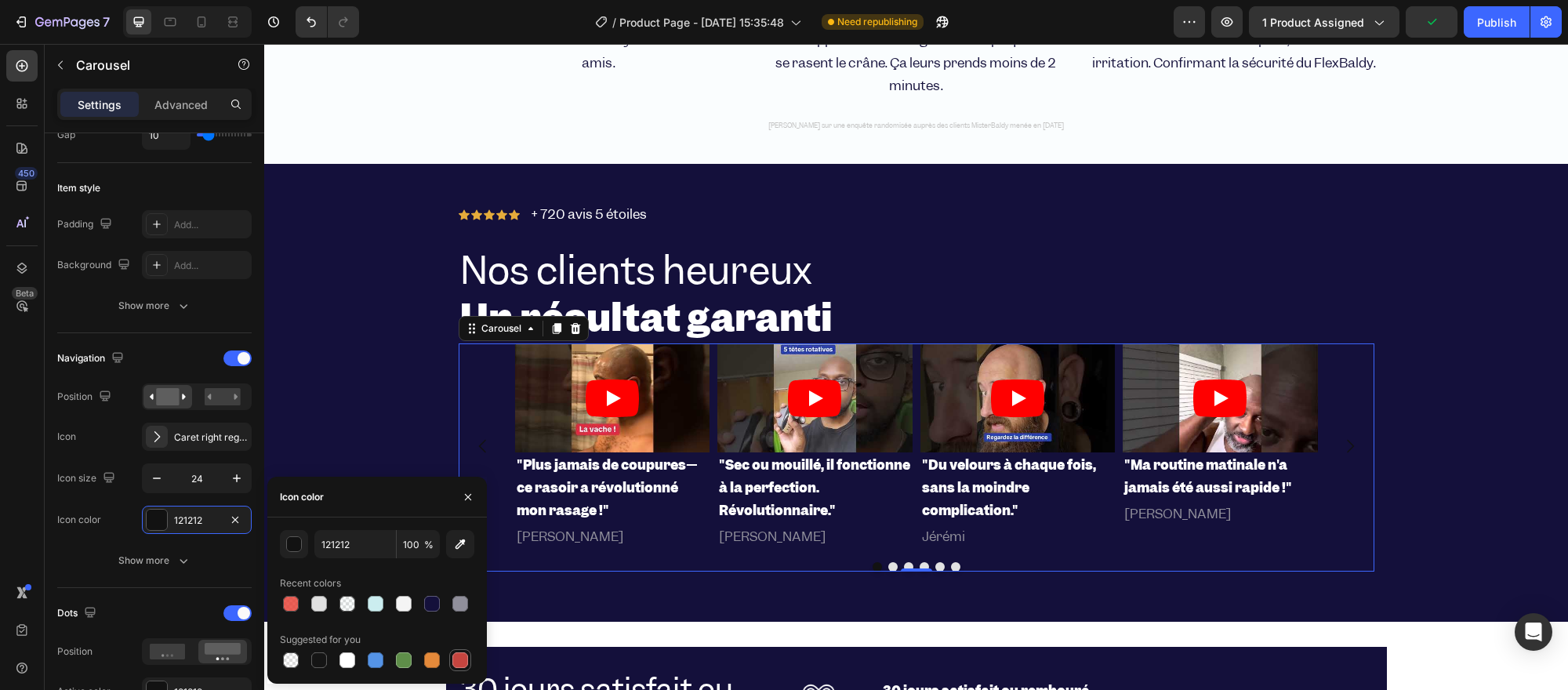
click at [451, 661] on div at bounding box center [459, 660] width 18 height 18
click at [400, 599] on div at bounding box center [404, 603] width 16 height 16
type input "F4F4F4"
click at [874, 559] on div "Video "Plus jamais de coupures—ce rasoir a révolutionné mon rasage !" Heading […" at bounding box center [916, 457] width 915 height 228
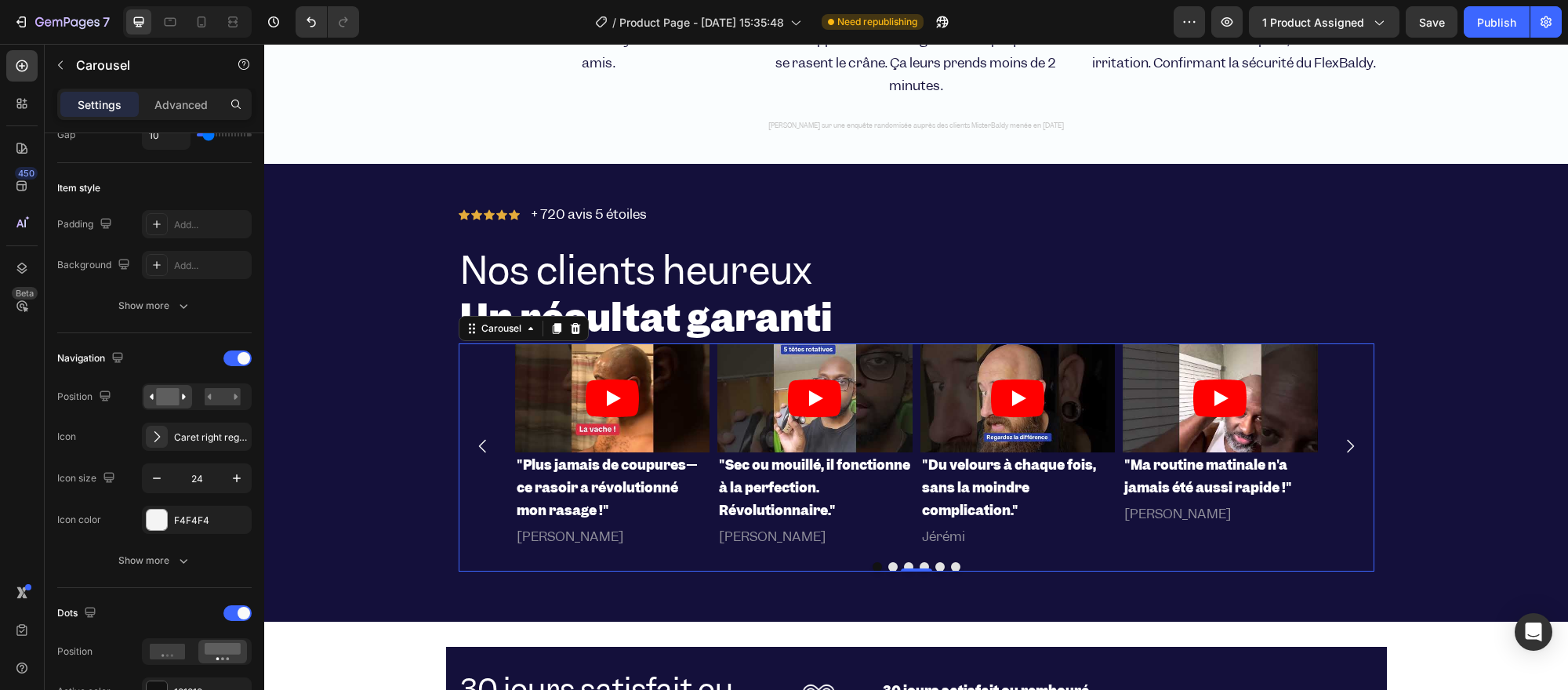
click at [906, 558] on div "Video "Plus jamais de coupures—ce rasoir a révolutionné mon rasage !" Heading […" at bounding box center [916, 457] width 915 height 228
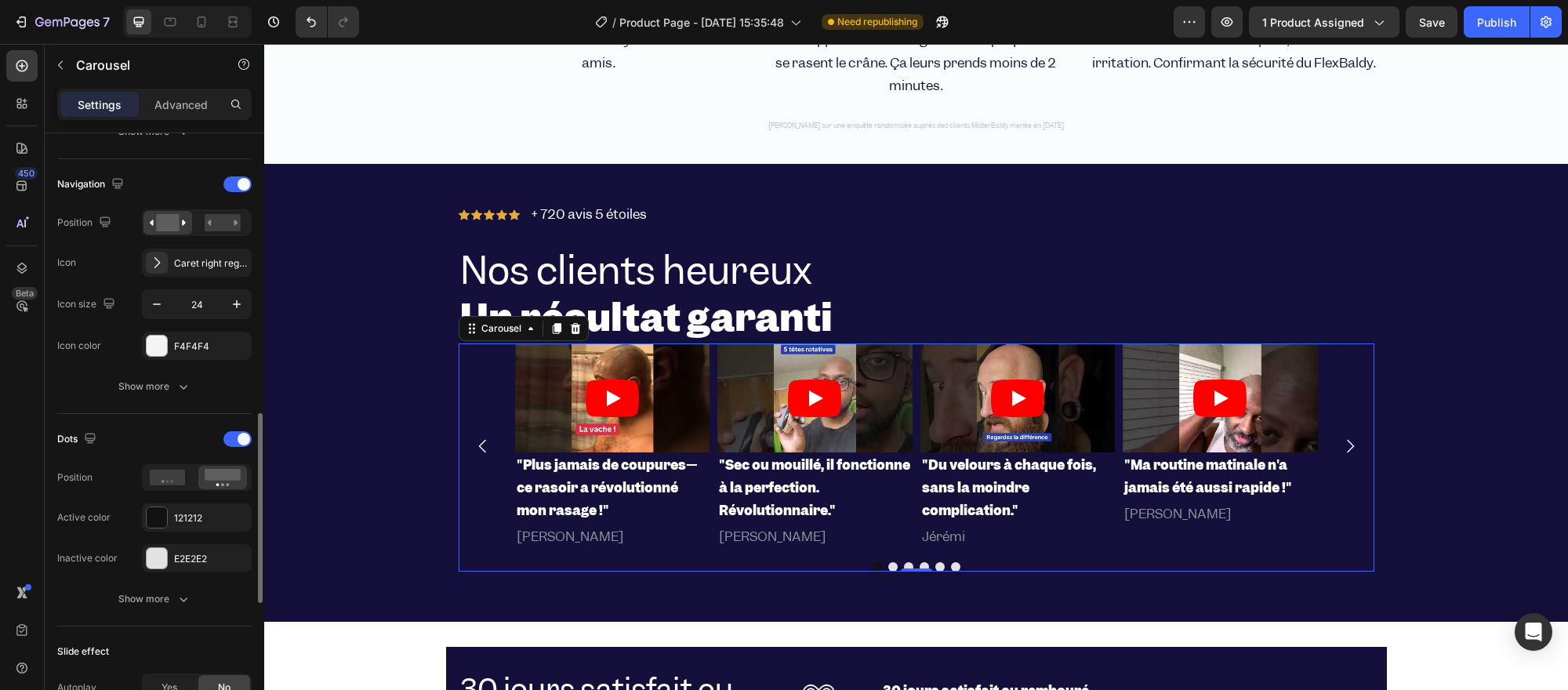
scroll to position [609, 0]
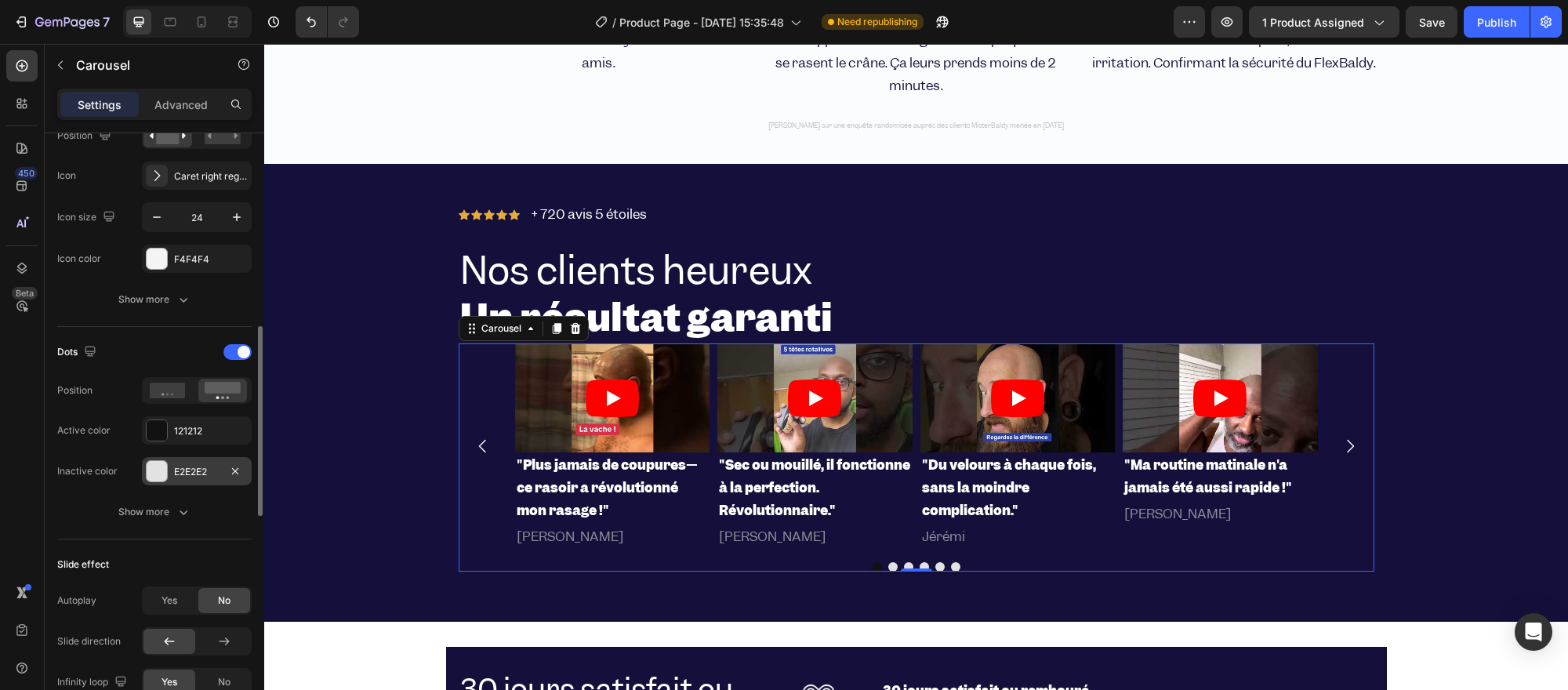
click at [180, 472] on div "E2E2E2" at bounding box center [196, 472] width 46 height 14
click at [151, 426] on div at bounding box center [156, 430] width 20 height 20
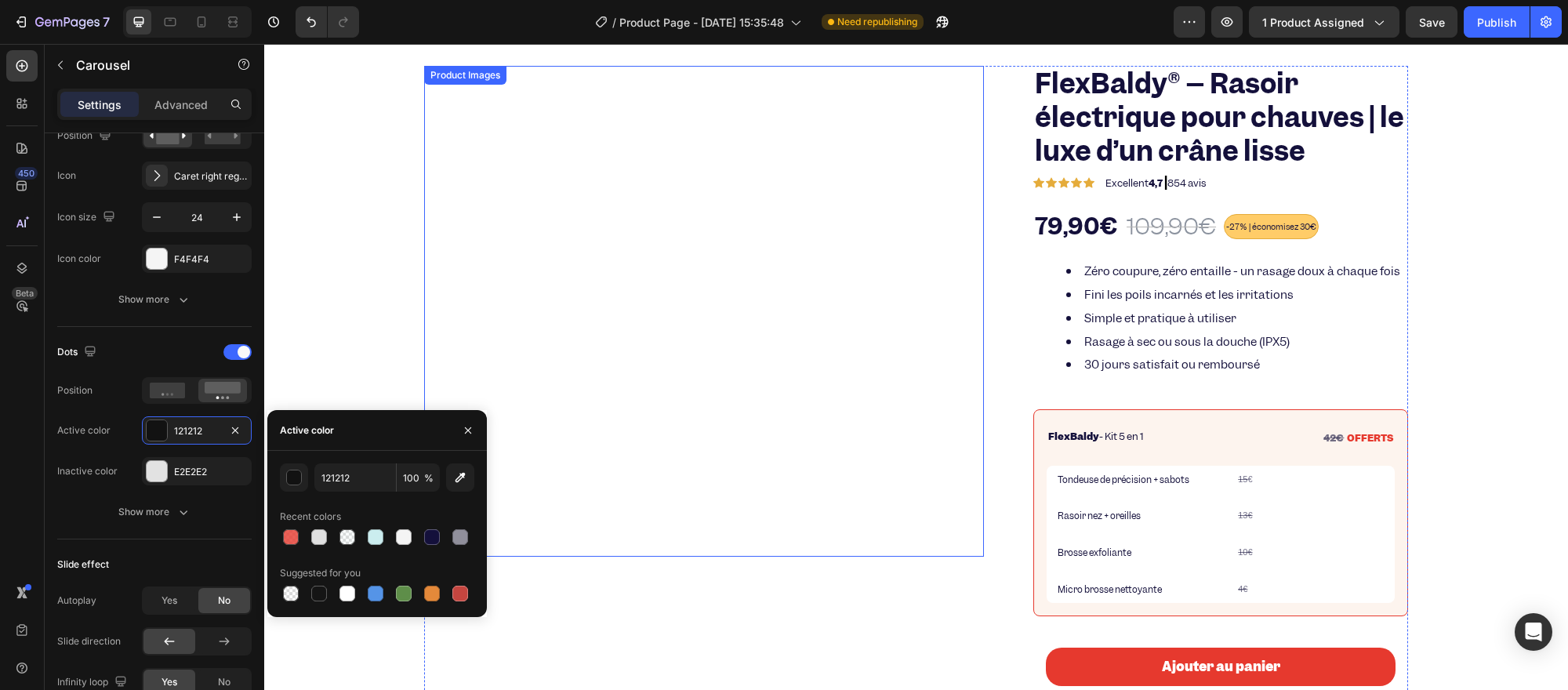
scroll to position [334, 0]
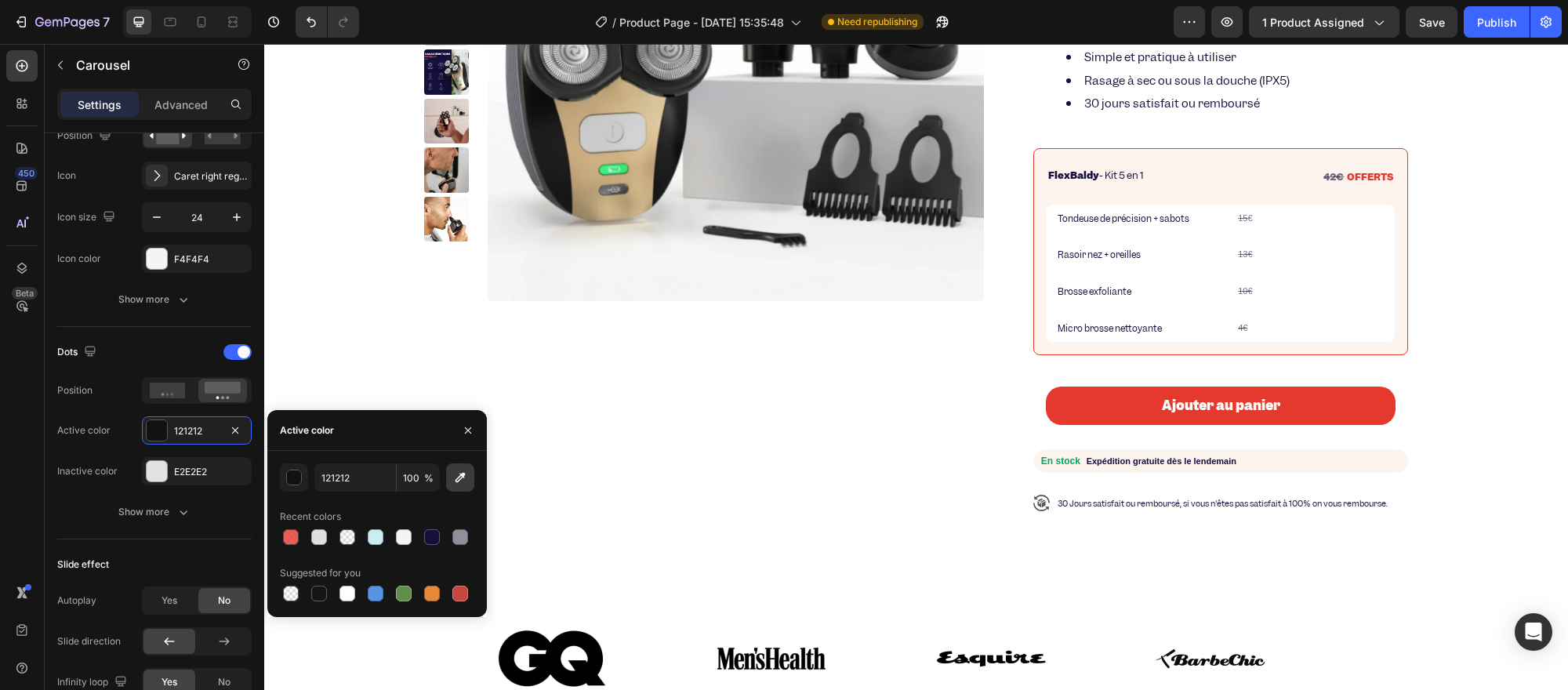
click at [456, 481] on icon "button" at bounding box center [460, 478] width 10 height 10
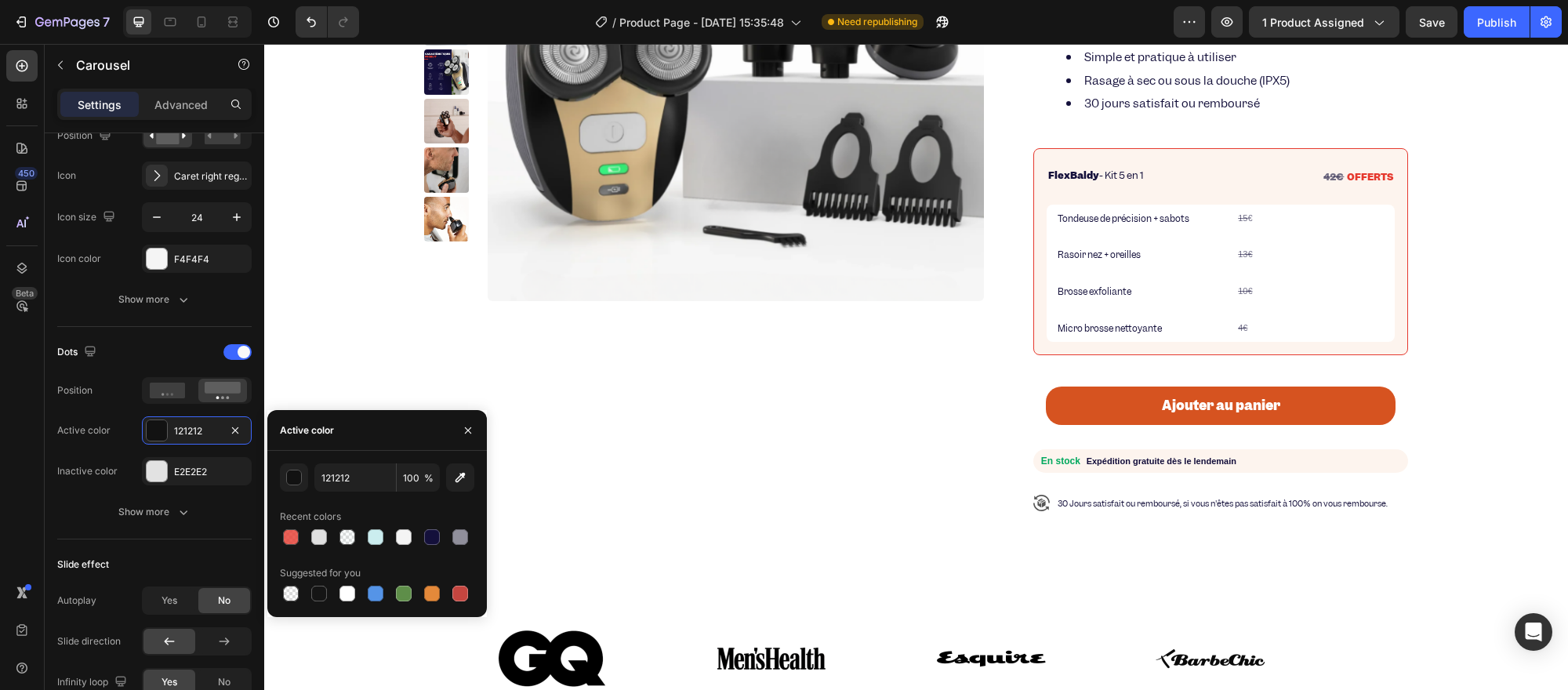
type input "E6392E"
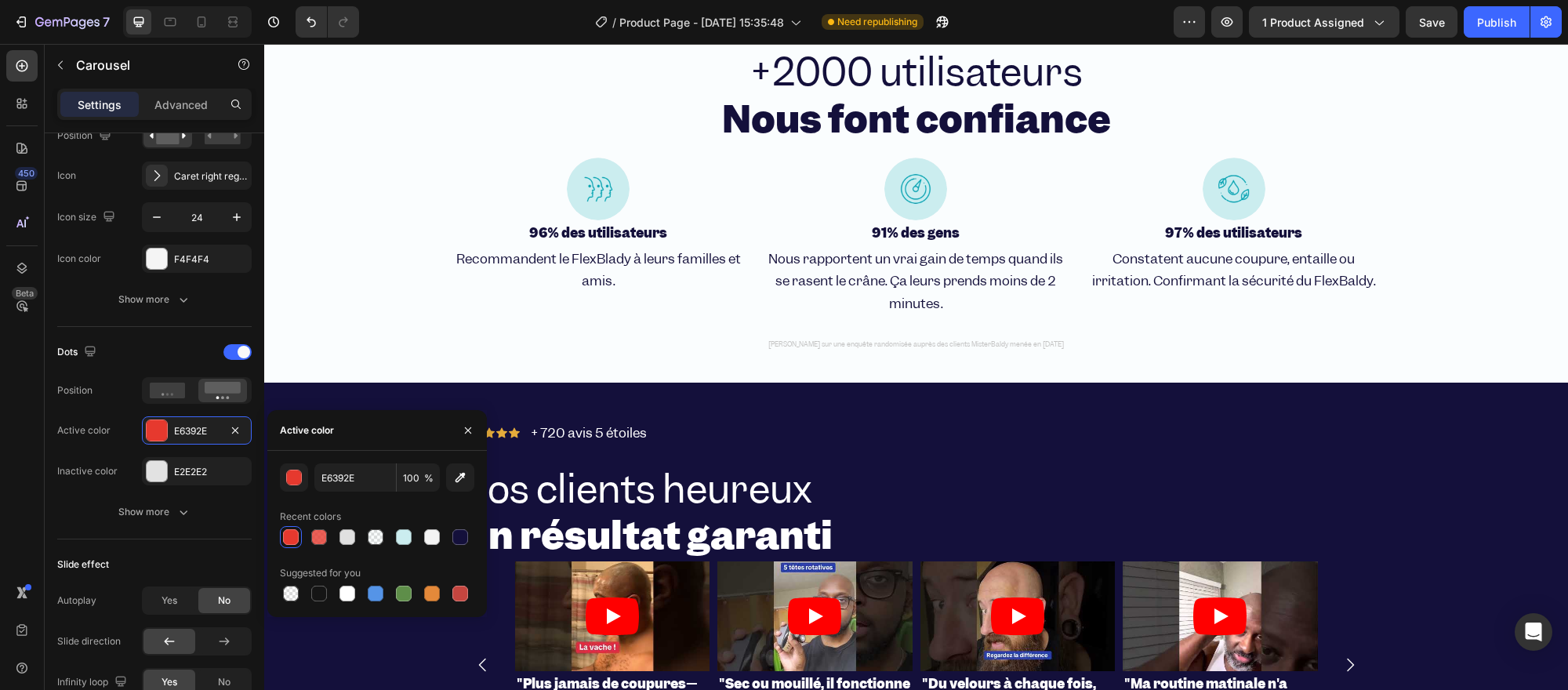
scroll to position [3121, 0]
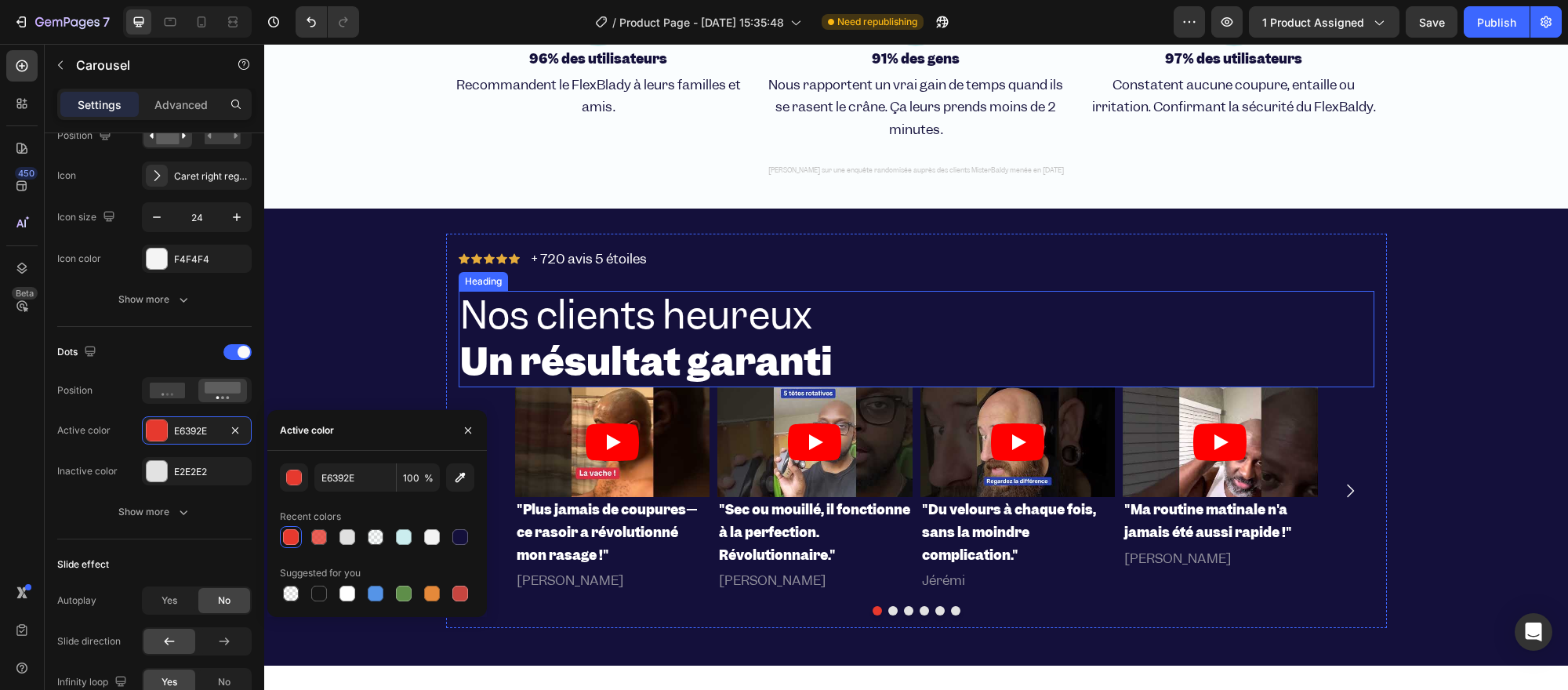
click at [891, 333] on h2 "Nos clients heureux Un résultat garanti" at bounding box center [916, 339] width 915 height 97
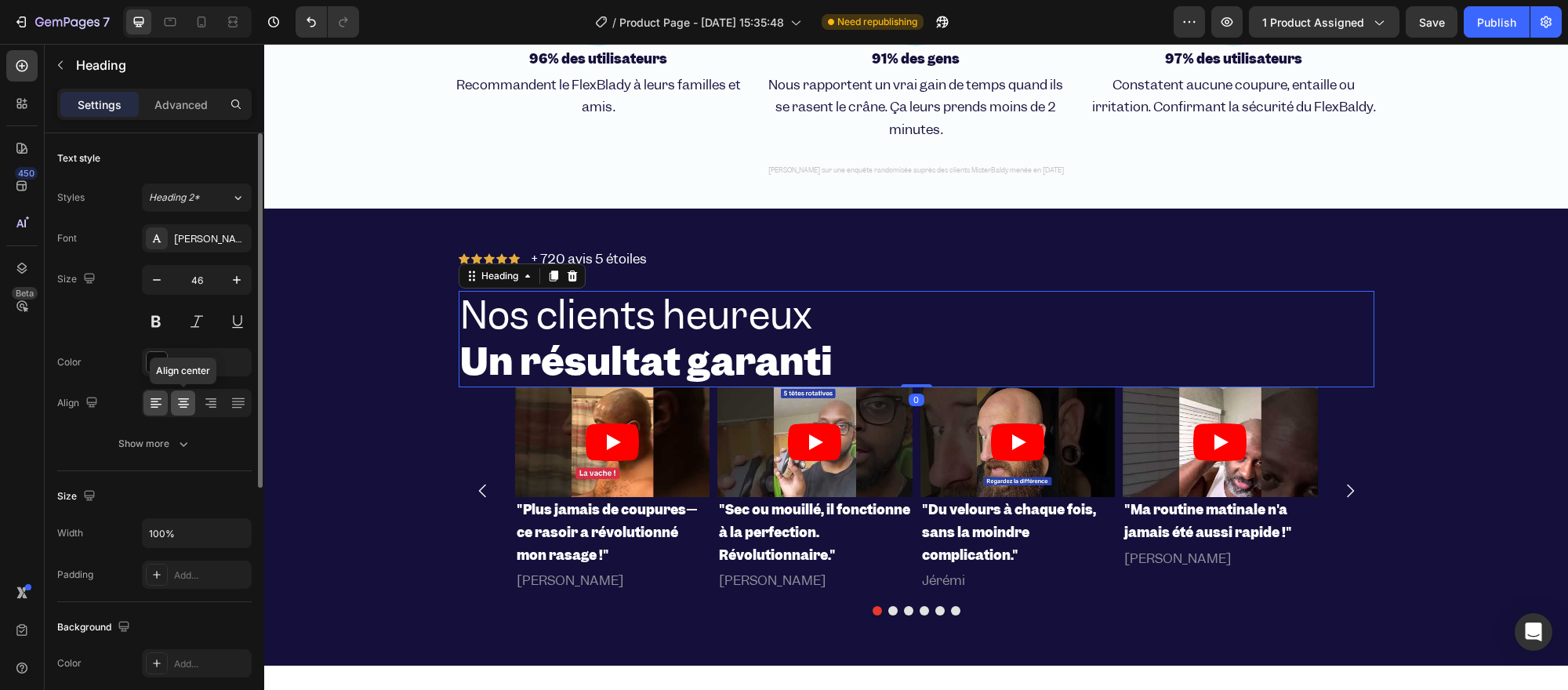
click at [186, 395] on icon at bounding box center [184, 403] width 16 height 16
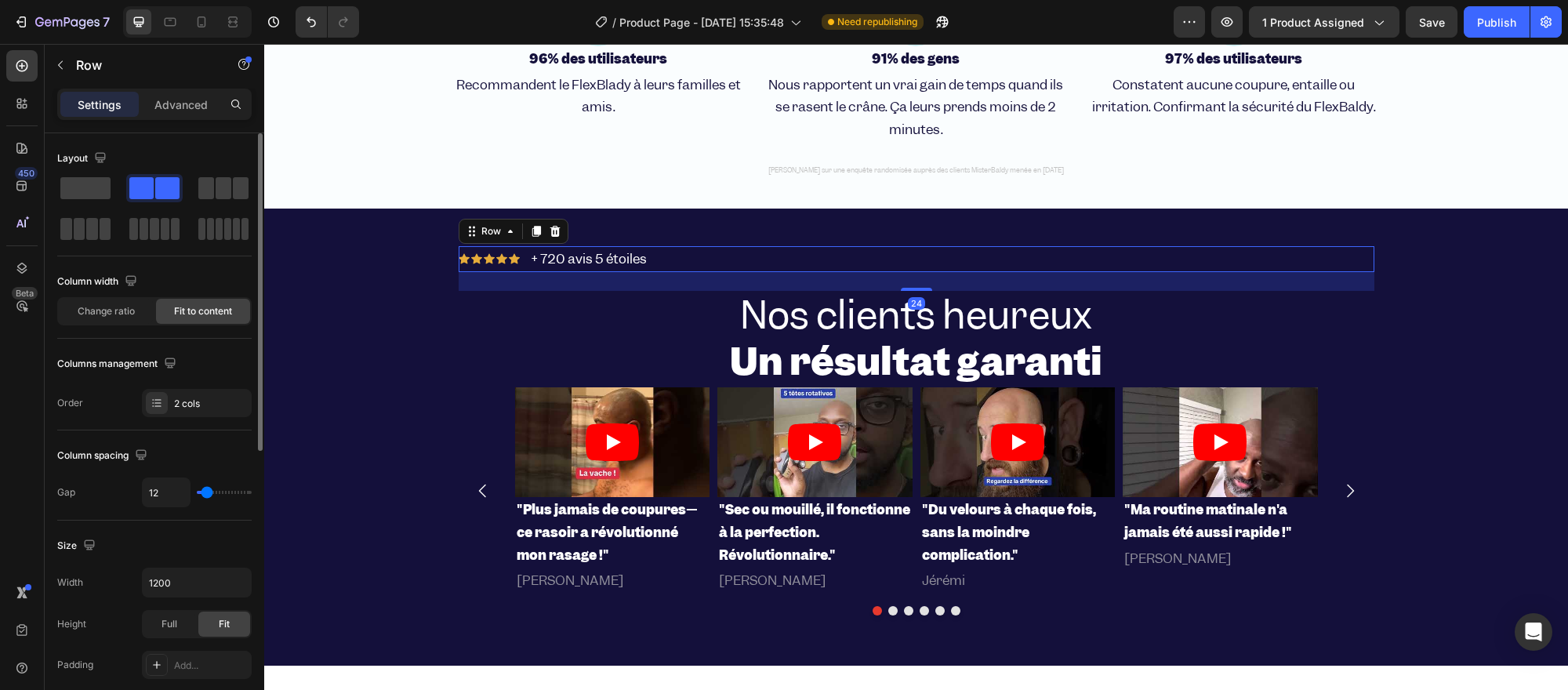
click at [681, 255] on div "Icon Icon Icon Icon Icon Icon List + 720 avis 5 étoiles Text Block Row 24" at bounding box center [916, 259] width 915 height 26
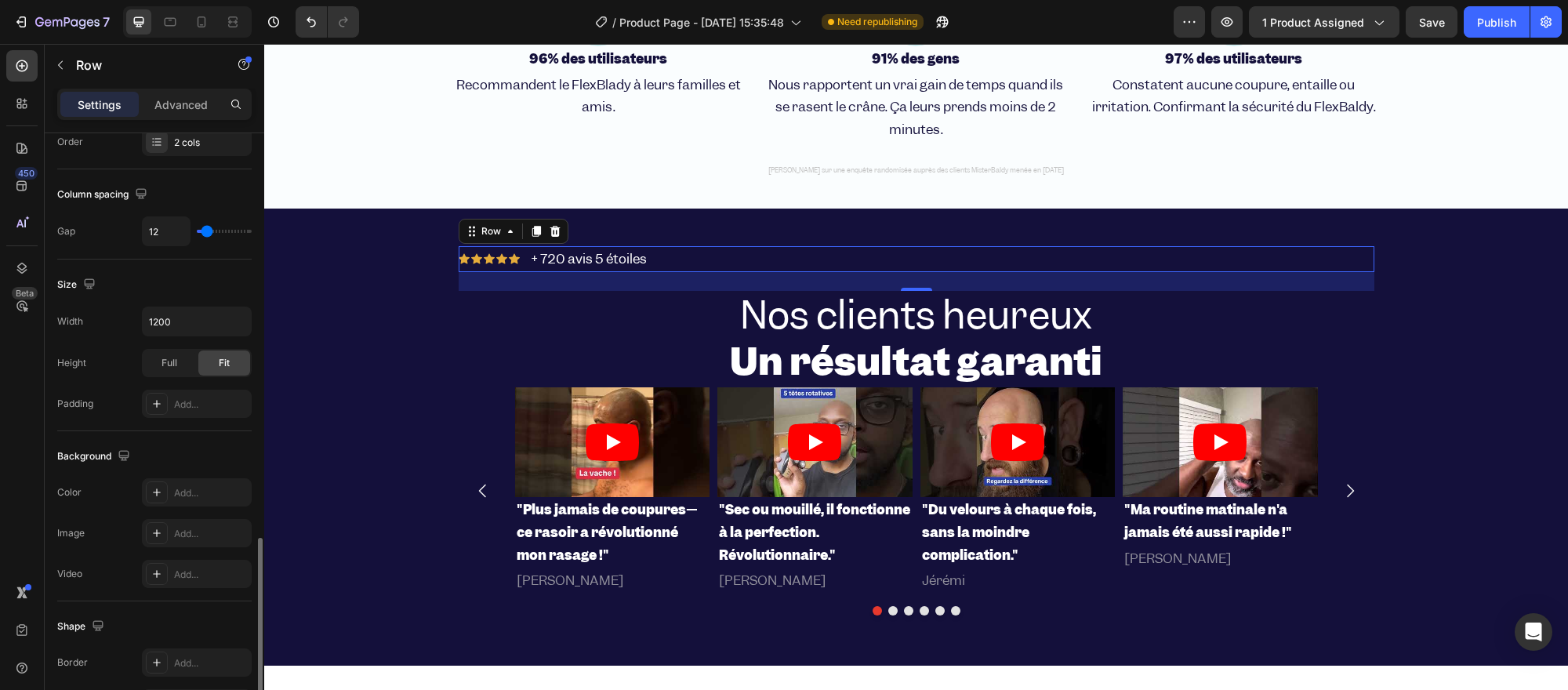
scroll to position [522, 0]
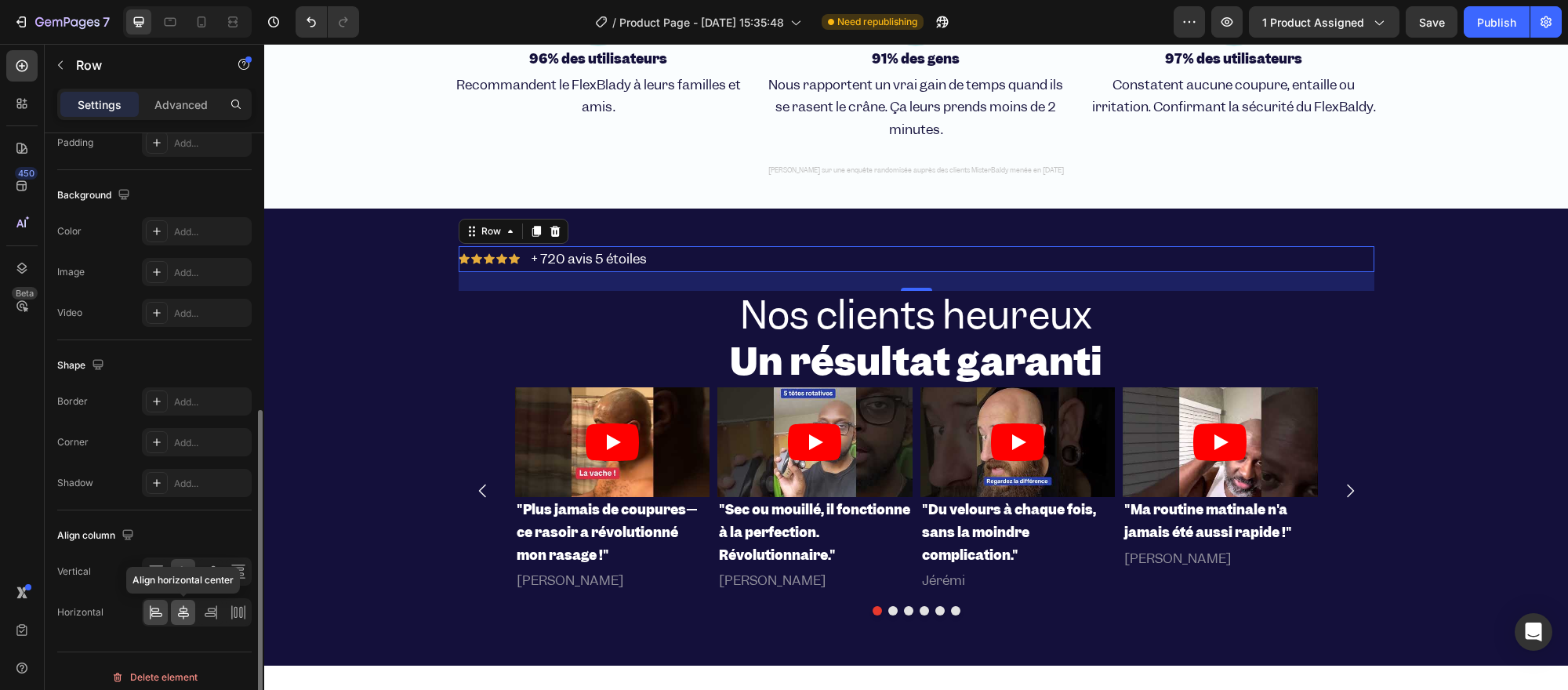
click at [182, 615] on icon at bounding box center [184, 612] width 16 height 16
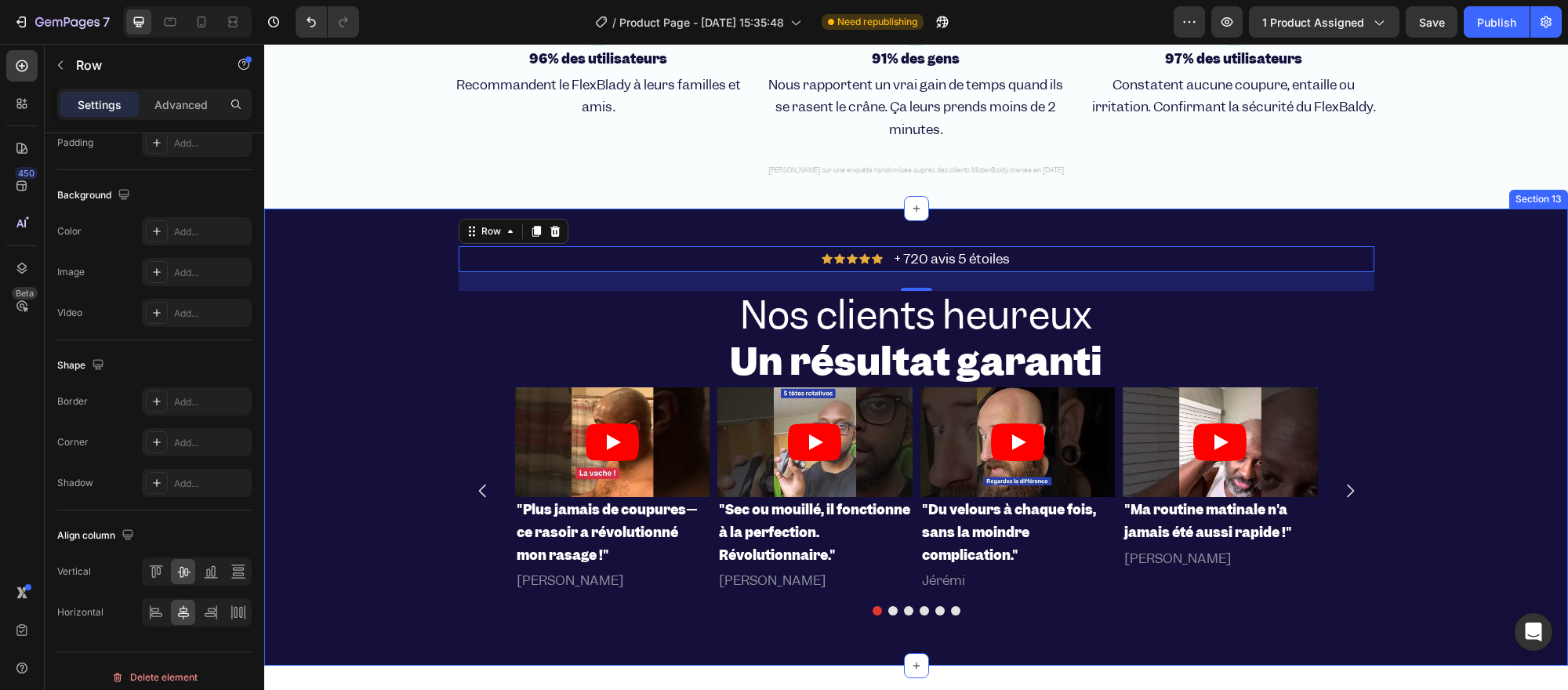
click at [370, 461] on div "Icon Icon Icon Icon Icon Icon List + 720 avis 5 étoiles Text Block Row Nos clie…" at bounding box center [916, 437] width 1303 height 407
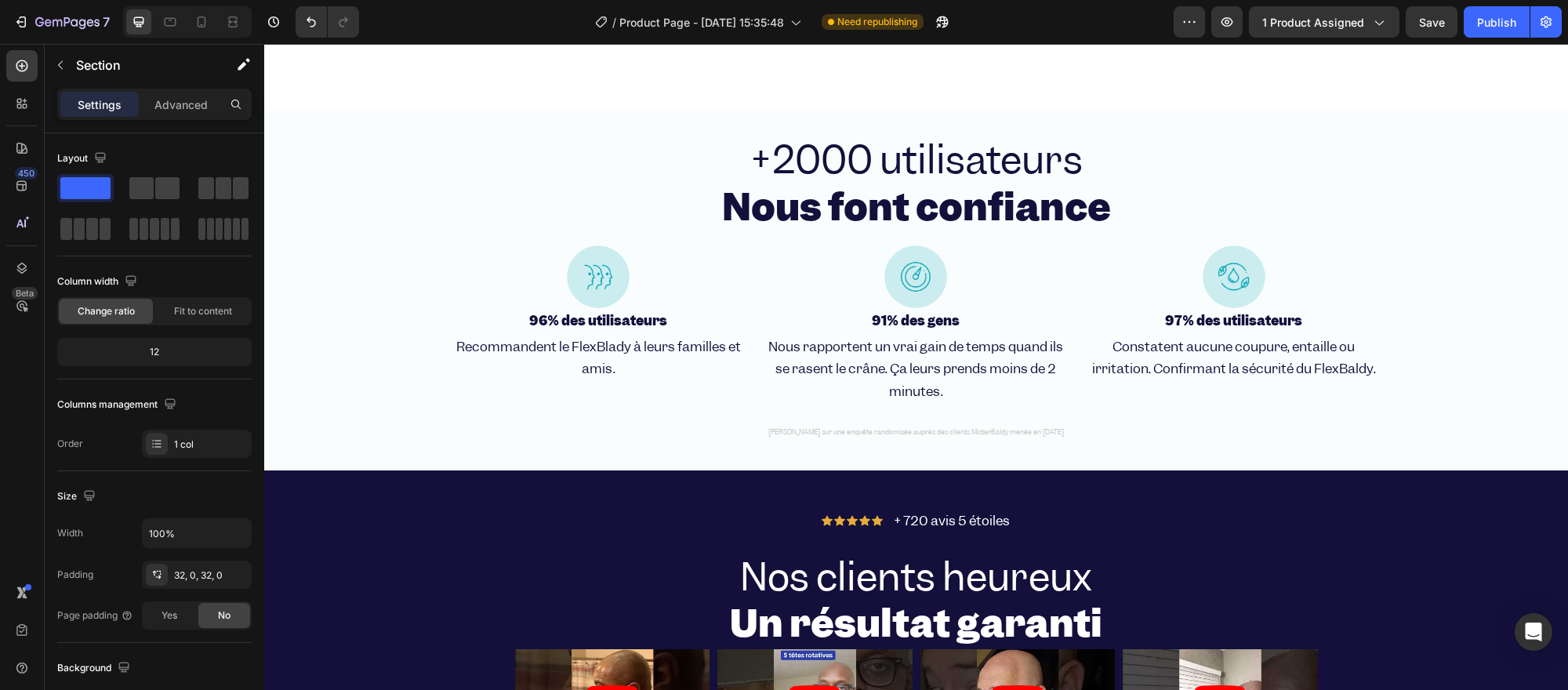
scroll to position [2947, 0]
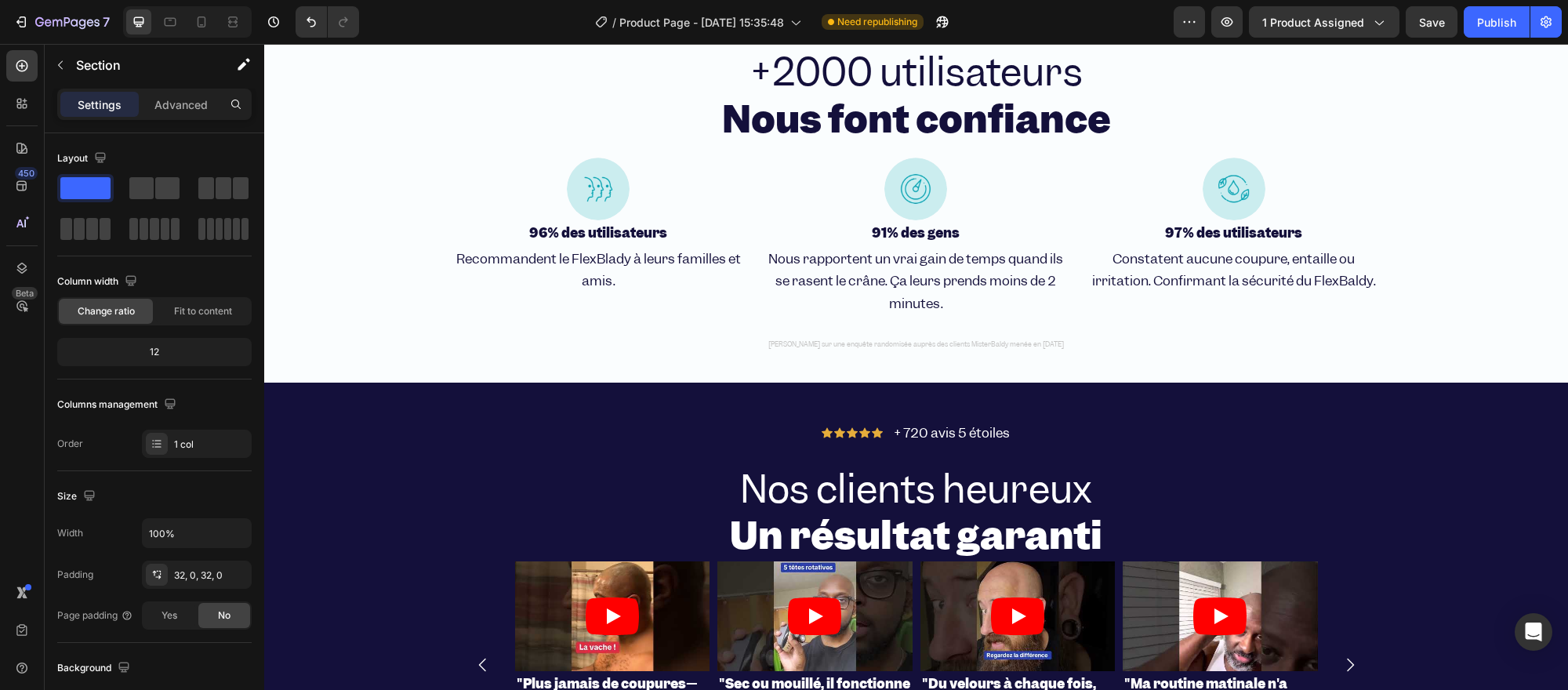
click at [350, 389] on div "Icon Icon Icon Icon Icon Icon List + 720 avis 5 étoiles Text Block Row Nos clie…" at bounding box center [916, 611] width 1303 height 457
click at [329, 439] on div "Icon Icon Icon Icon Icon Icon List + 720 avis 5 étoiles Text Block Row Nos clie…" at bounding box center [916, 611] width 1303 height 407
click at [346, 228] on div "+2000 utilisateurs Nous font confiance Heading Row Image 96% des utilisateurs H…" at bounding box center [916, 203] width 1303 height 309
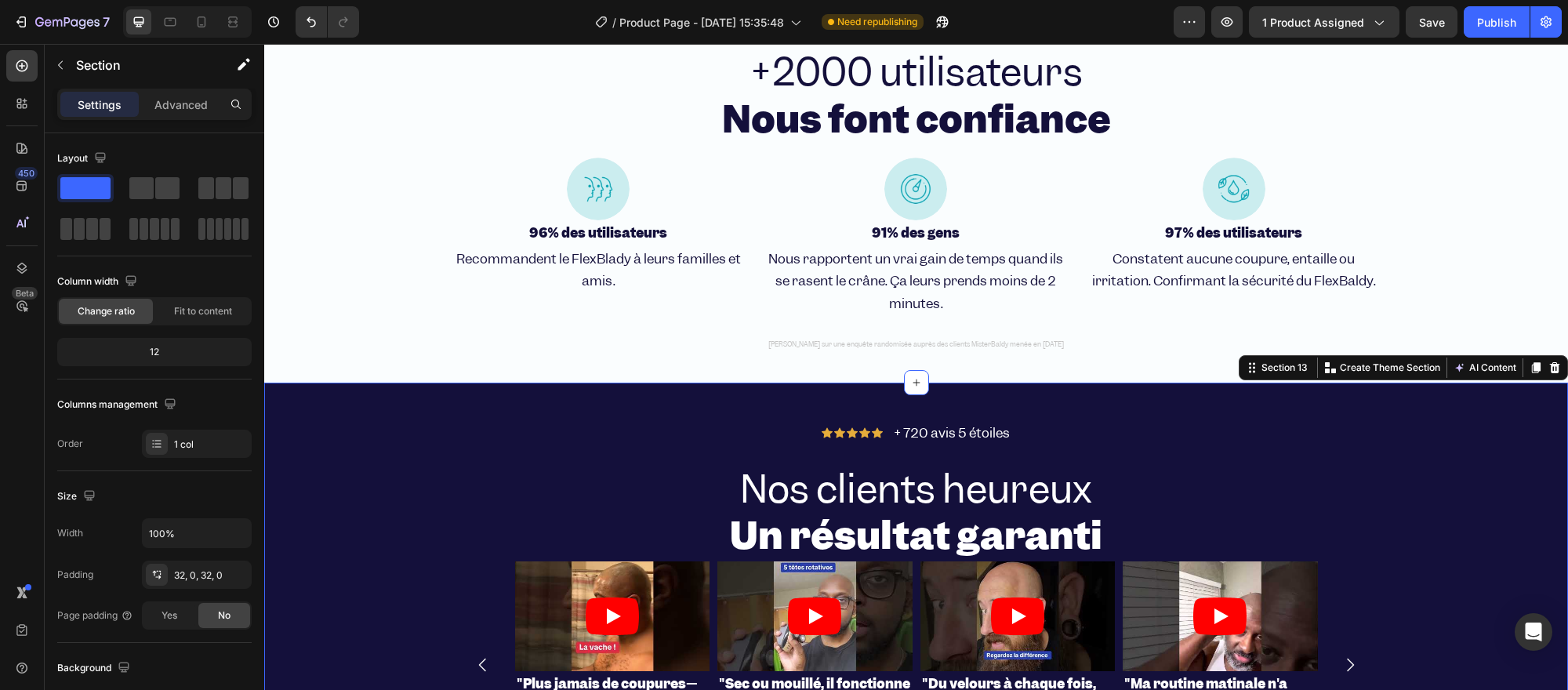
click at [365, 420] on div "Icon Icon Icon Icon Icon Icon List + 720 avis 5 étoiles Text Block Row Nos clie…" at bounding box center [916, 611] width 1303 height 407
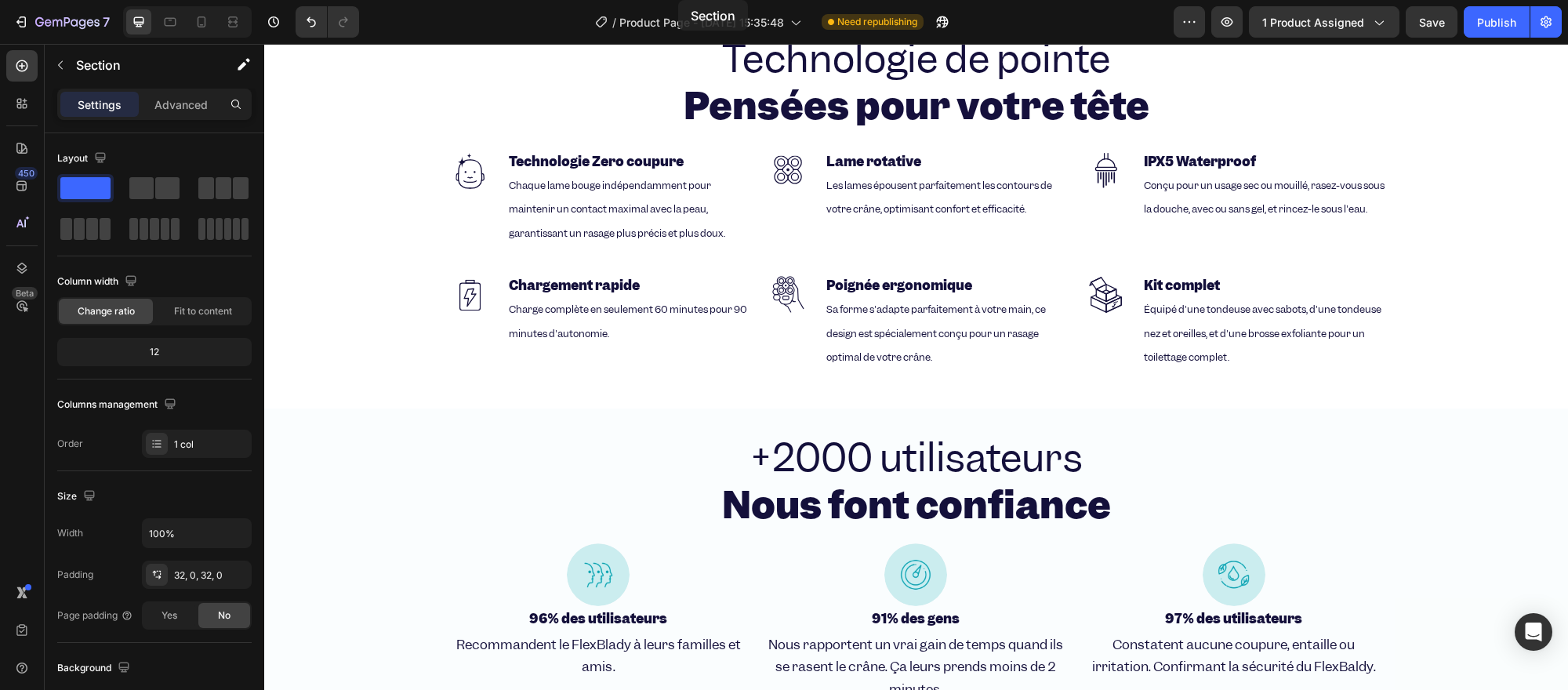
scroll to position [2451, 0]
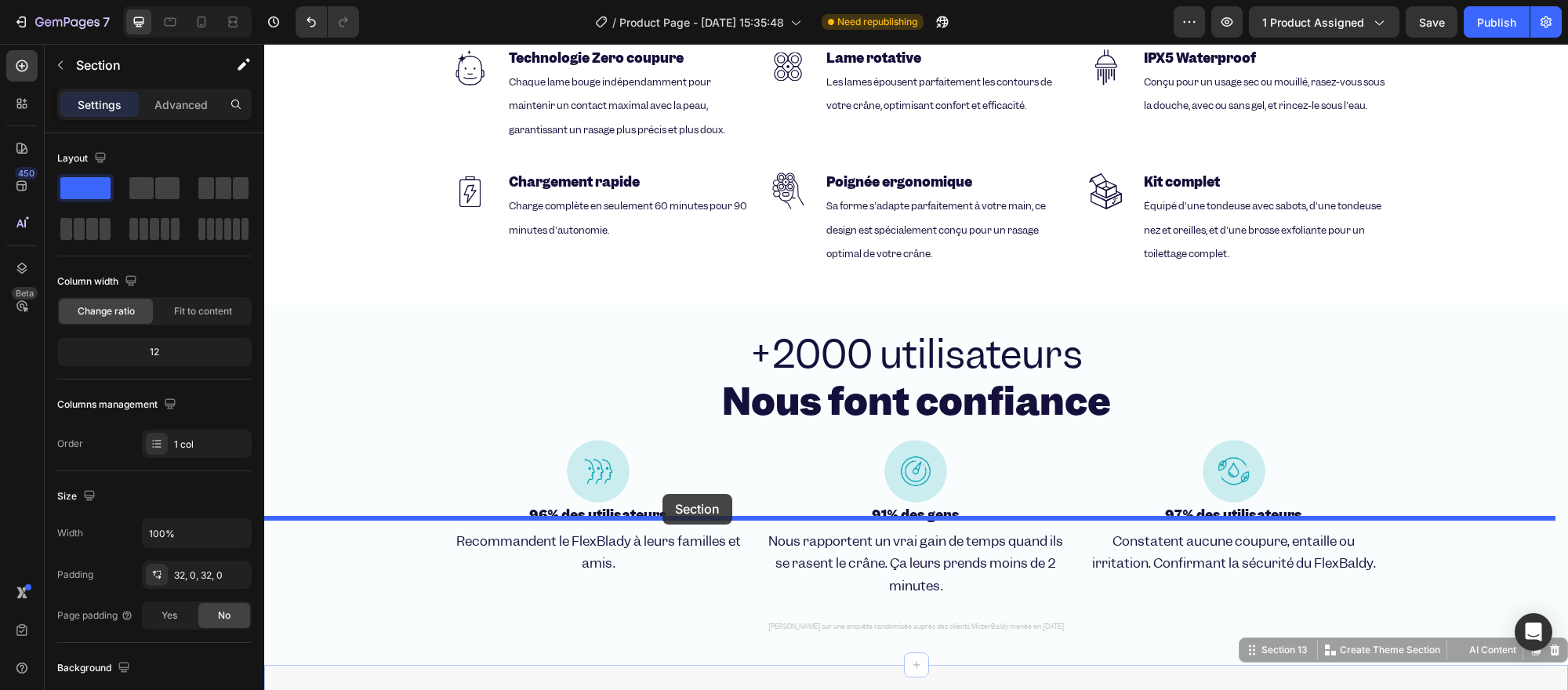
drag, startPoint x: 1239, startPoint y: 369, endPoint x: 661, endPoint y: 494, distance: 591.4
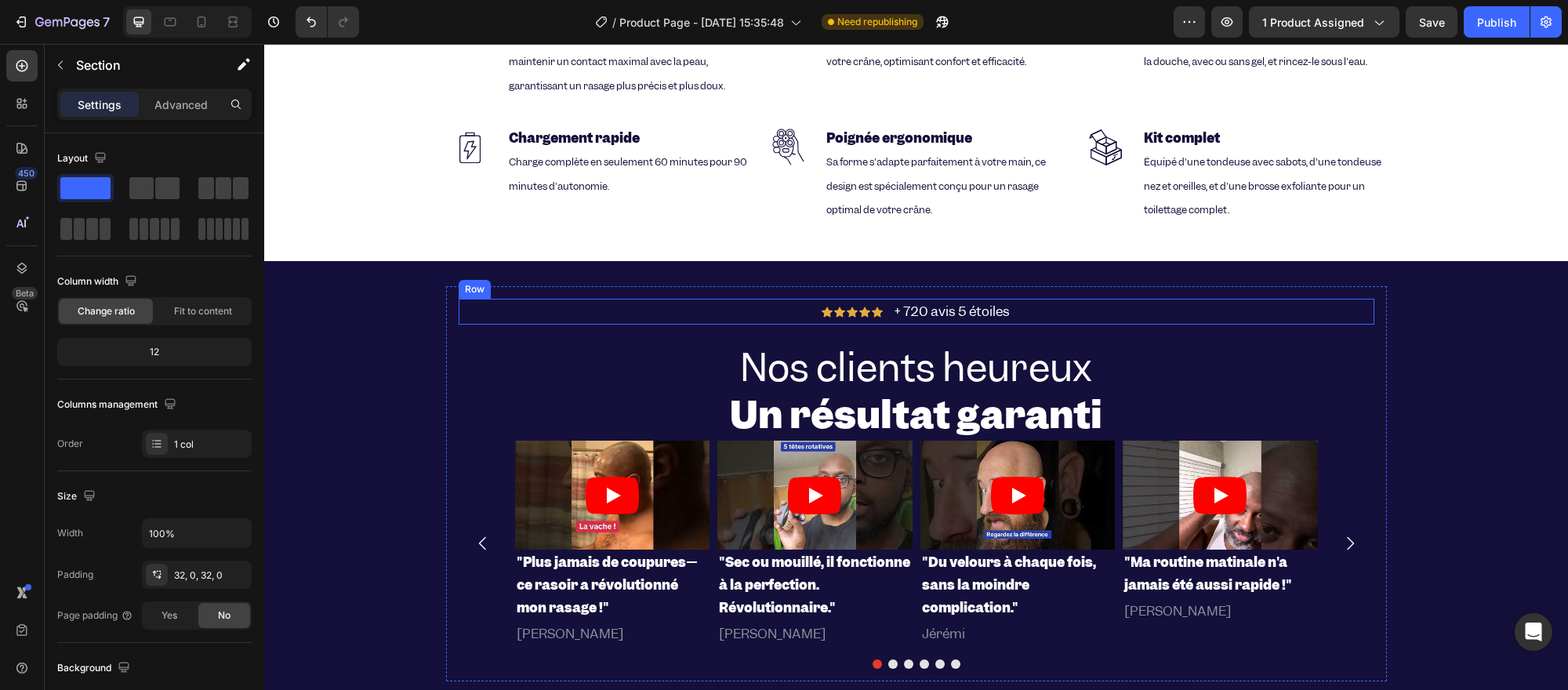
scroll to position [2552, 0]
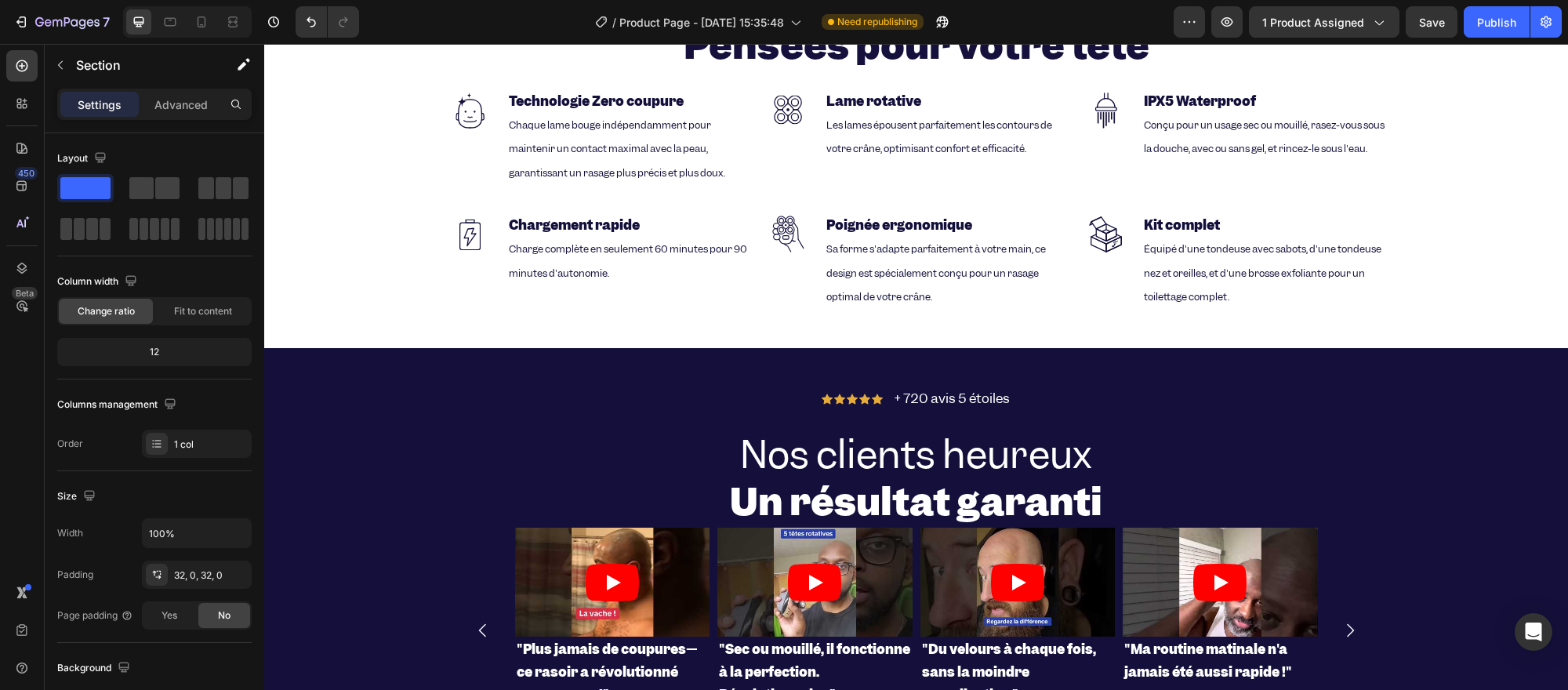
click at [349, 349] on div "Icon Icon Icon Icon Icon Icon List + 720 avis 5 étoiles Text Block Row Nos clie…" at bounding box center [916, 576] width 1303 height 457
click at [596, 394] on div "Icon Icon Icon Icon Icon Icon List + 720 avis 5 étoiles Text Block Row" at bounding box center [916, 398] width 915 height 26
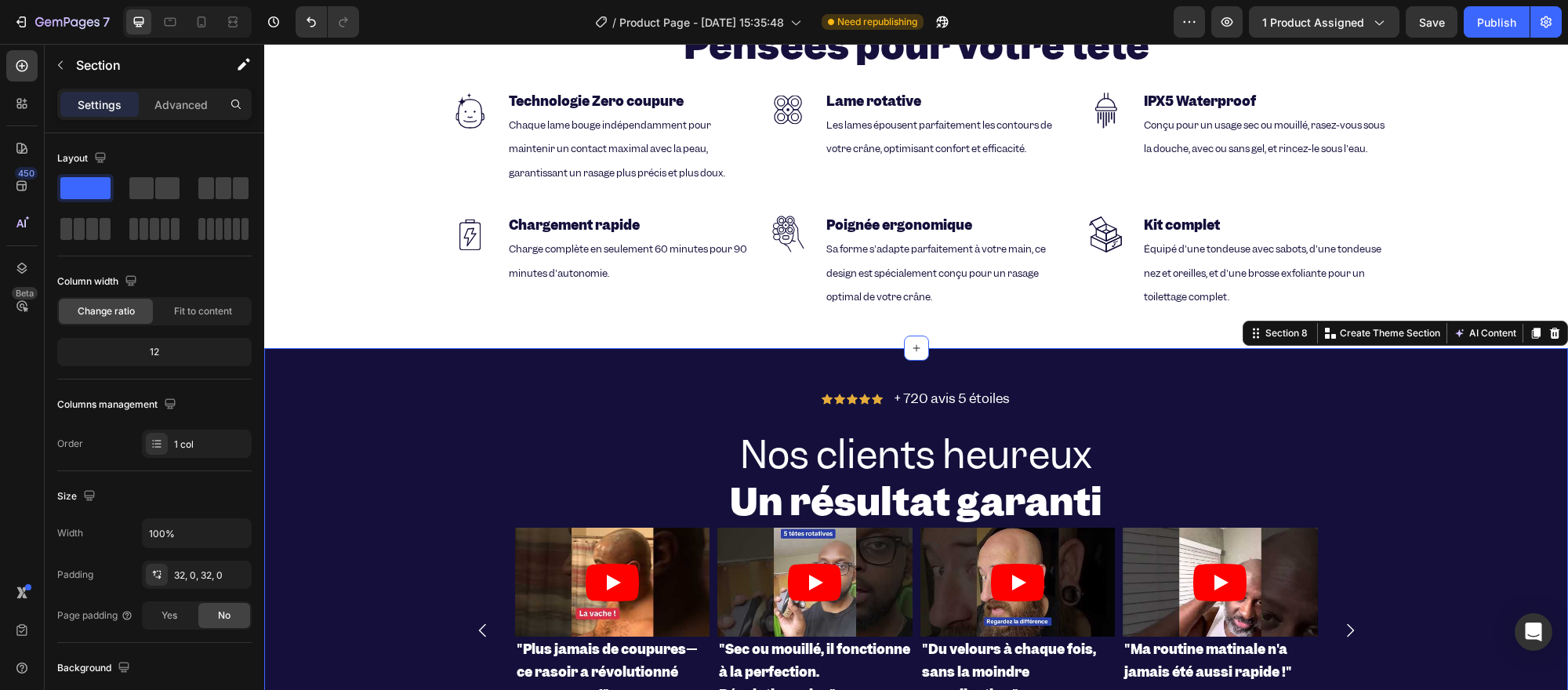
click at [378, 348] on div "Icon Icon Icon Icon Icon Icon List + 720 avis 5 étoiles Text Block Row Nos clie…" at bounding box center [916, 576] width 1303 height 457
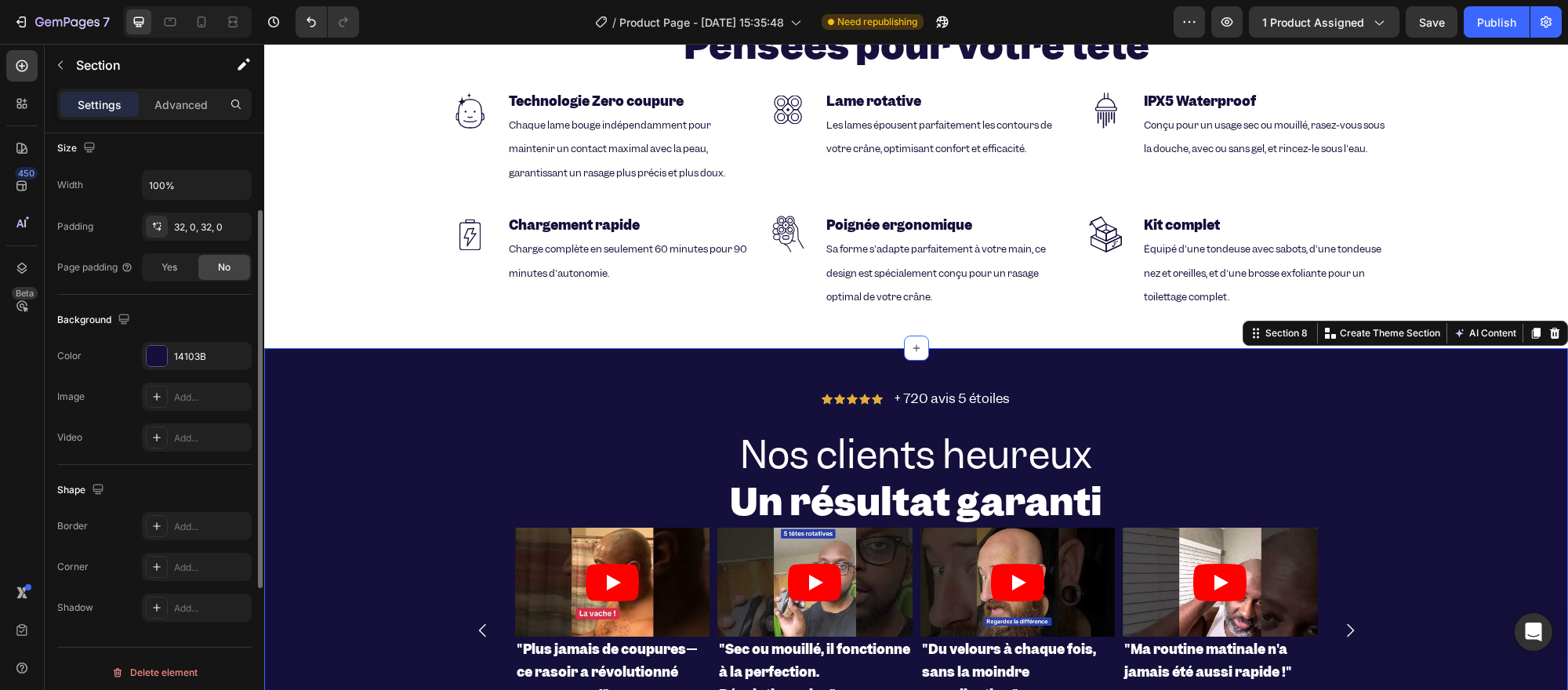
scroll to position [355, 0]
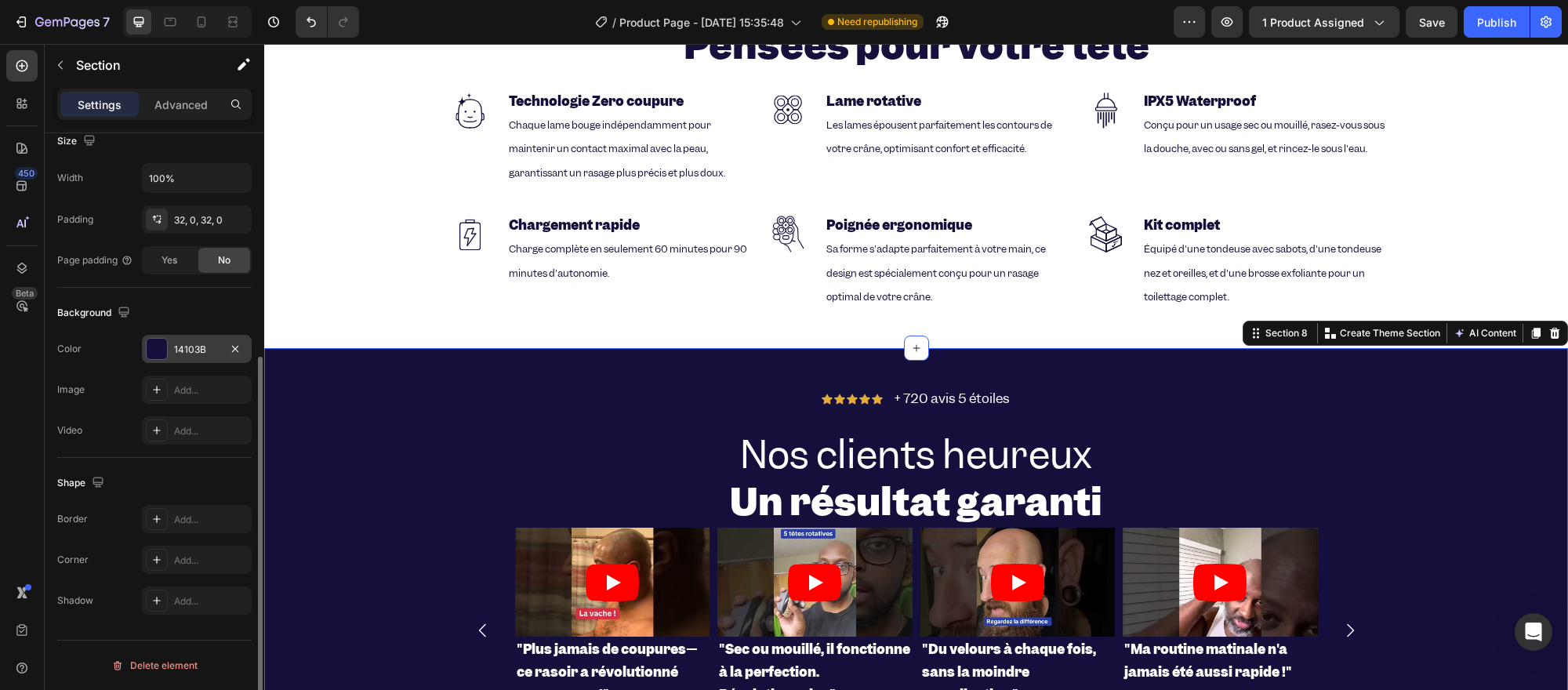
click at [174, 341] on div "14103B" at bounding box center [196, 349] width 110 height 28
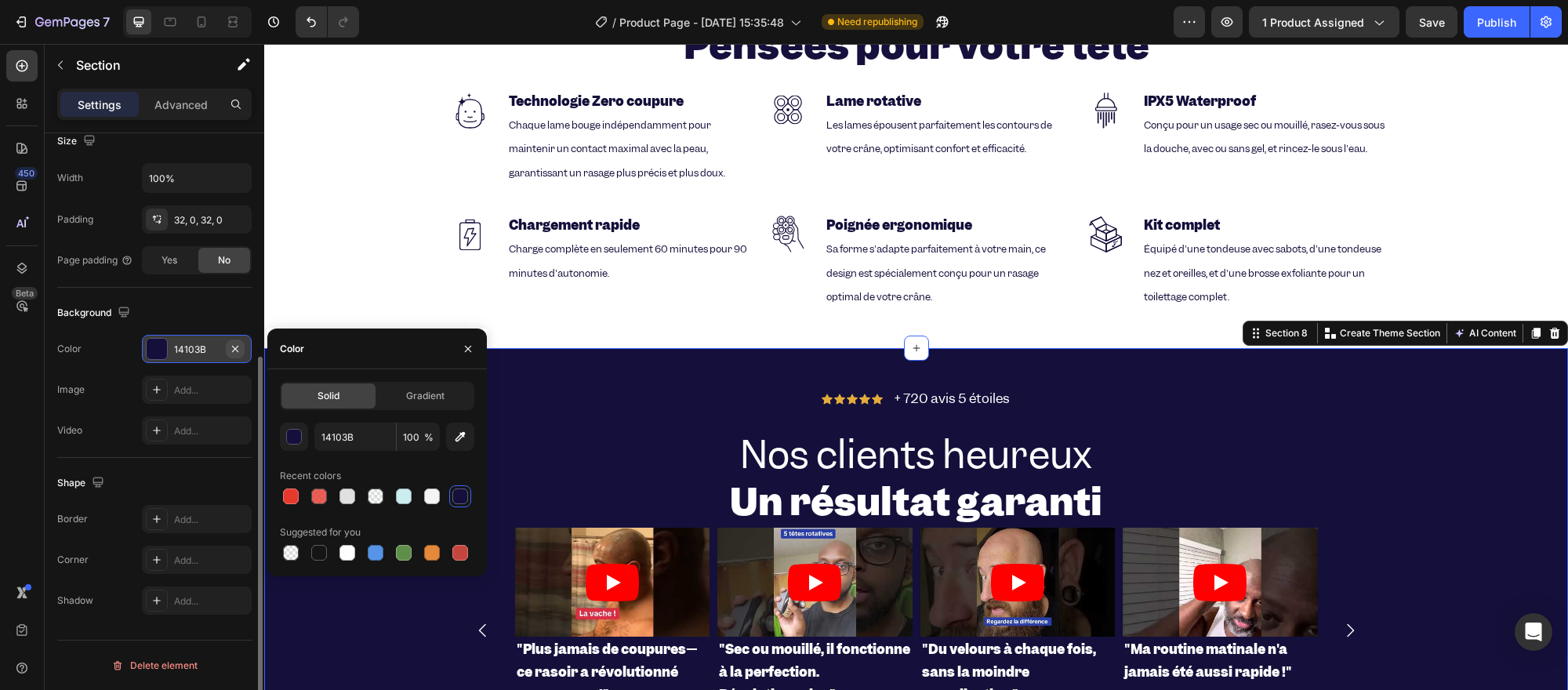
click at [236, 347] on icon "button" at bounding box center [236, 349] width 13 height 13
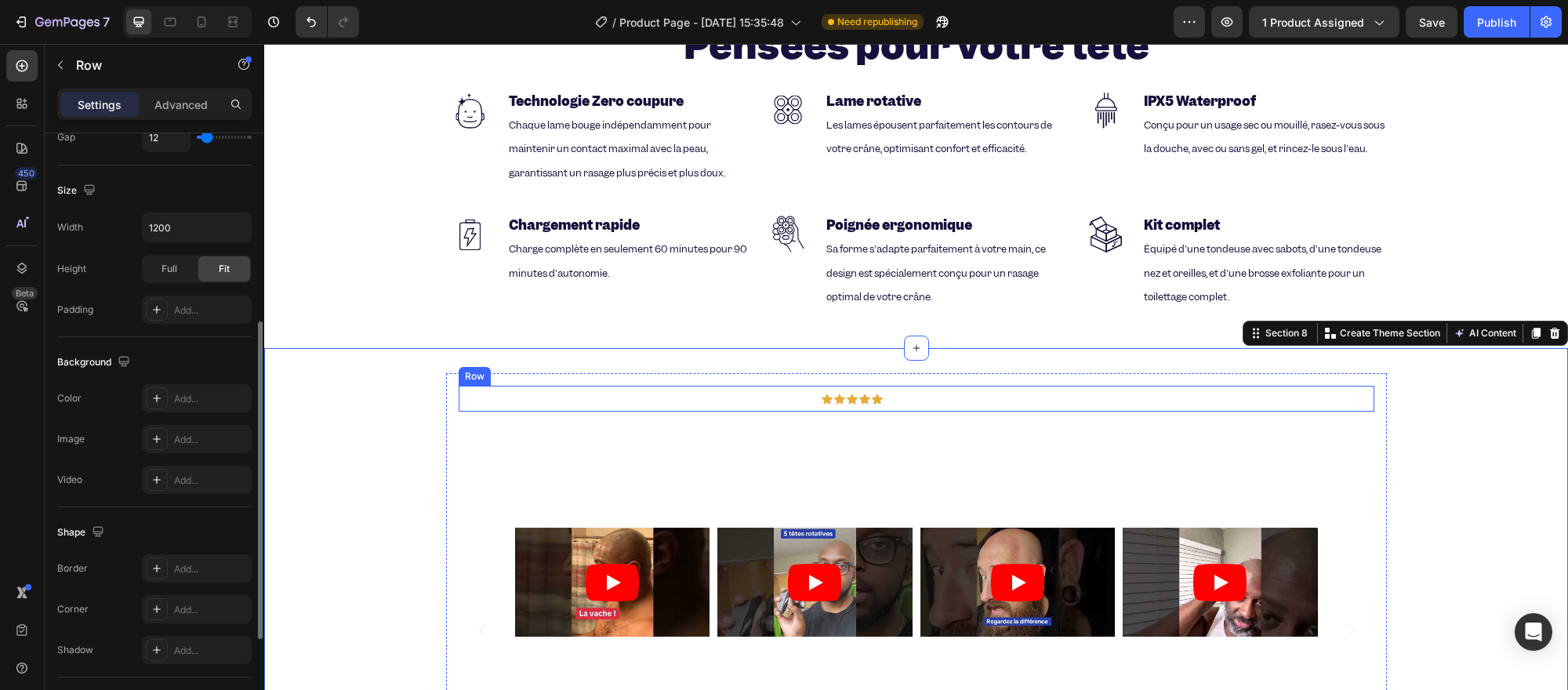
click at [542, 401] on div "Icon Icon Icon Icon Icon Icon List + 720 avis 5 étoiles Text Block Row" at bounding box center [916, 398] width 915 height 26
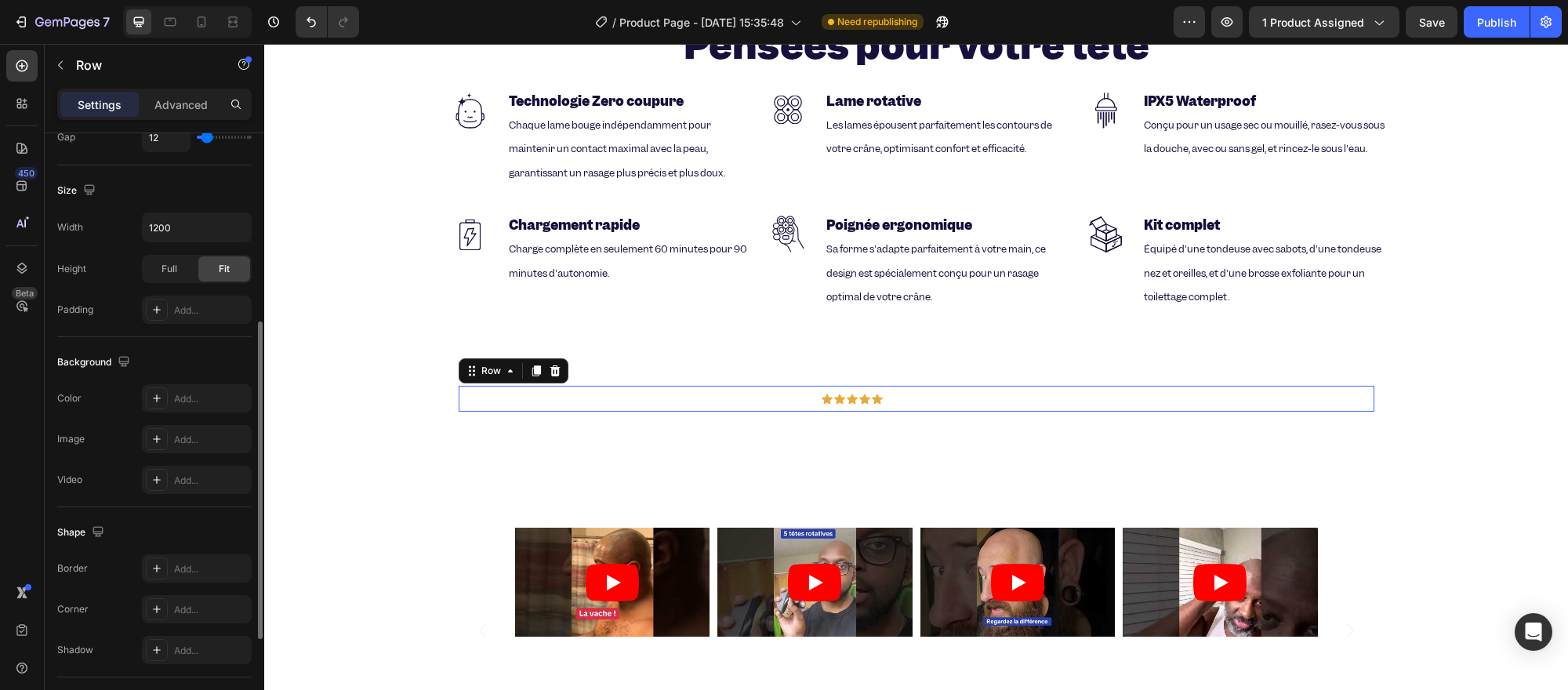
scroll to position [0, 0]
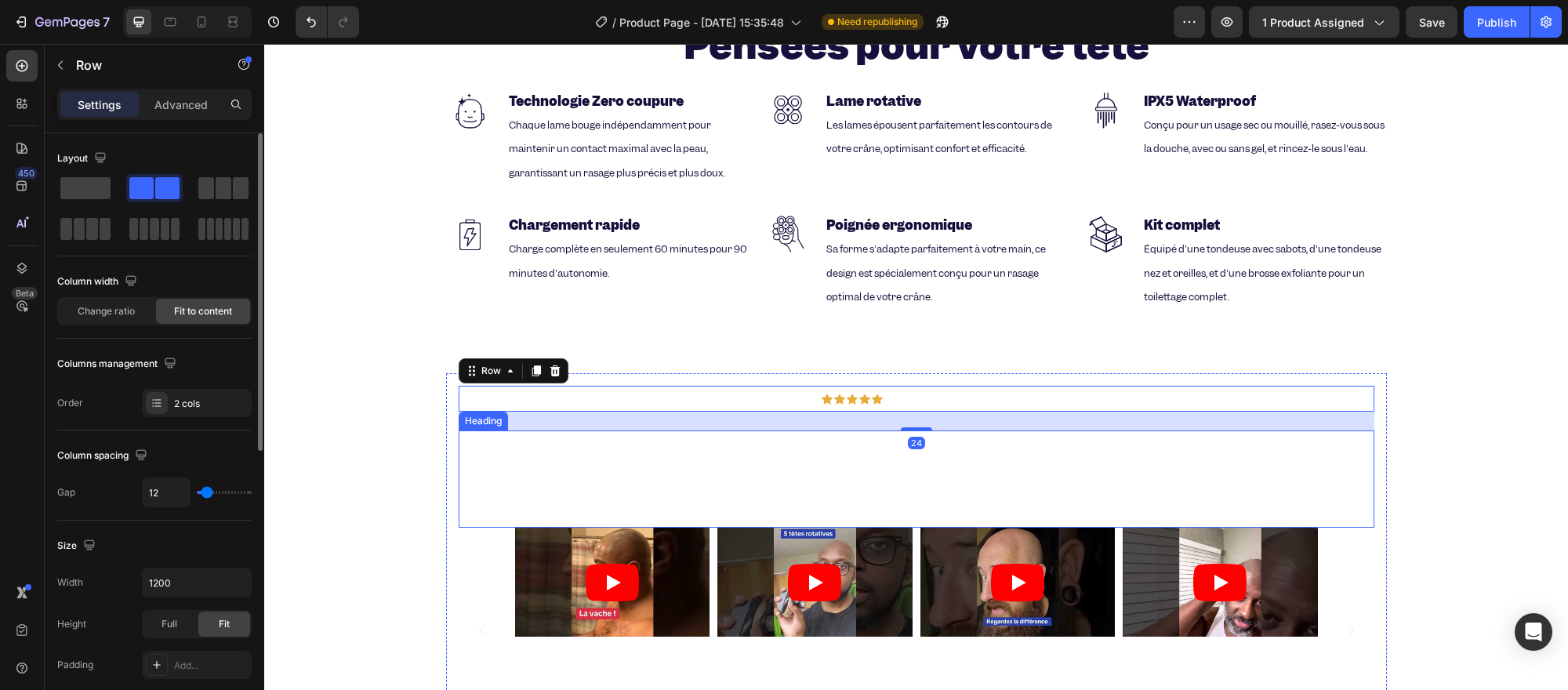
click at [521, 443] on h2 "Nos clients heureux Un résultat garanti" at bounding box center [916, 478] width 915 height 97
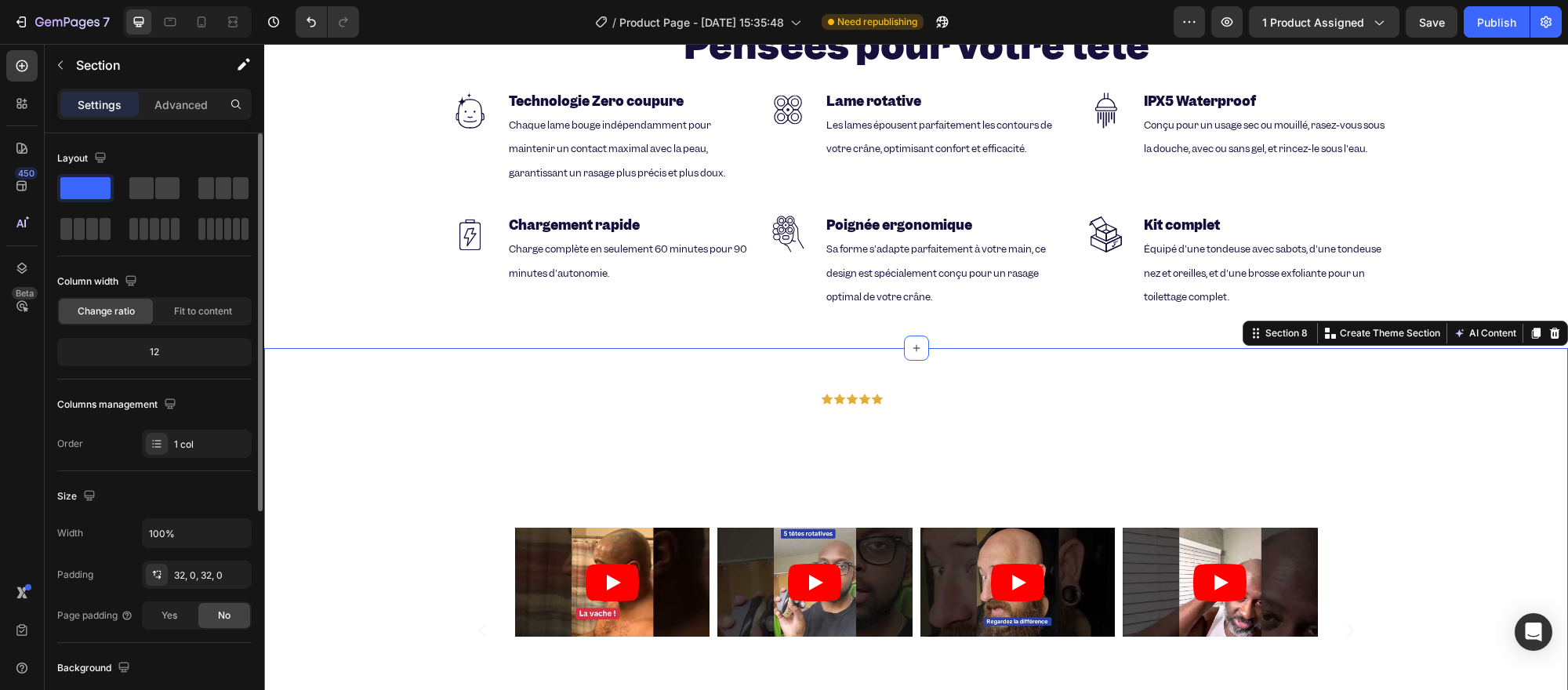
click at [461, 357] on div "Icon Icon Icon Icon Icon Icon List + 720 avis 5 étoiles Text Block Row Nos clie…" at bounding box center [916, 576] width 1303 height 457
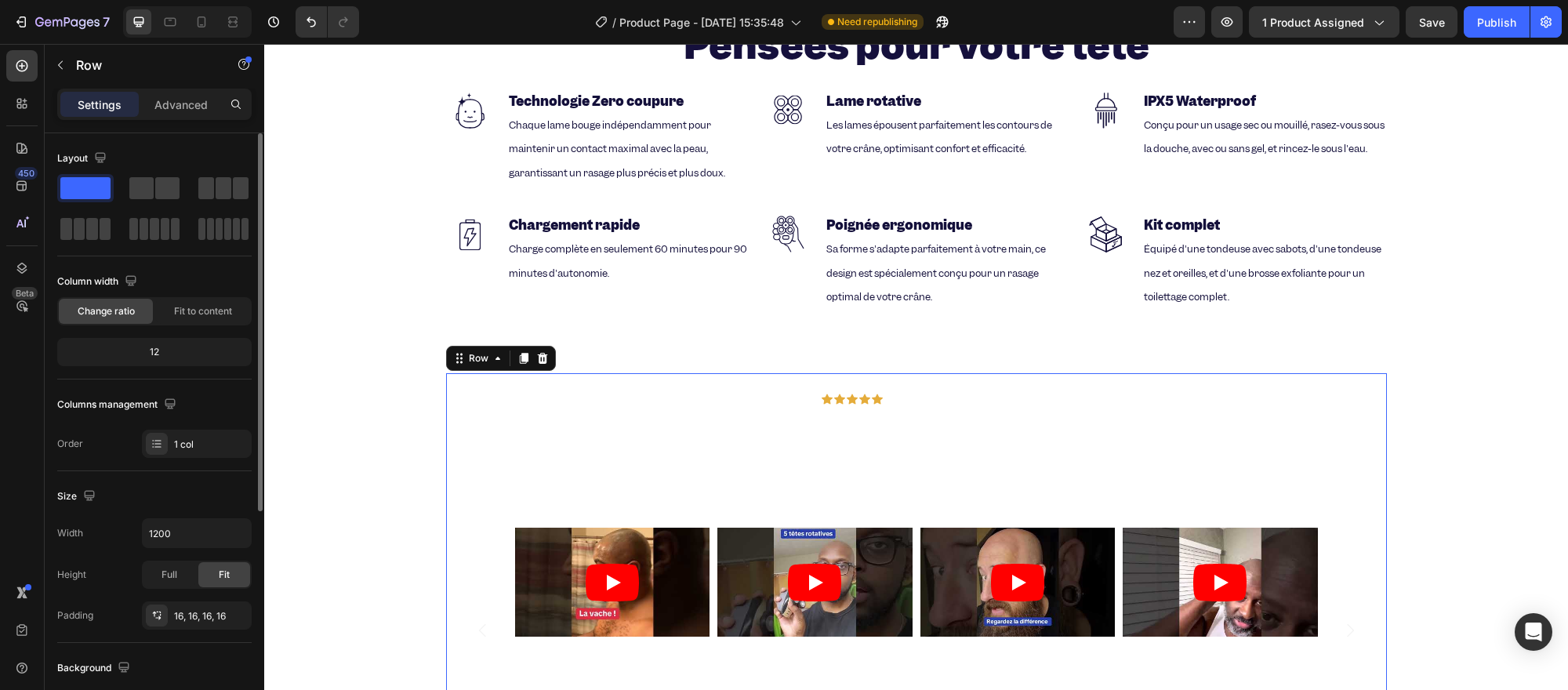
click at [446, 389] on div "Icon Icon Icon Icon Icon Icon List + 720 avis 5 étoiles Text Block Row Nos clie…" at bounding box center [915, 570] width 940 height 394
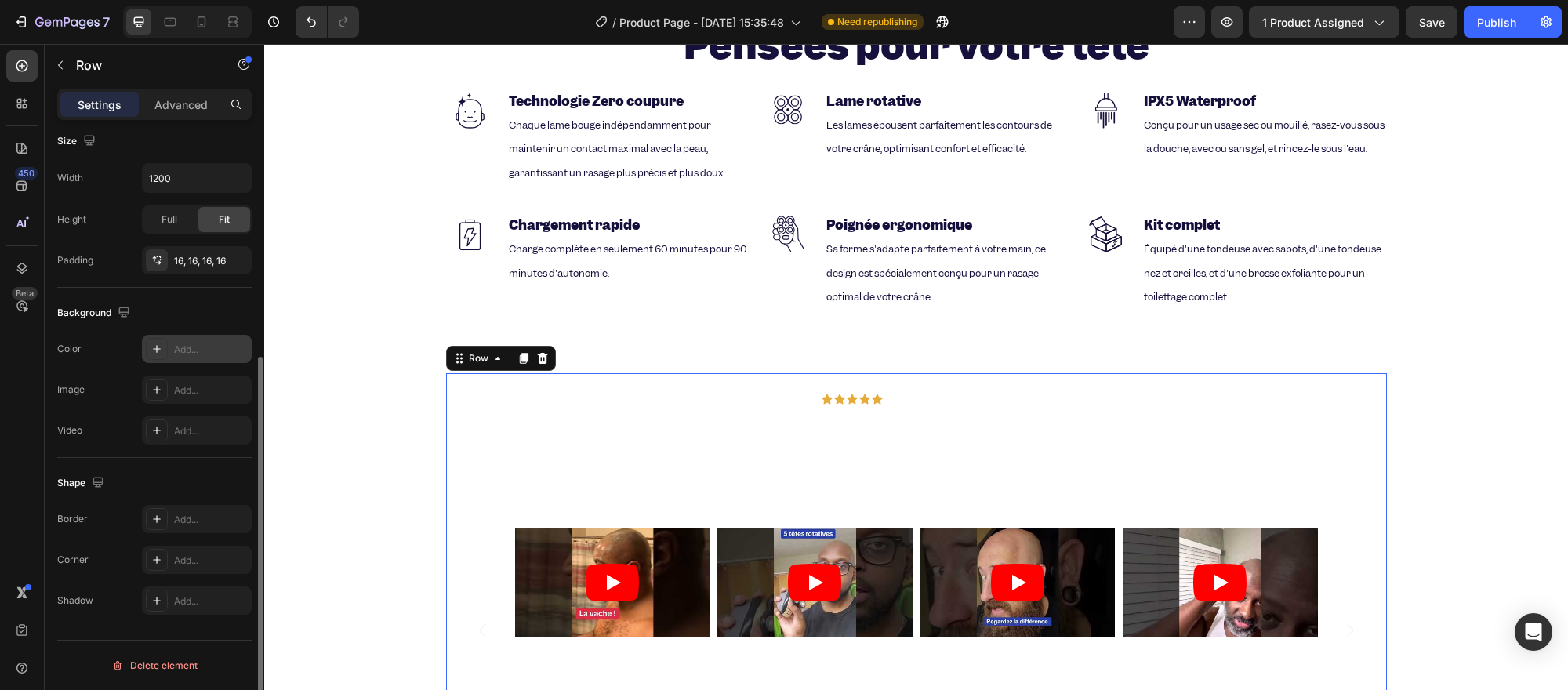
click at [188, 358] on div "Add..." at bounding box center [196, 349] width 110 height 28
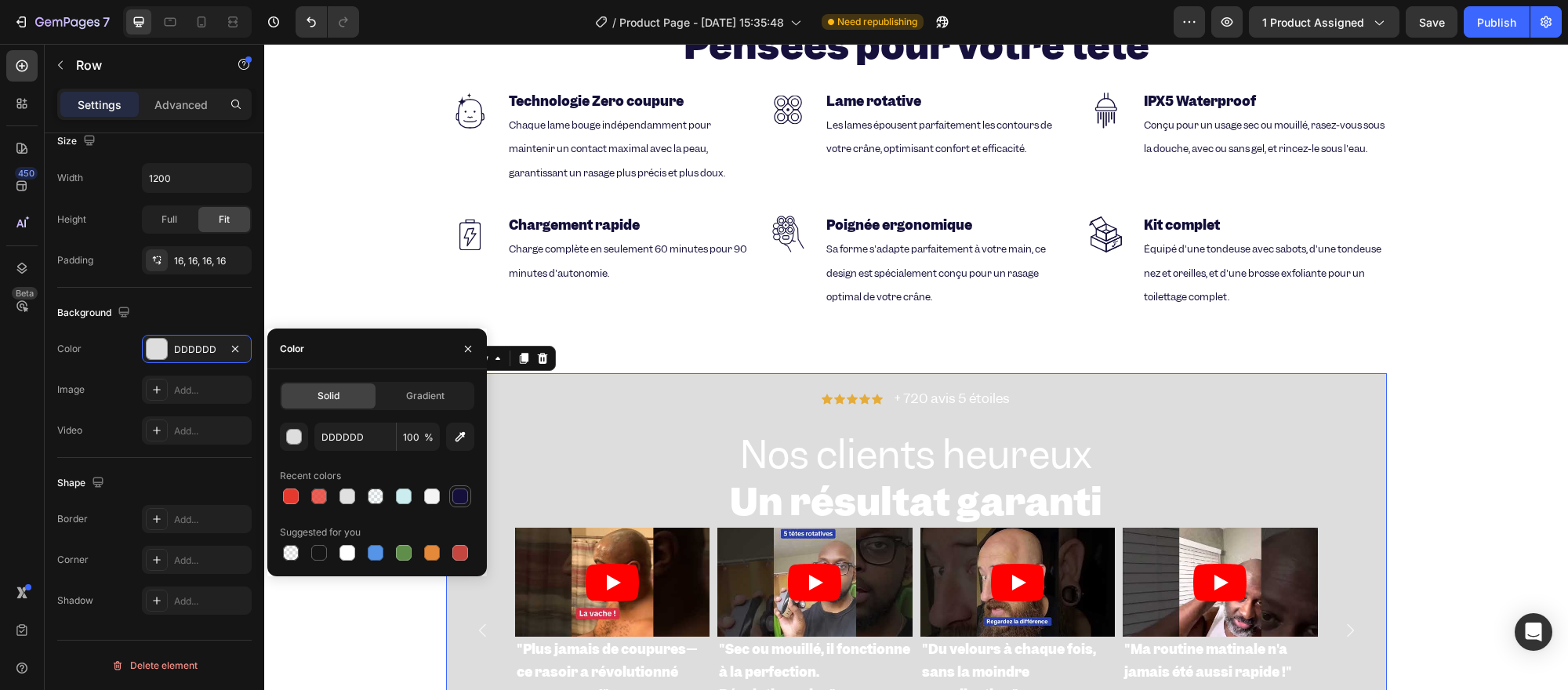
click at [467, 492] on div at bounding box center [460, 496] width 16 height 16
type input "14103B"
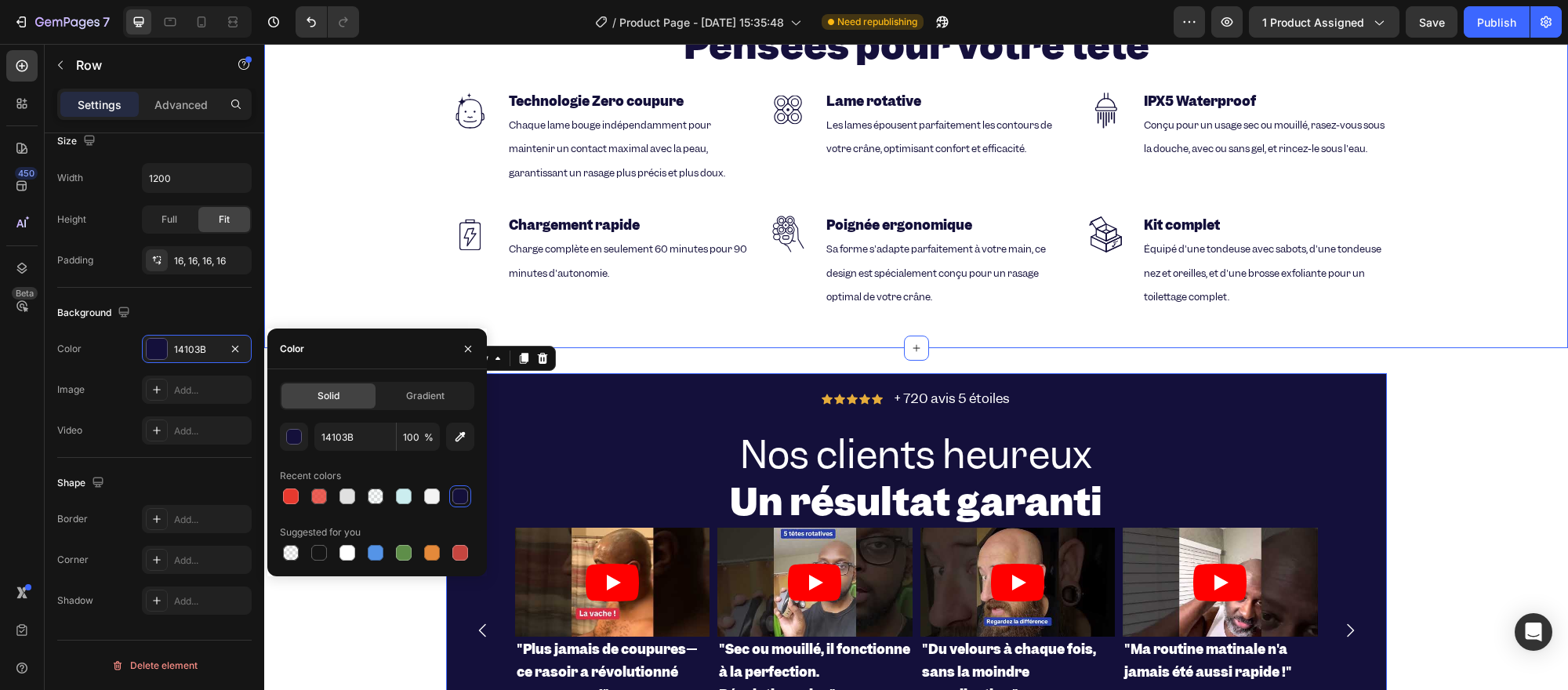
click at [1192, 318] on div "Technologie de pointe Pensées pour votre tête Heading Image Technologie Zero co…" at bounding box center [916, 148] width 1303 height 399
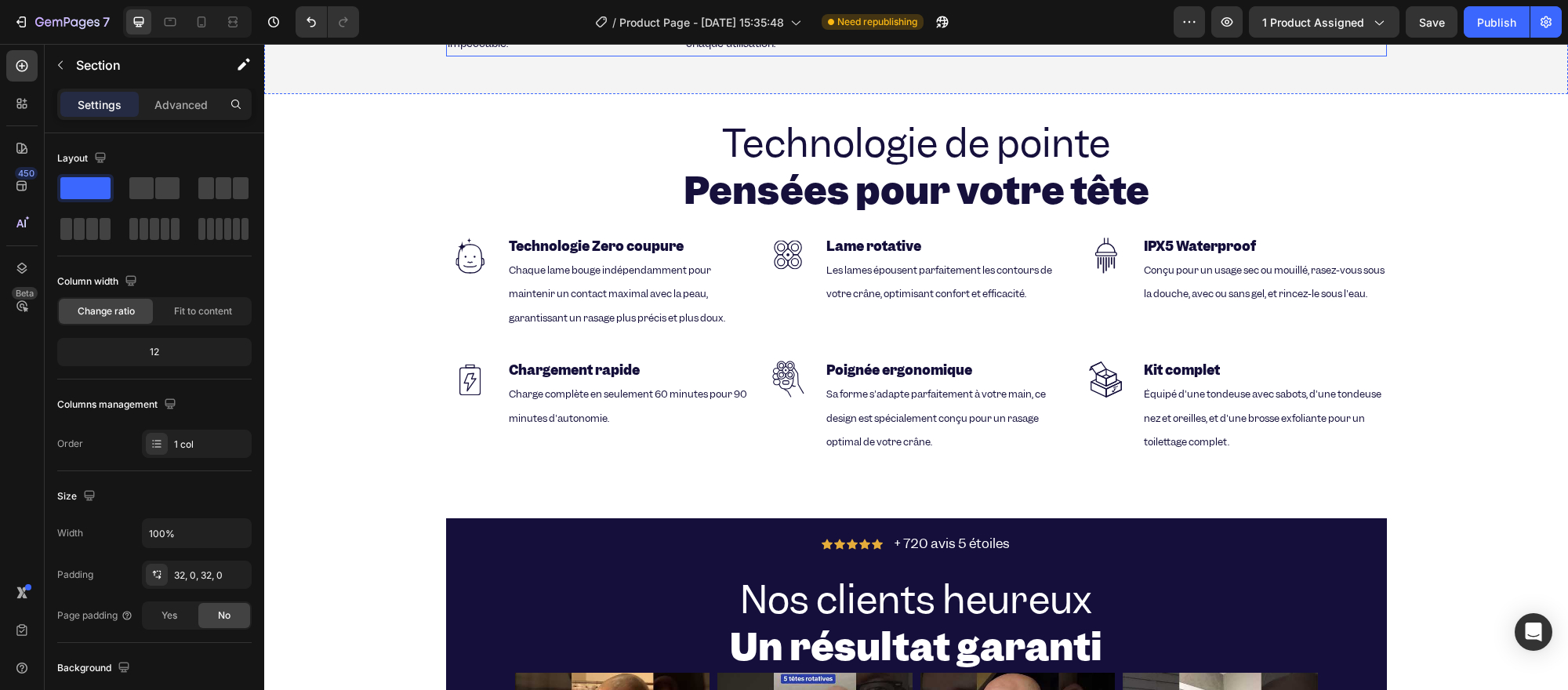
scroll to position [2786, 0]
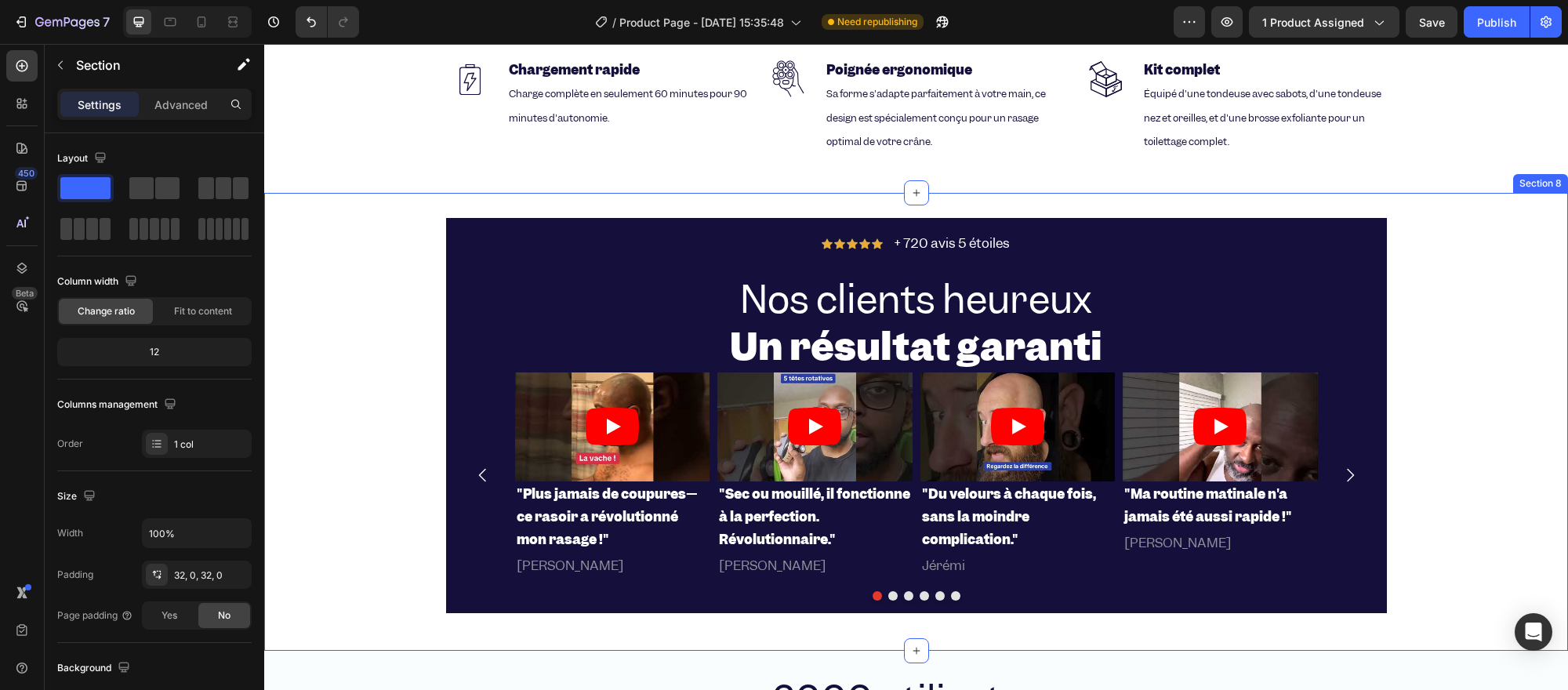
click at [369, 224] on div "Icon Icon Icon Icon Icon Icon List + 720 avis 5 étoiles Text Block Row Nos clie…" at bounding box center [916, 422] width 1303 height 407
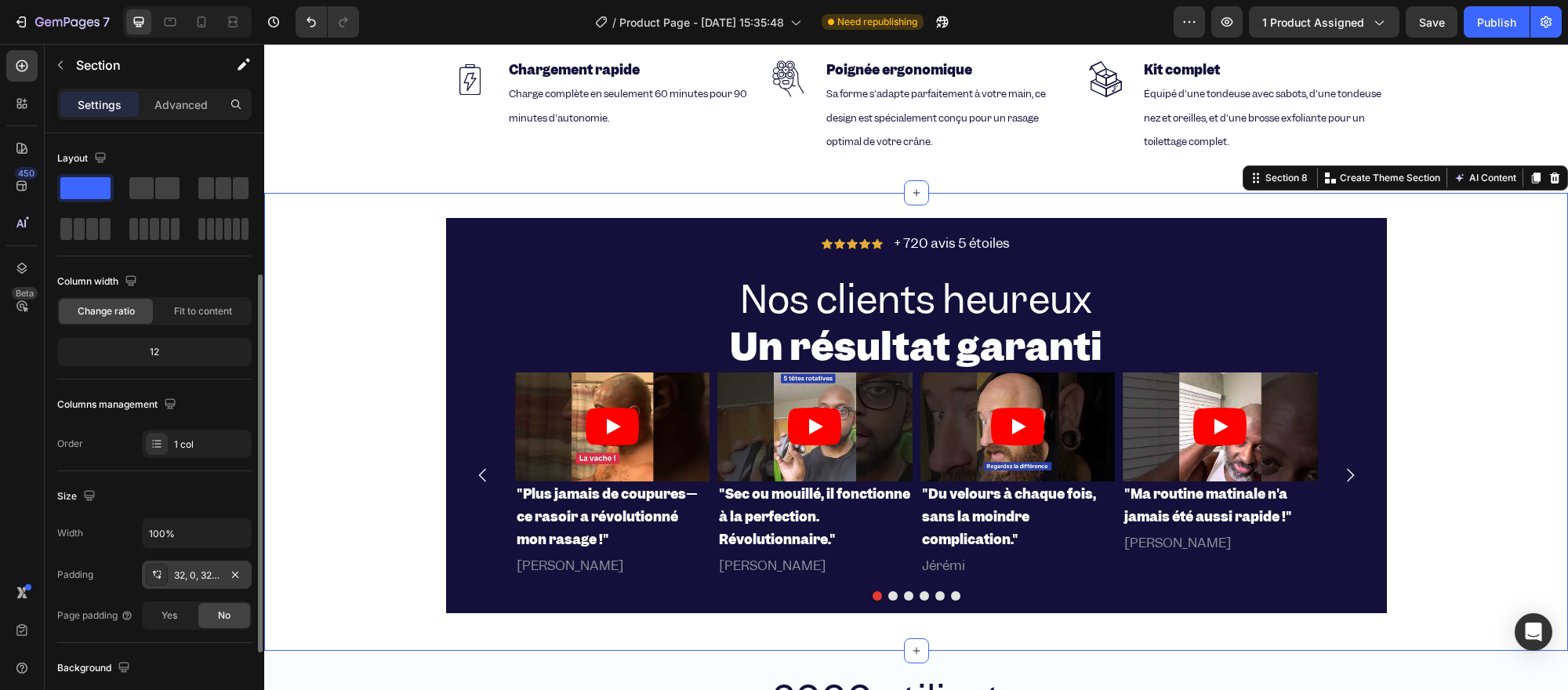
scroll to position [174, 0]
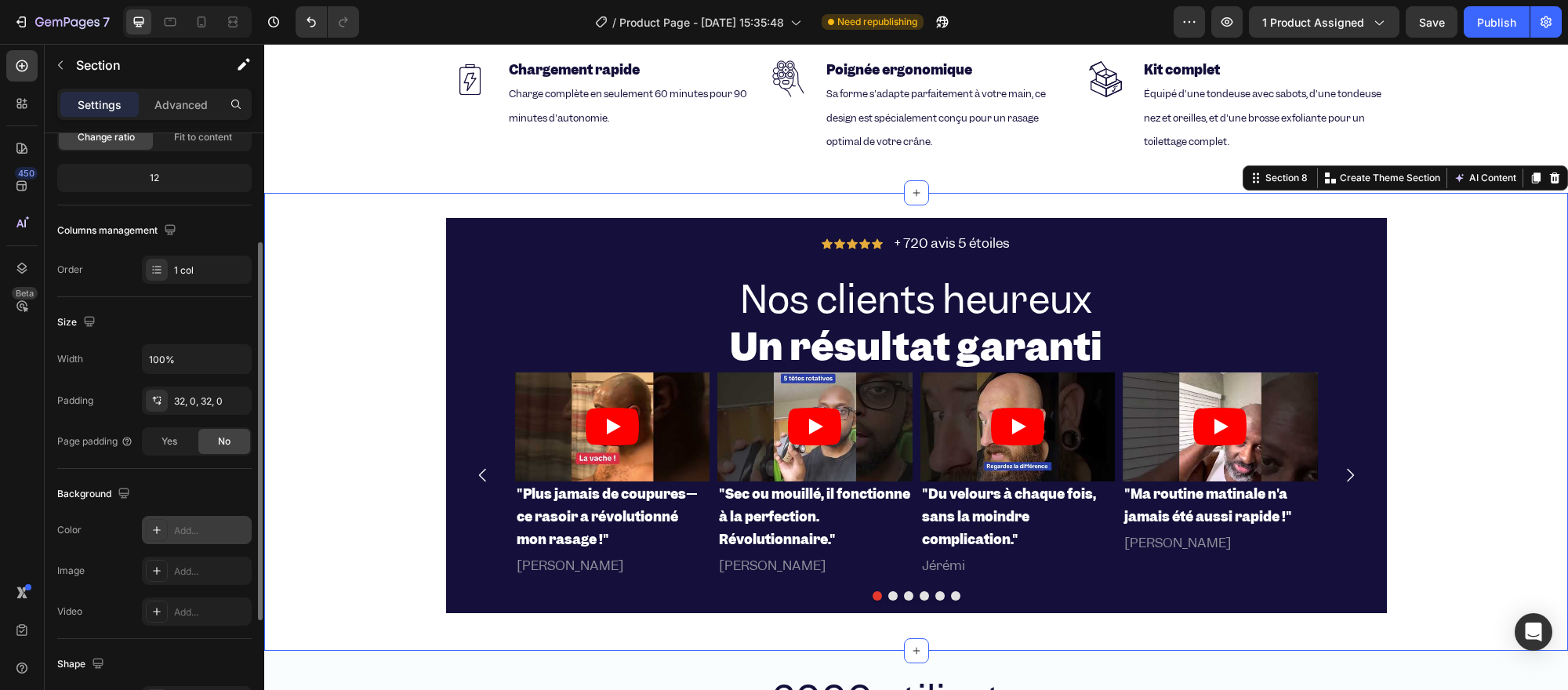
click at [200, 518] on div "Add..." at bounding box center [196, 529] width 110 height 28
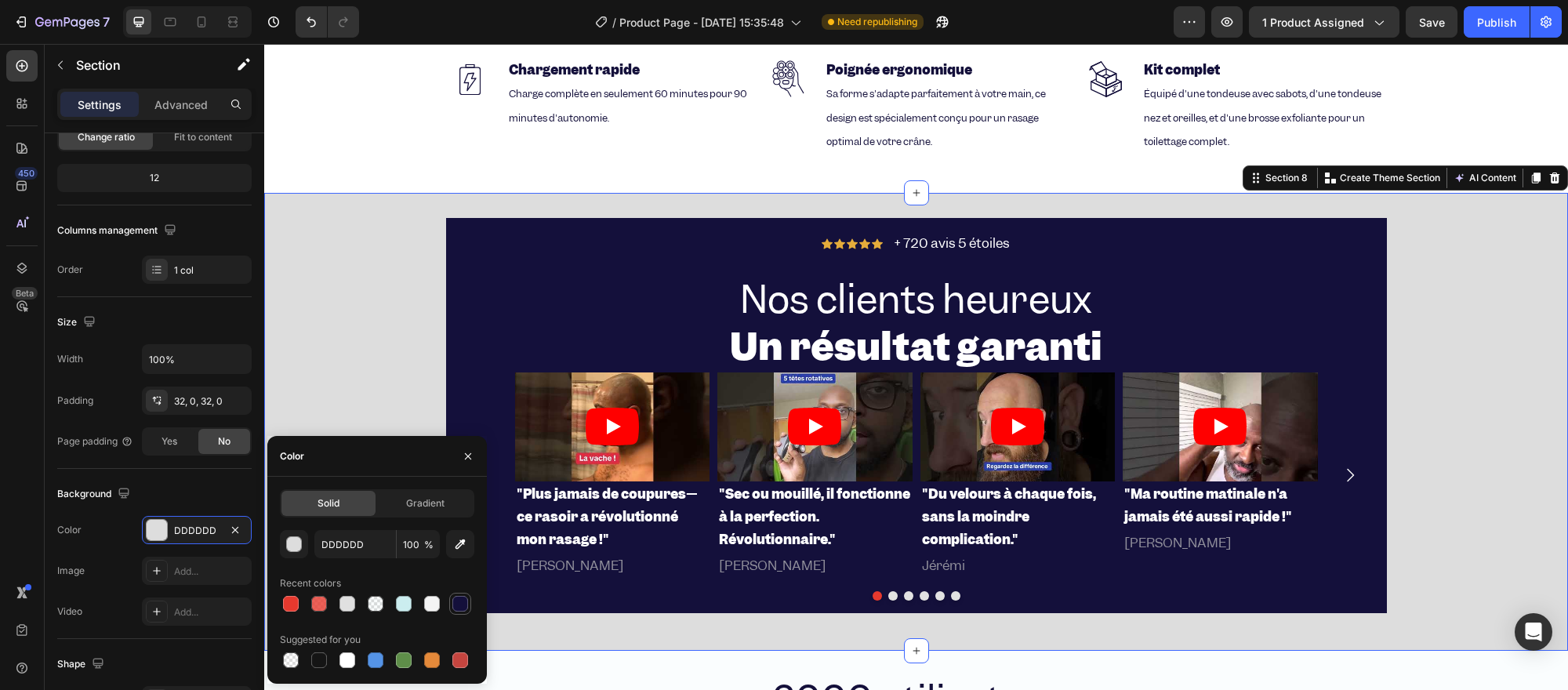
click at [463, 599] on div at bounding box center [460, 603] width 16 height 16
type input "14103B"
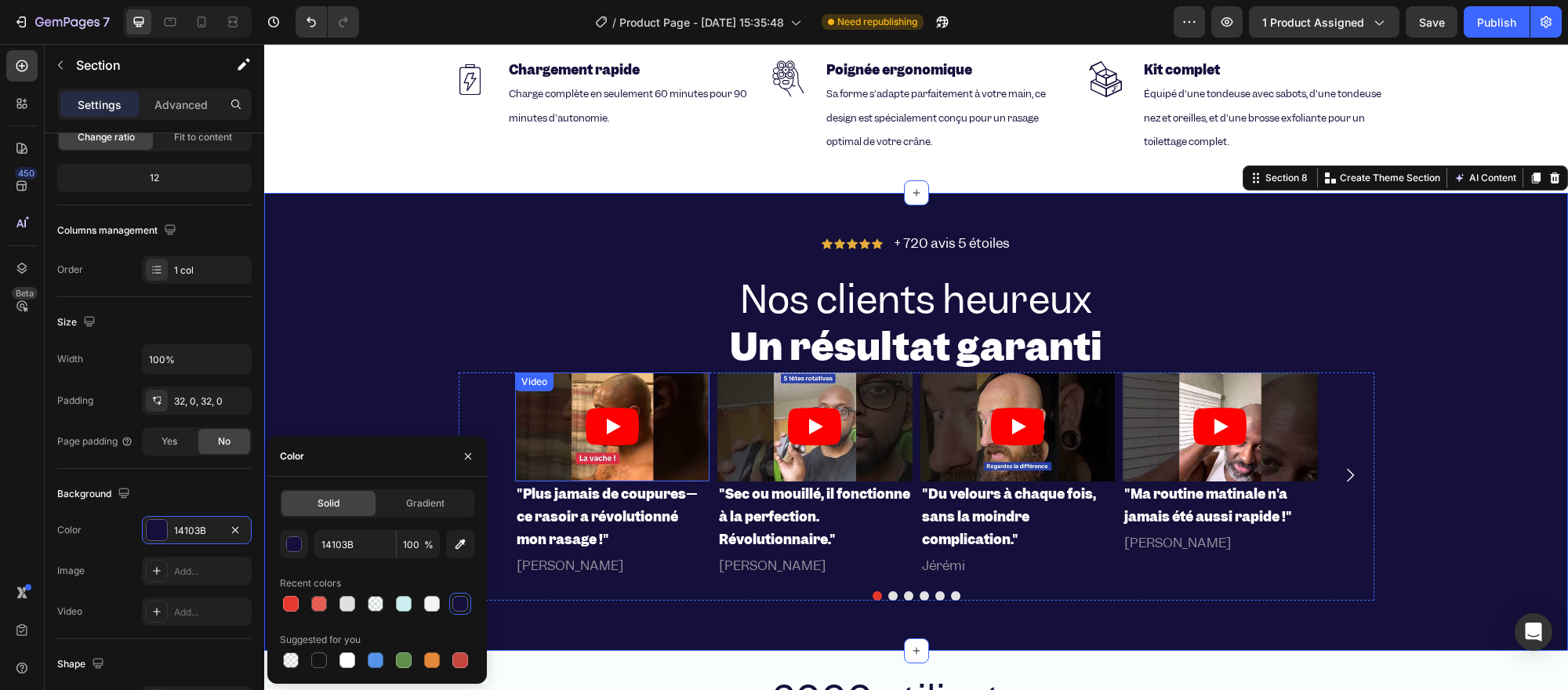
scroll to position [3222, 0]
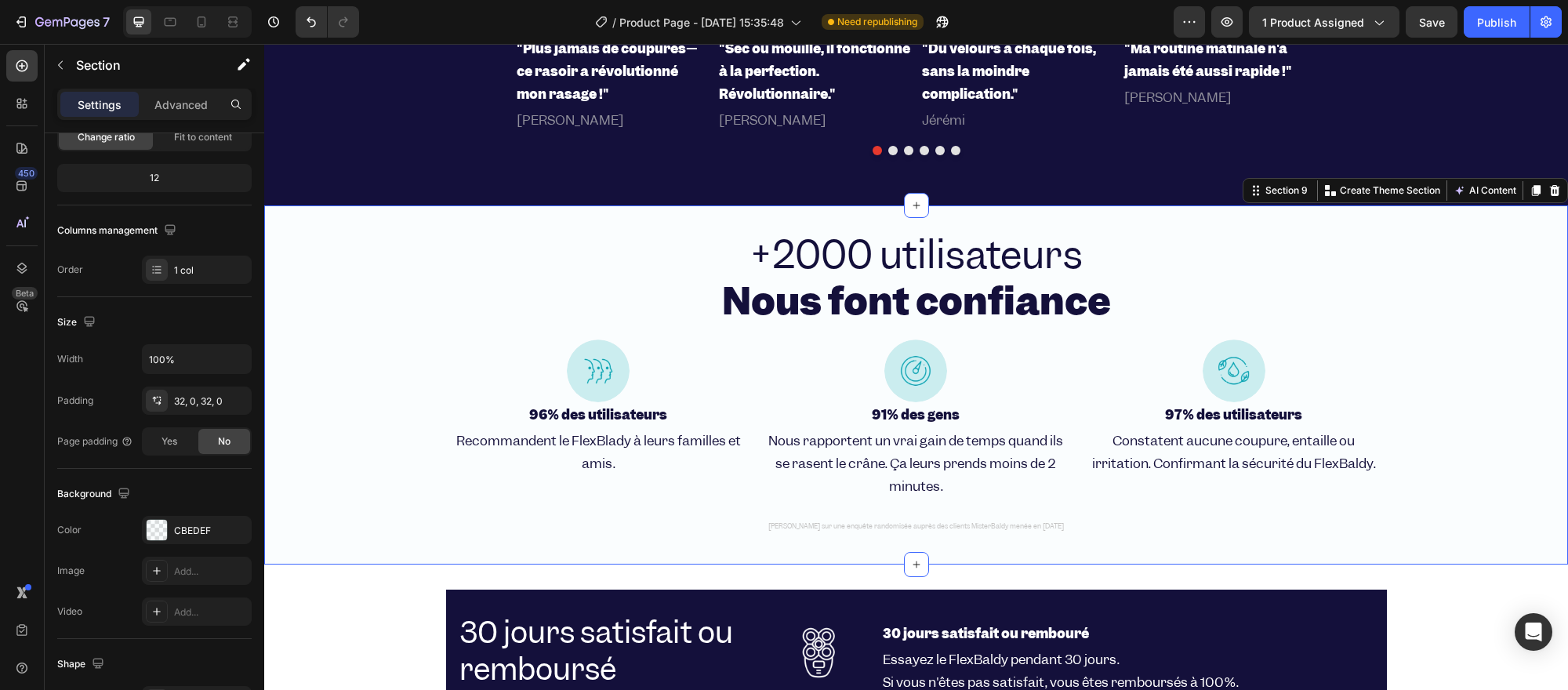
click at [366, 280] on div "+2000 utilisateurs Nous font confiance Heading Row Image 96% des utilisateurs H…" at bounding box center [916, 385] width 1303 height 309
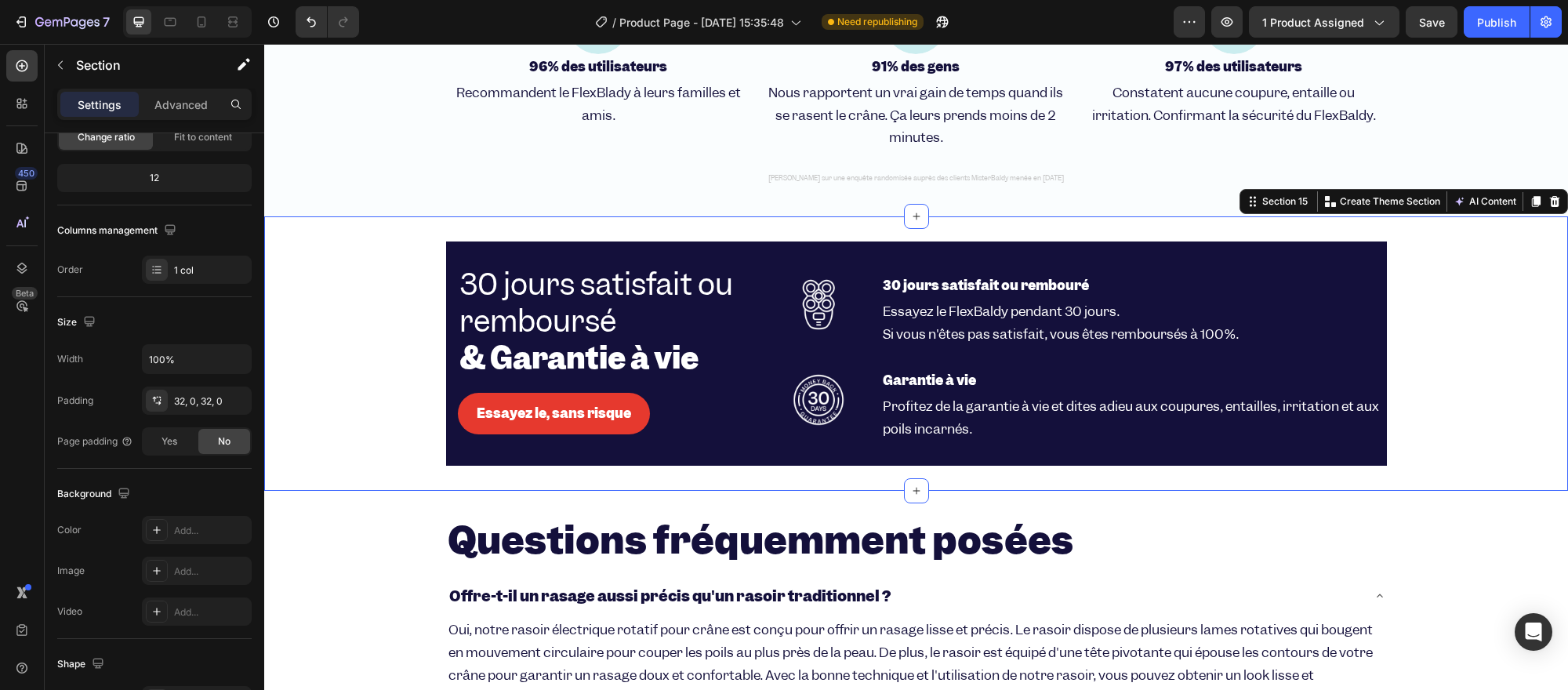
click at [406, 241] on div "30 jours satisfait ou remboursé & Garantie à vie Heading Image 30 jours satisfa…" at bounding box center [916, 353] width 1303 height 224
click at [191, 519] on div "Add..." at bounding box center [196, 529] width 110 height 28
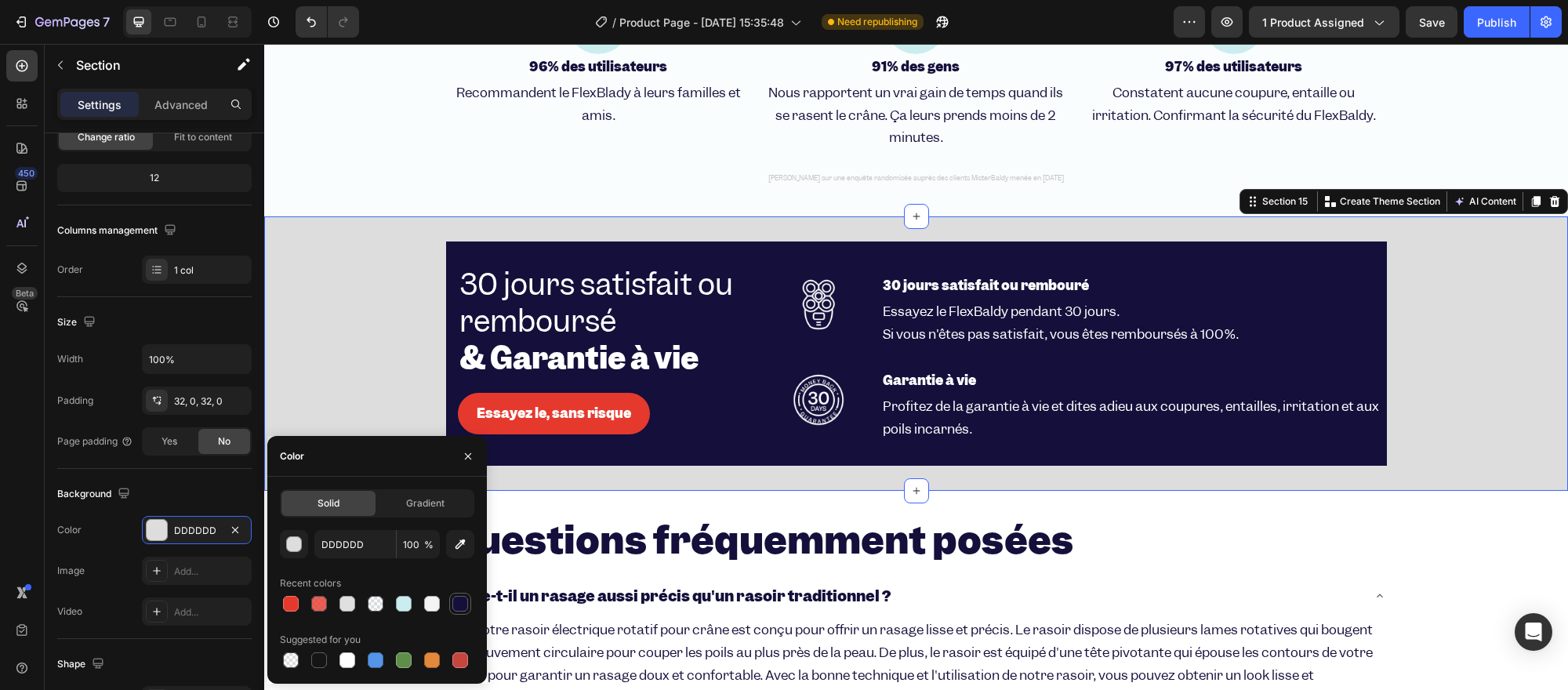
click at [451, 595] on div at bounding box center [459, 603] width 18 height 18
type input "14103B"
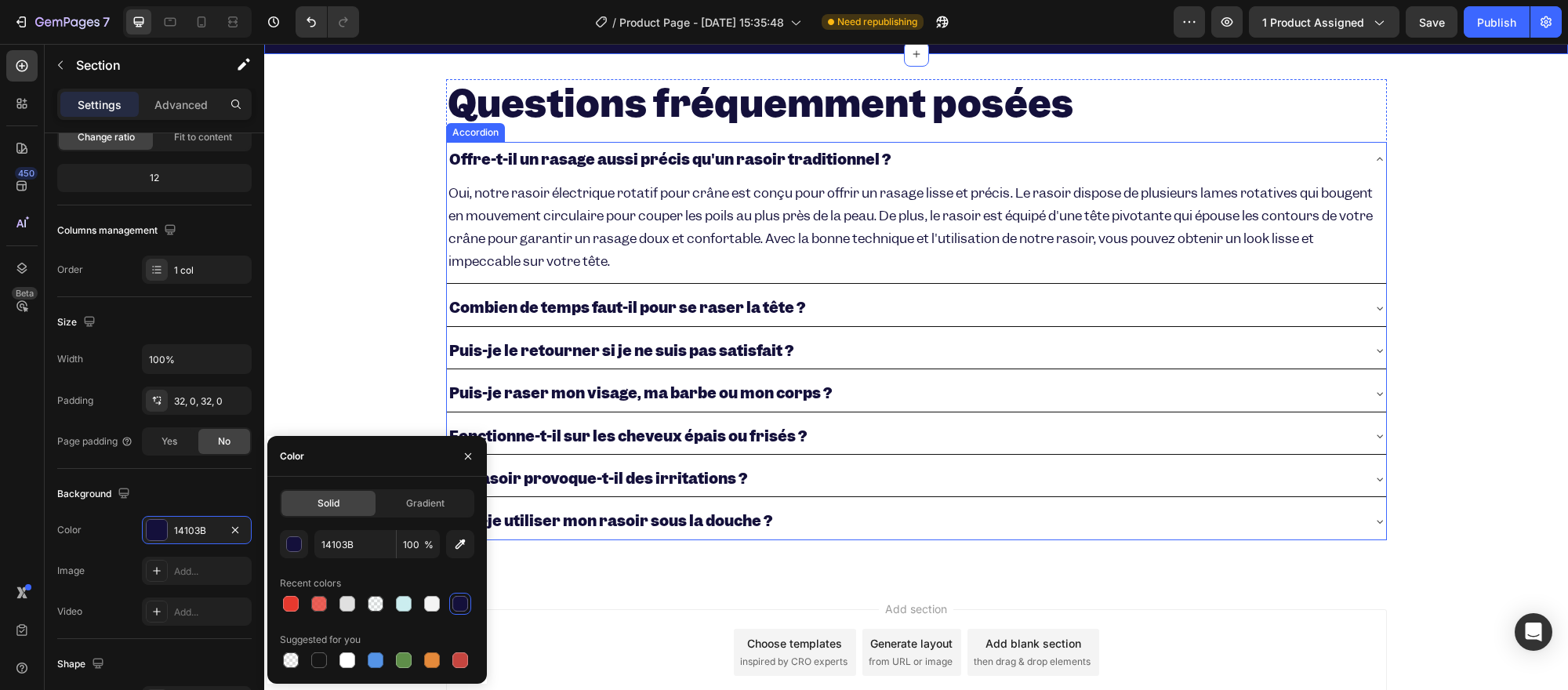
scroll to position [3918, 0]
